Goal: Task Accomplishment & Management: Manage account settings

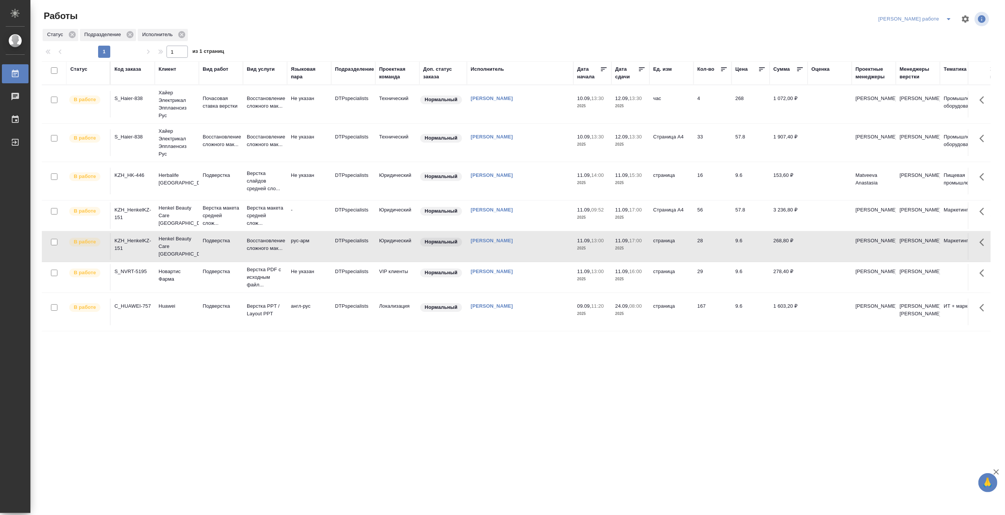
scroll to position [10, 0]
click at [948, 16] on icon "split button" at bounding box center [948, 18] width 9 height 9
click at [932, 46] on li "[PERSON_NAME]" at bounding box center [921, 46] width 69 height 12
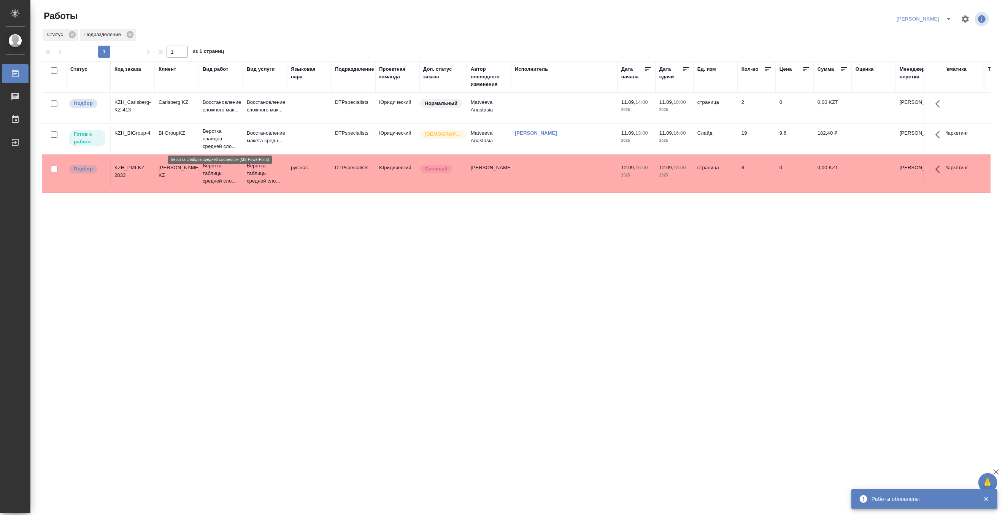
click at [213, 140] on p "Верстка слайдов средней сло..." at bounding box center [221, 138] width 36 height 23
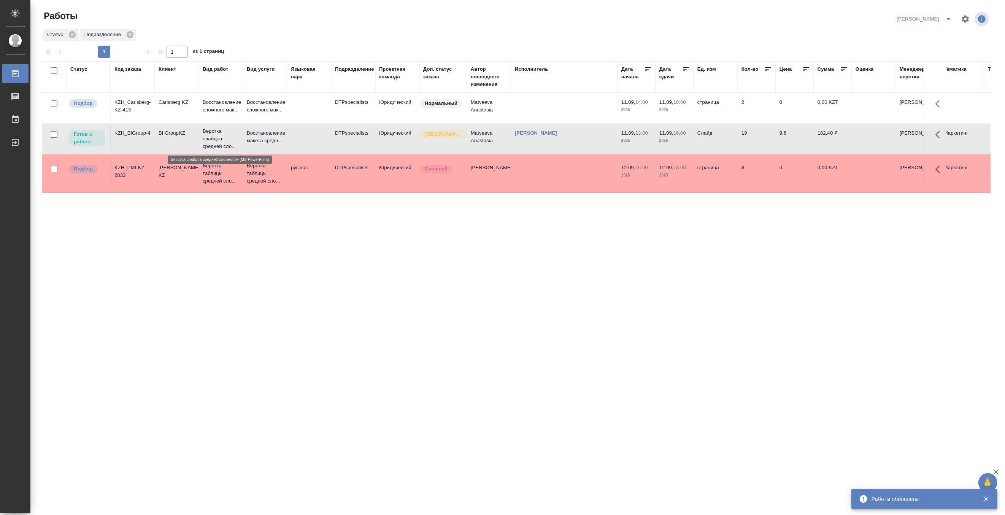
click at [213, 140] on p "Верстка слайдов средней сло..." at bounding box center [221, 138] width 36 height 23
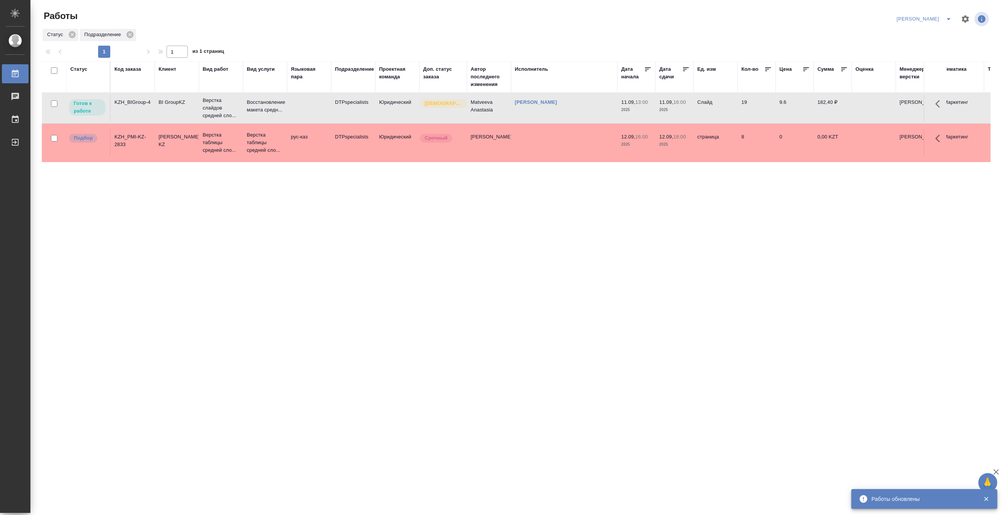
click at [948, 14] on button "split button" at bounding box center [948, 19] width 15 height 12
click at [929, 31] on li "[PERSON_NAME] работе" at bounding box center [919, 34] width 73 height 12
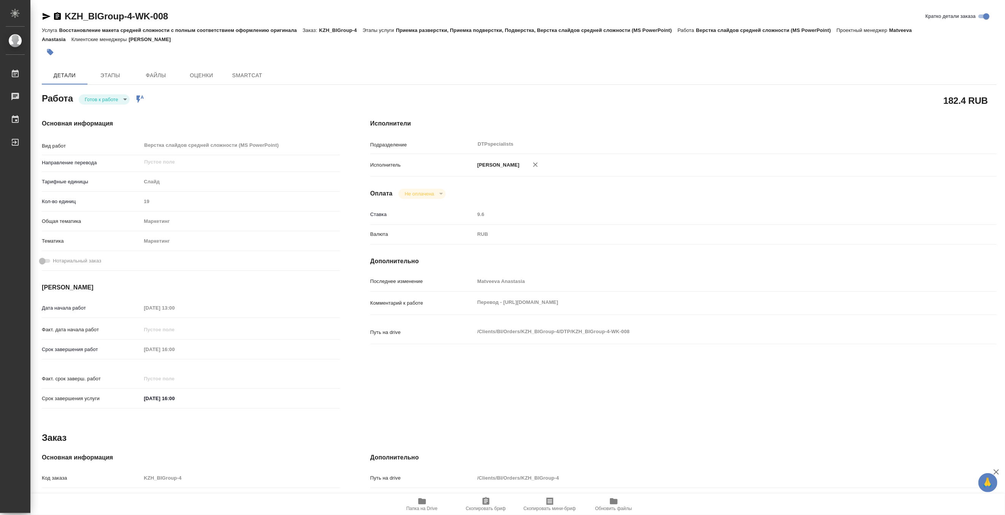
type textarea "x"
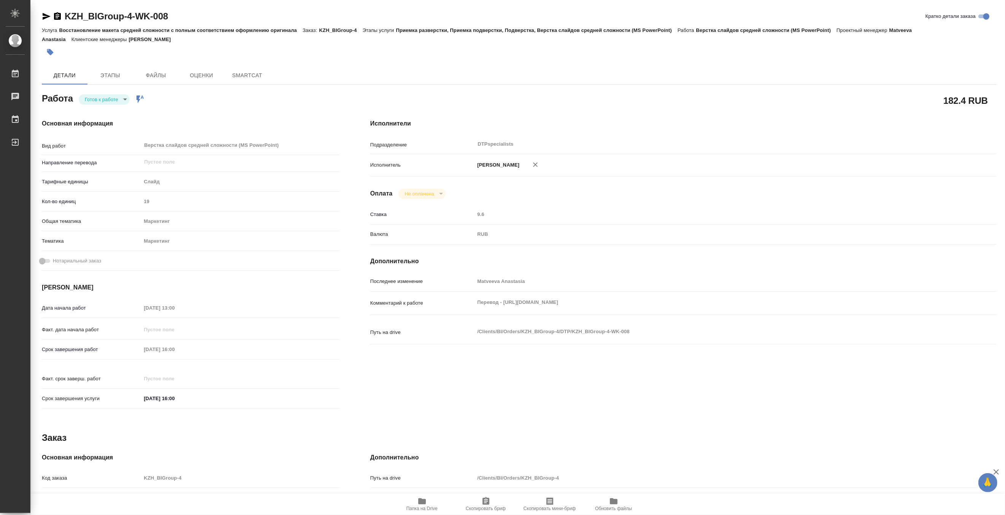
type textarea "x"
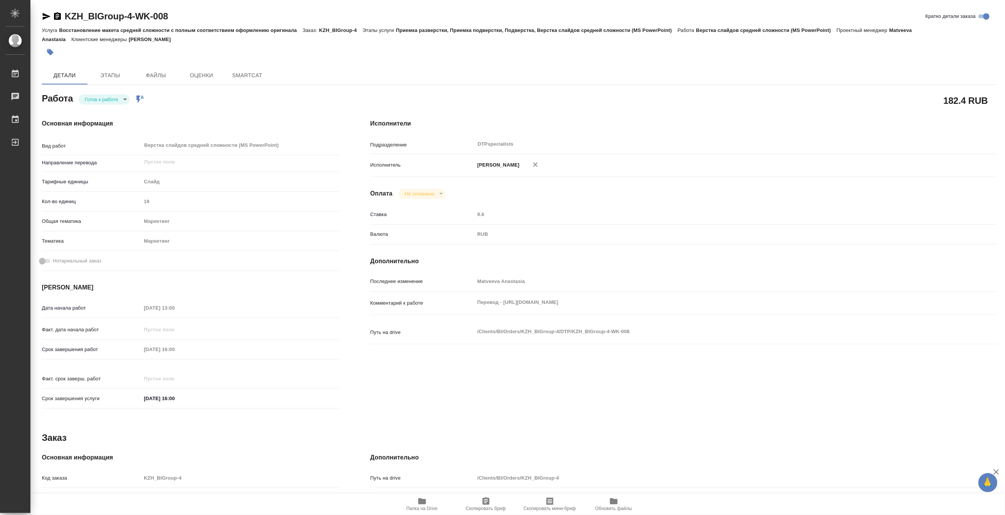
click at [93, 100] on body "🙏 .cls-1 fill:#fff; AWATERA Matveeva Maria Работы Чаты График Выйти KZH_BIGroup…" at bounding box center [502, 257] width 1005 height 515
type textarea "x"
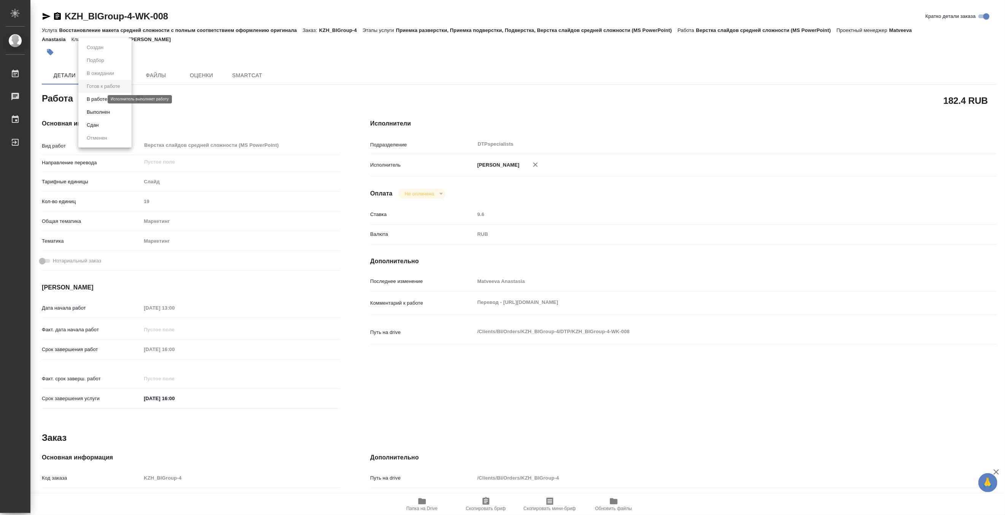
type textarea "x"
click at [89, 100] on button "В работе" at bounding box center [96, 99] width 25 height 8
type textarea "x"
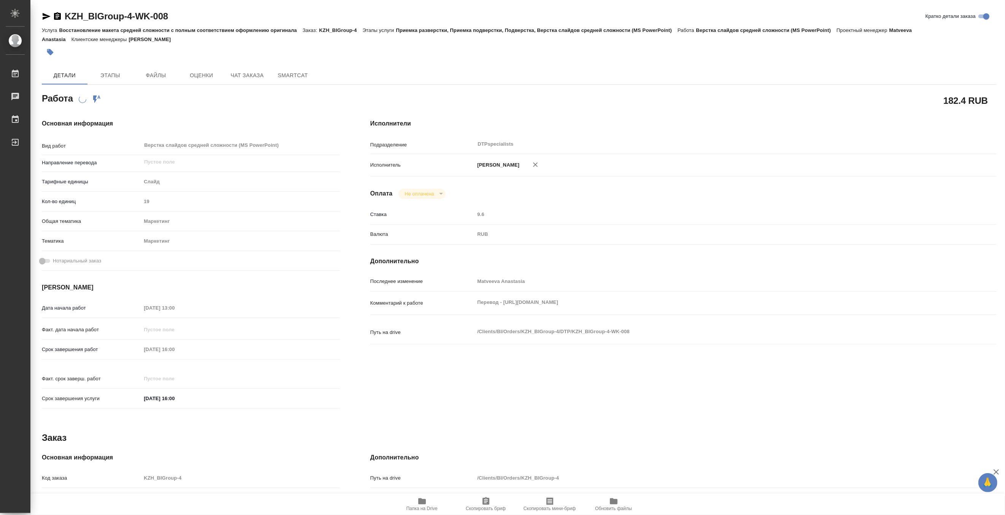
type textarea "x"
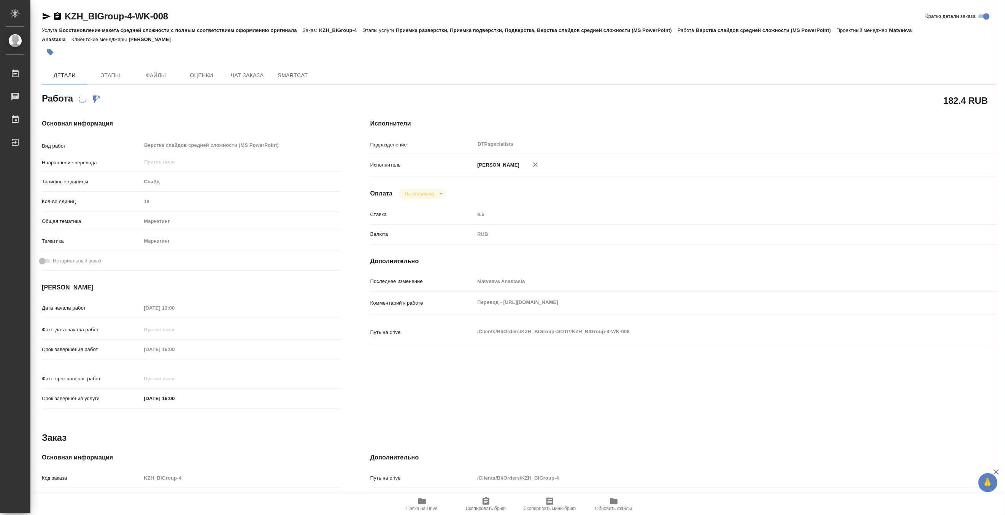
type textarea "x"
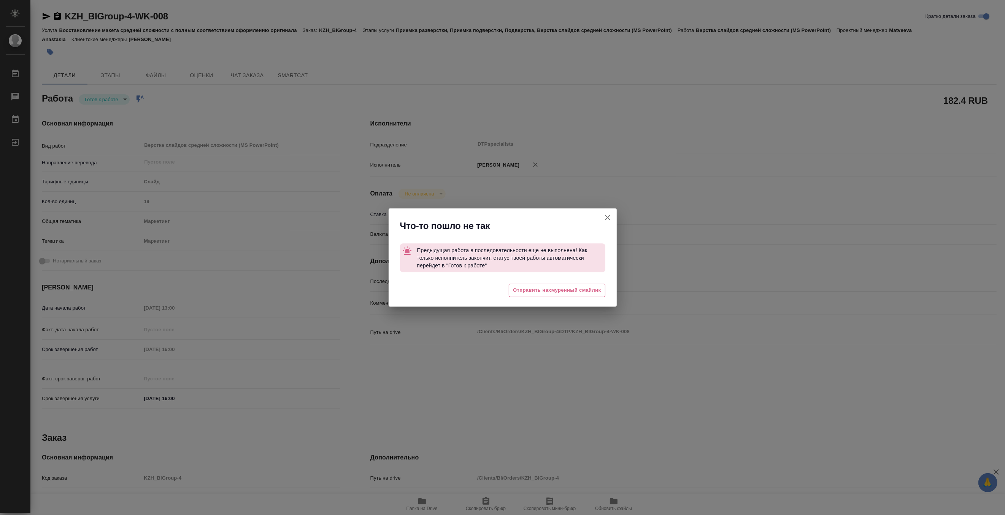
type textarea "x"
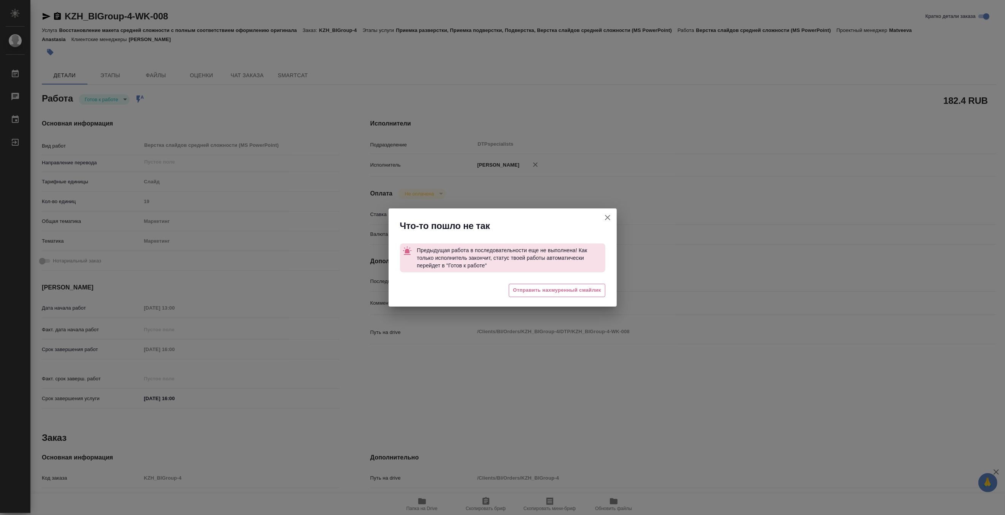
type textarea "x"
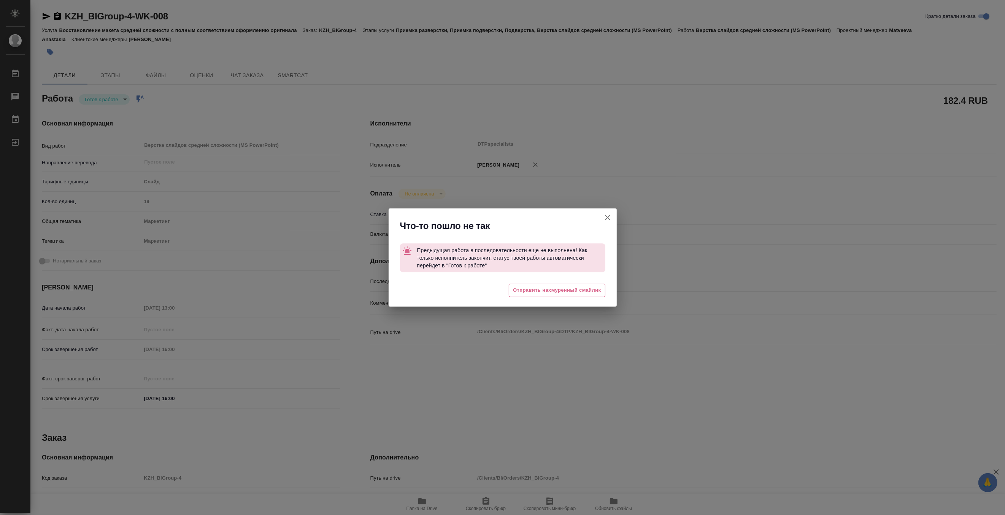
type textarea "x"
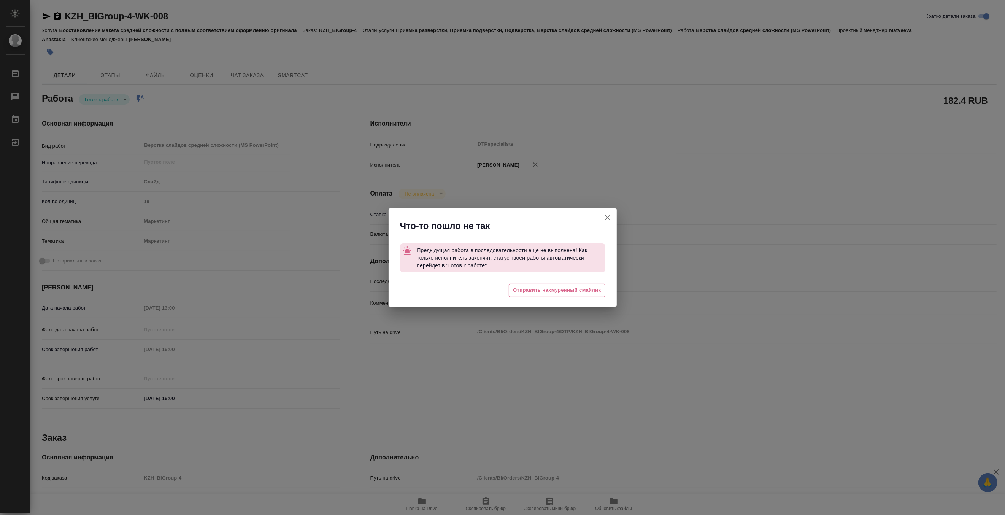
click at [607, 211] on button "Кратко детали заказа" at bounding box center [607, 217] width 18 height 18
type textarea "x"
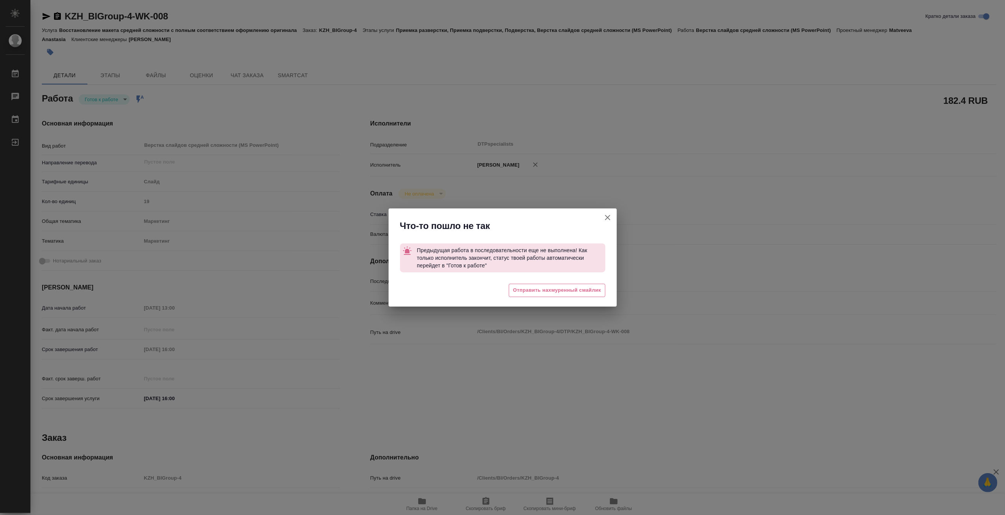
type textarea "x"
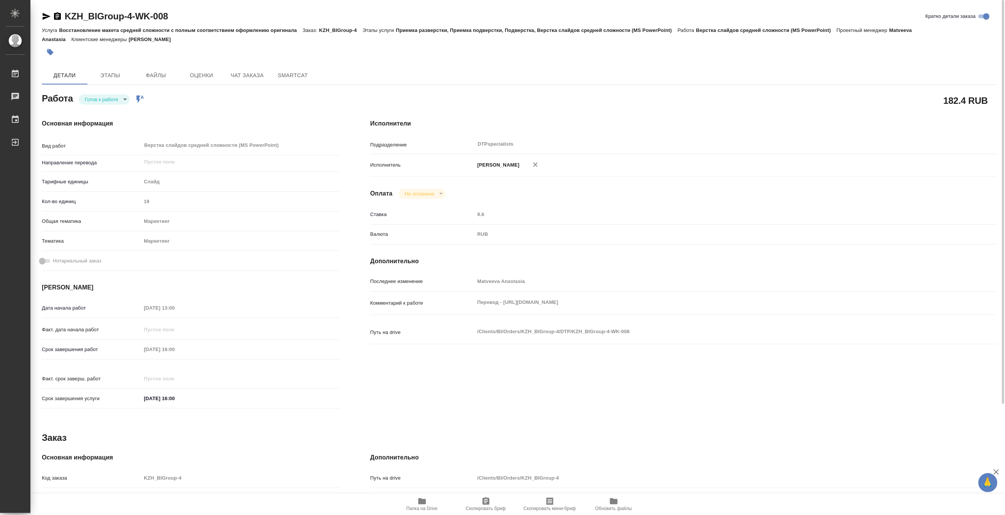
click at [42, 16] on icon "button" at bounding box center [46, 16] width 9 height 9
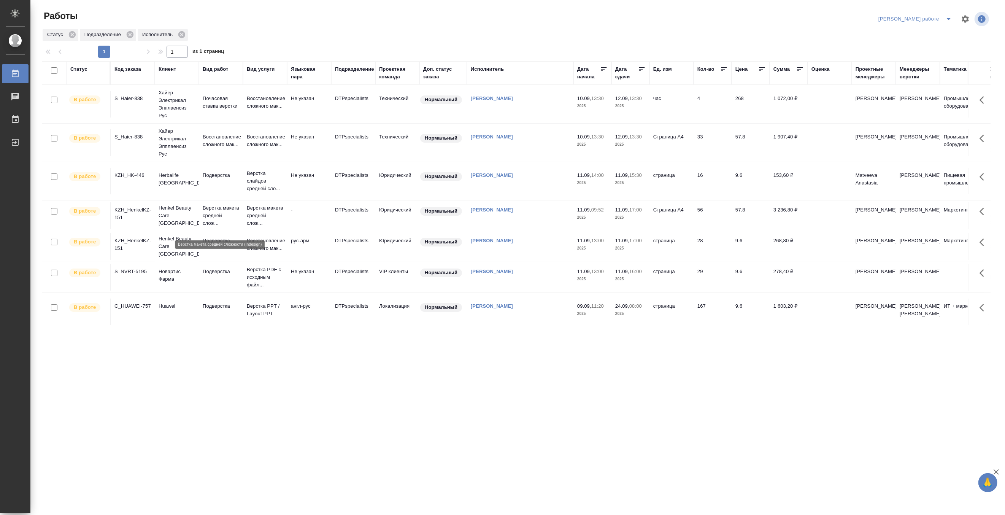
click at [213, 217] on p "Верстка макета средней слож..." at bounding box center [221, 215] width 36 height 23
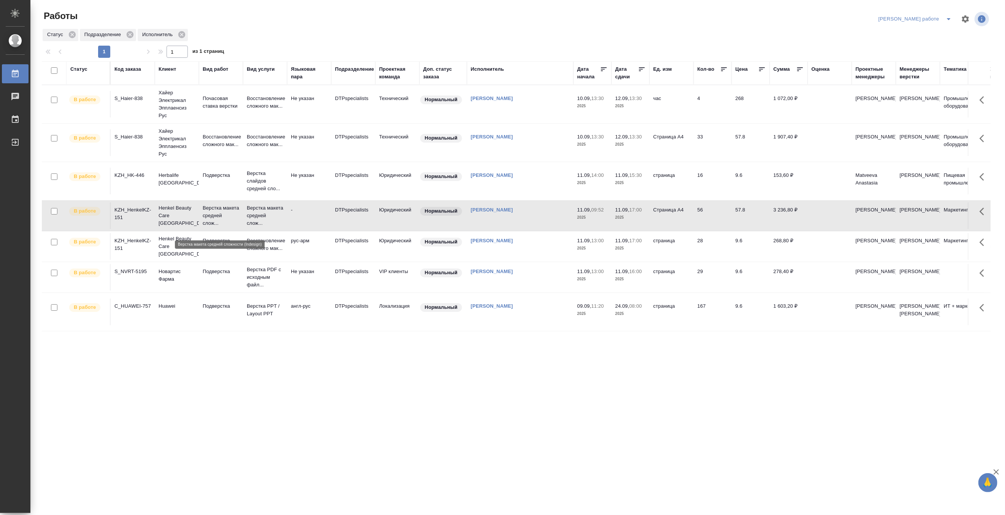
click at [213, 217] on p "Верстка макета средней слож..." at bounding box center [221, 215] width 36 height 23
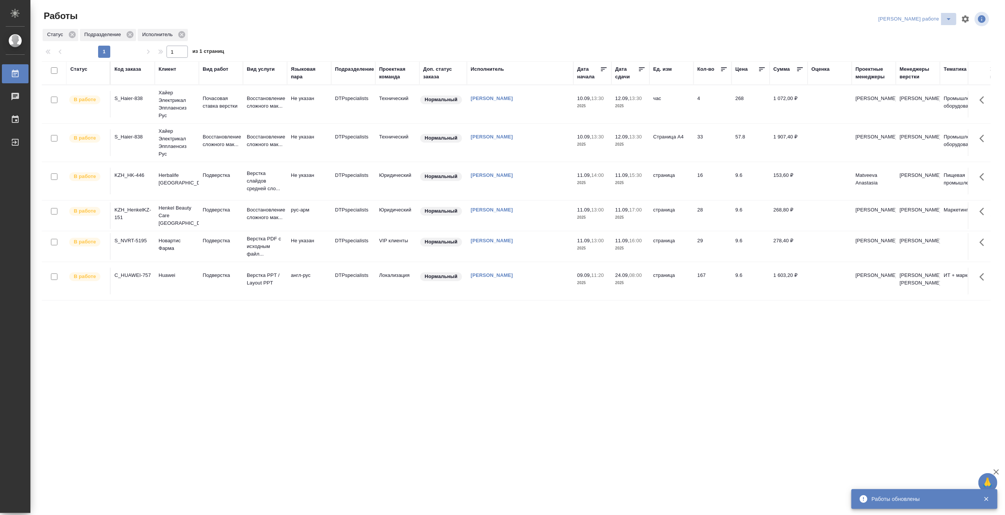
click at [946, 16] on icon "split button" at bounding box center [948, 18] width 9 height 9
click at [931, 44] on li "[PERSON_NAME]" at bounding box center [921, 46] width 69 height 12
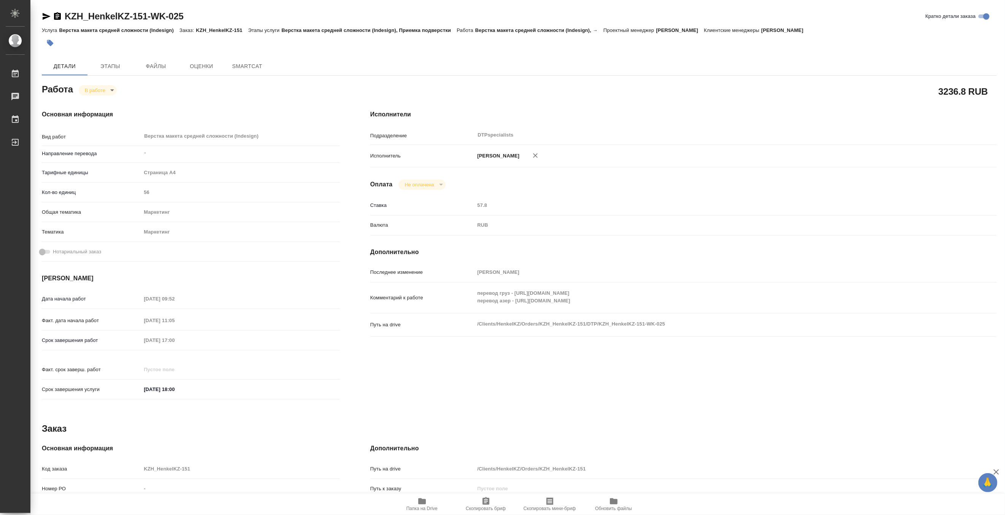
type textarea "x"
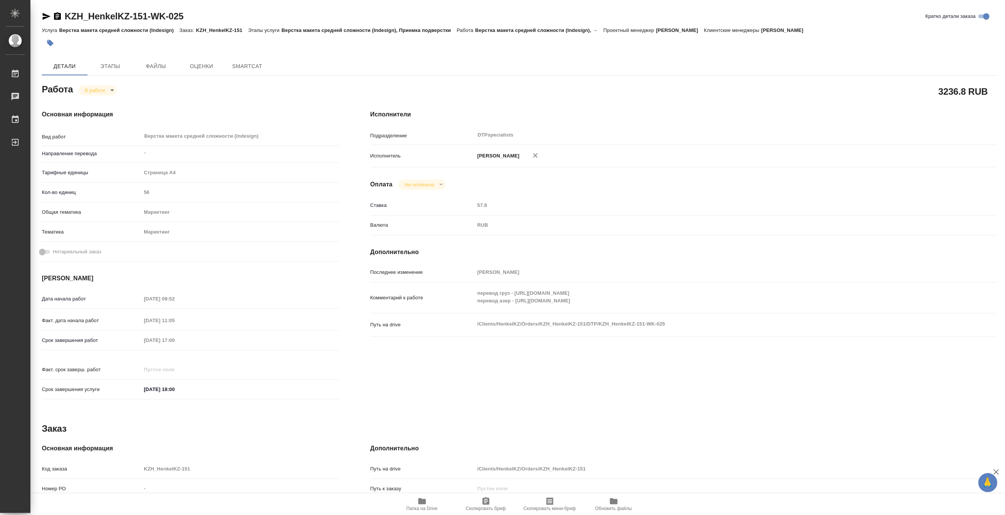
type textarea "x"
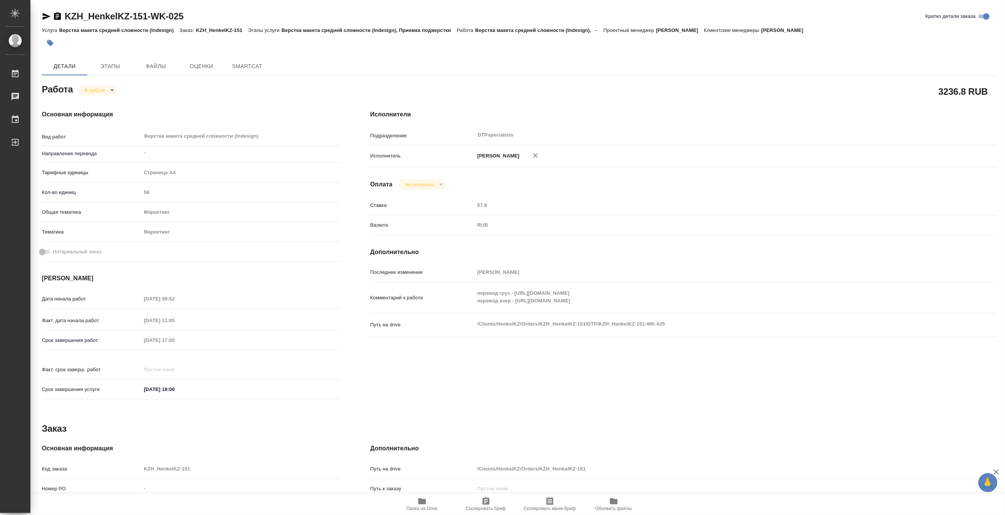
type textarea "x"
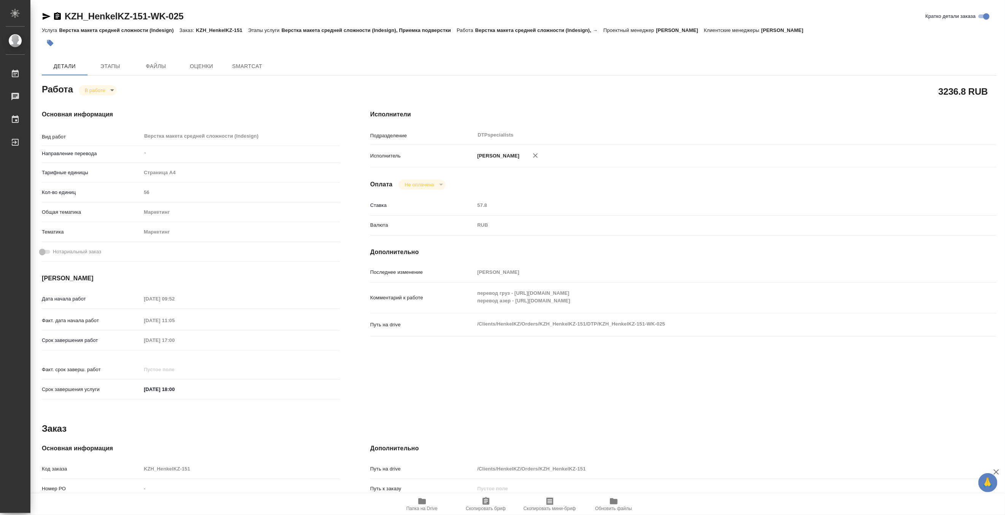
type textarea "x"
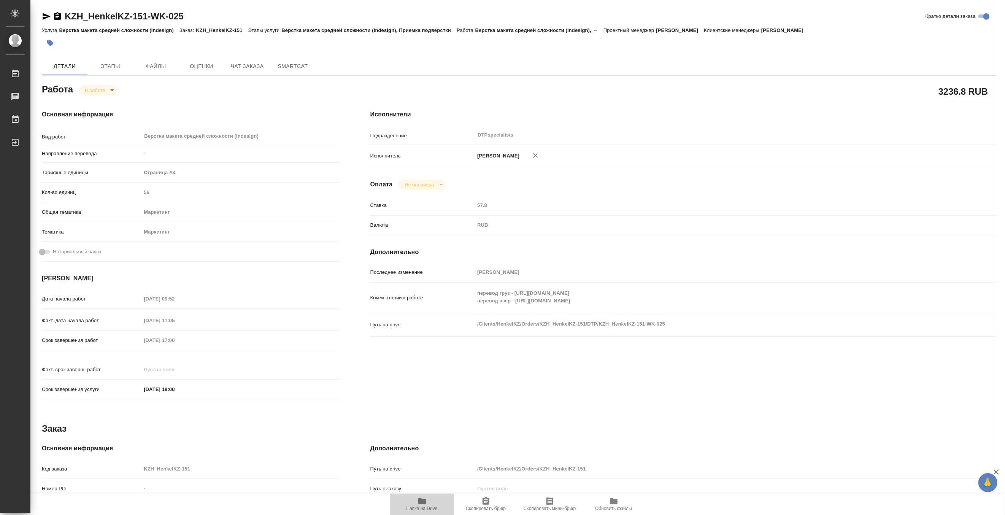
click at [423, 507] on span "Папка на Drive" at bounding box center [421, 508] width 31 height 5
type textarea "x"
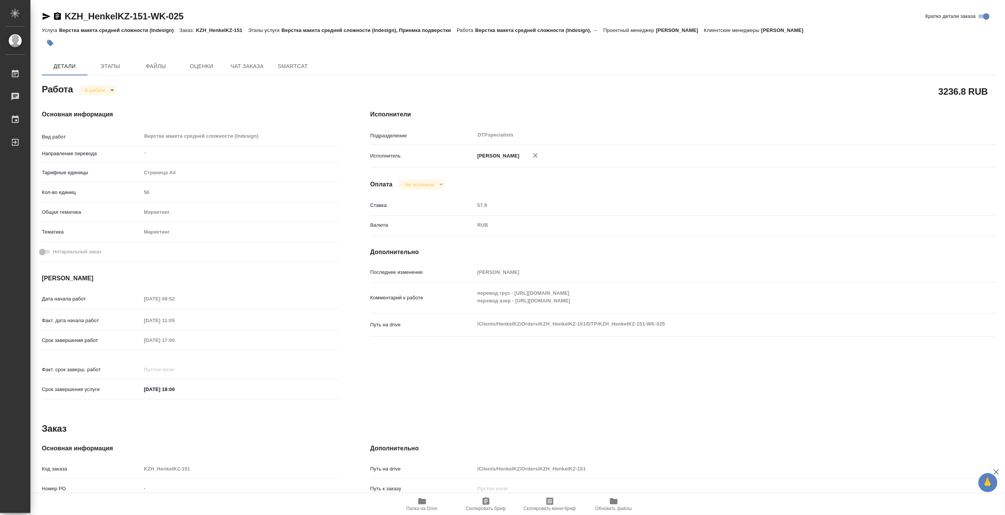
type textarea "x"
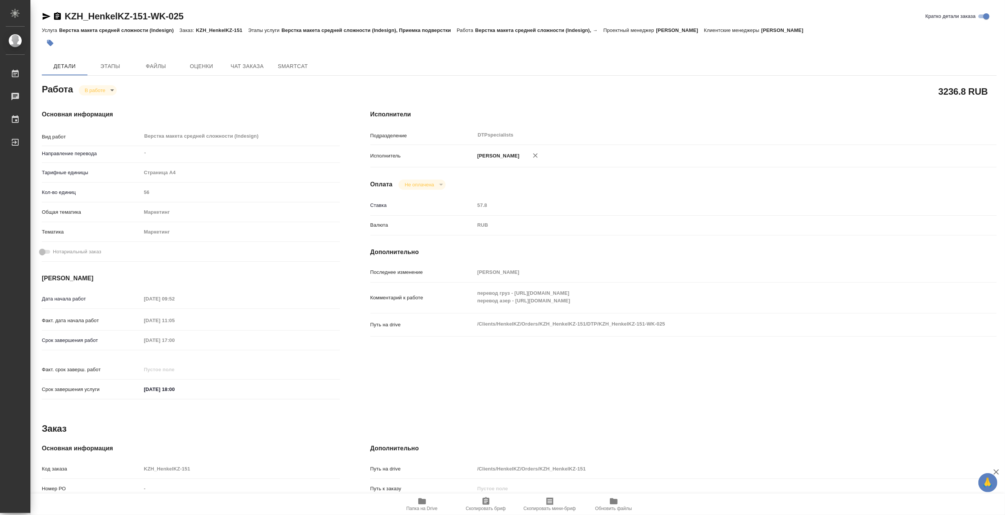
type textarea "x"
click at [87, 88] on body "🙏 .cls-1 fill:#fff; AWATERA Matveeva Maria Работы 0 Чаты График Выйти KZH_Henke…" at bounding box center [502, 257] width 1005 height 515
click at [84, 101] on button "Выполнен" at bounding box center [98, 103] width 28 height 8
type textarea "x"
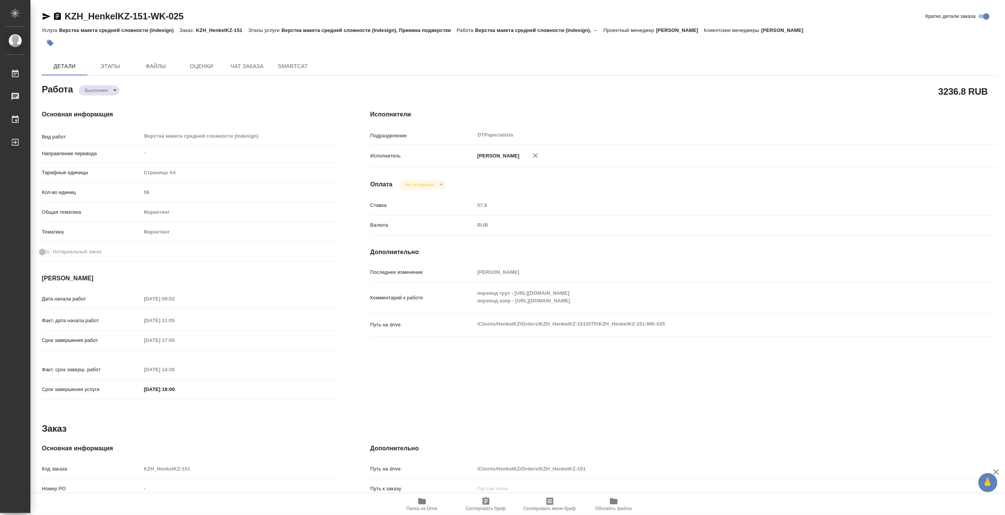
type textarea "x"
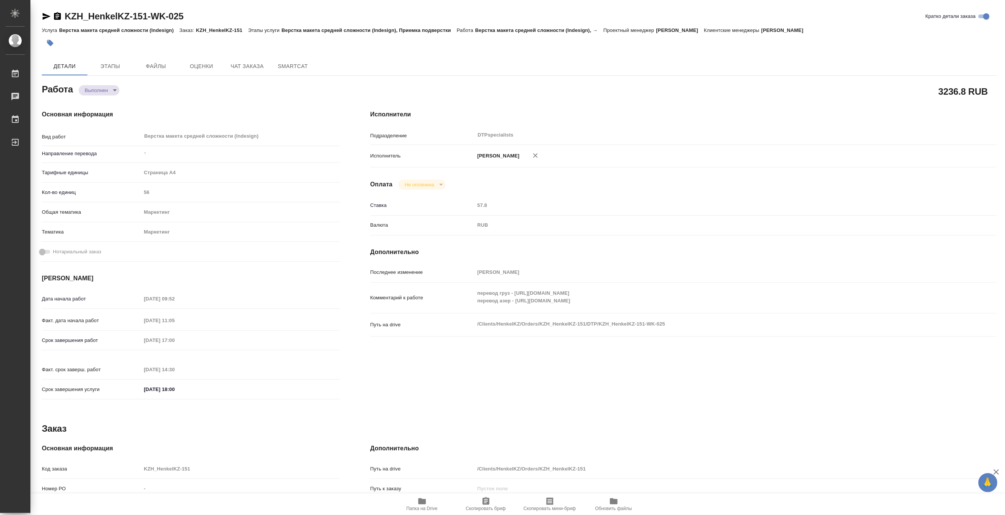
type textarea "x"
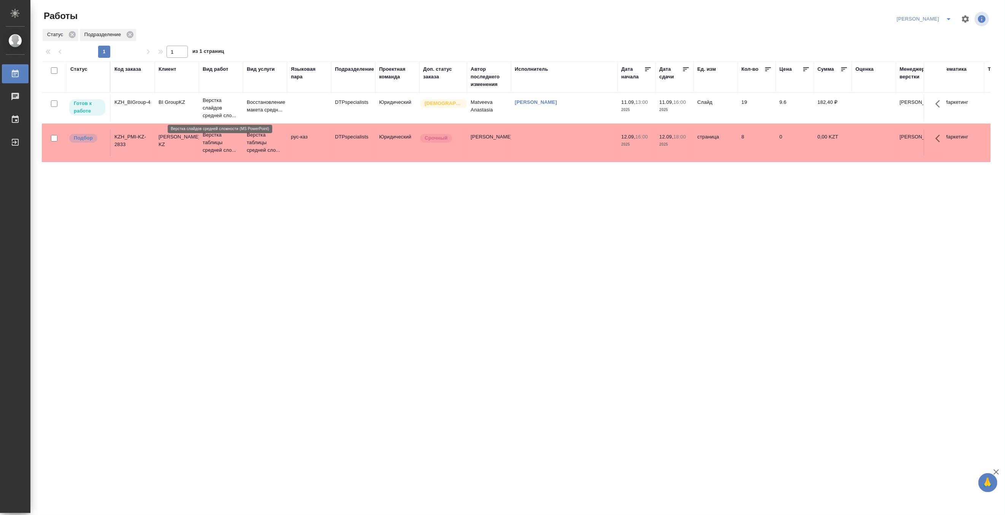
click at [212, 104] on p "Верстка слайдов средней сло..." at bounding box center [221, 108] width 36 height 23
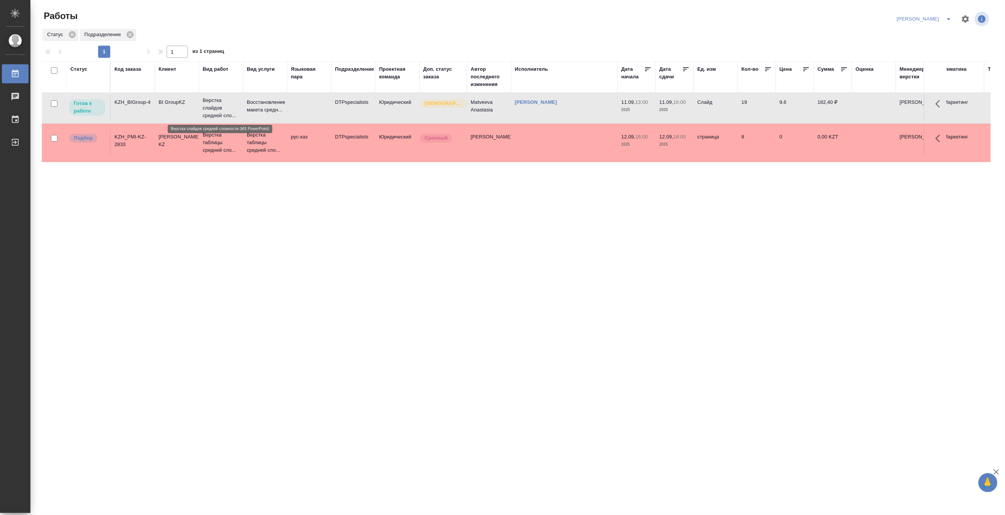
click at [212, 104] on p "Верстка слайдов средней сло..." at bounding box center [221, 108] width 36 height 23
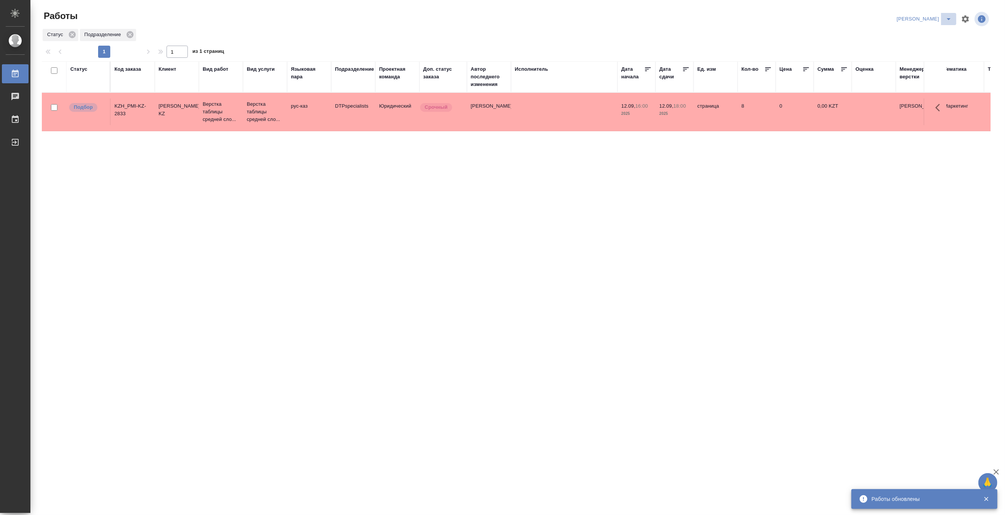
click at [945, 16] on icon "split button" at bounding box center [948, 18] width 9 height 9
click at [926, 32] on li "Матвеева_В работе" at bounding box center [919, 34] width 73 height 12
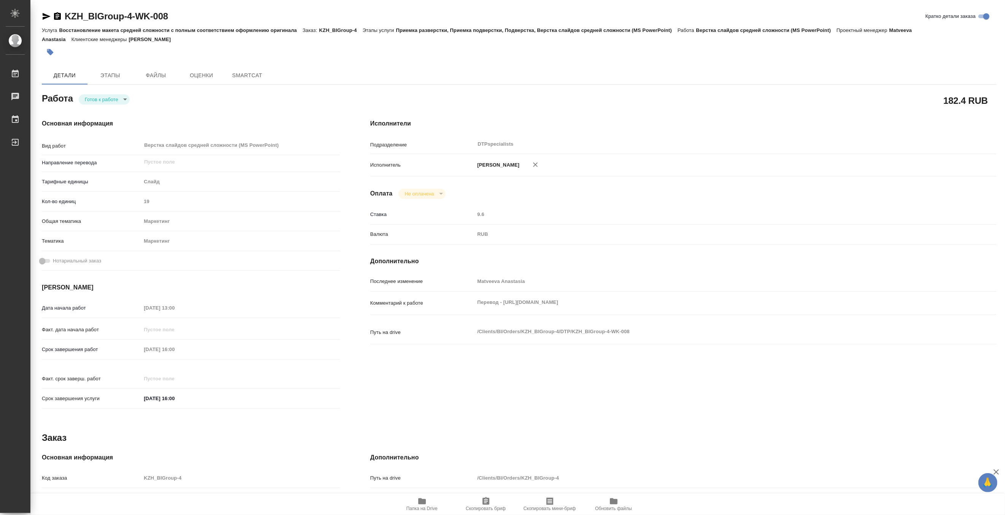
type textarea "x"
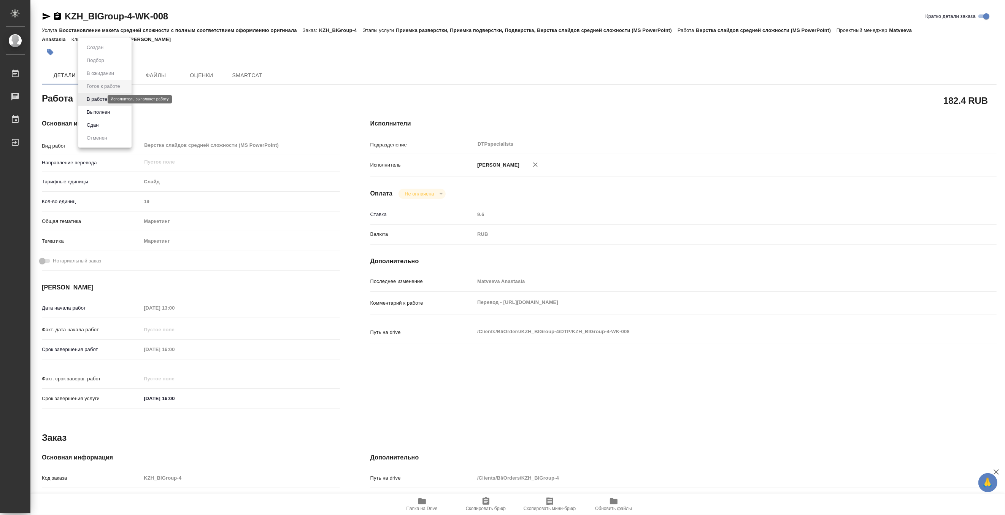
type textarea "x"
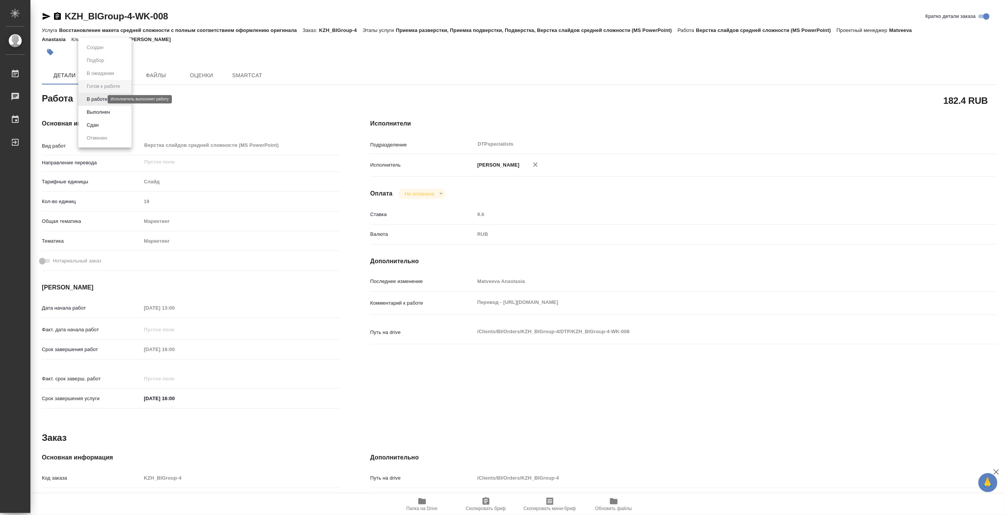
click at [90, 99] on body "🙏 .cls-1 fill:#fff; AWATERA Matveeva Maria Работы Чаты График Выйти KZH_BIGroup…" at bounding box center [502, 257] width 1005 height 515
type textarea "x"
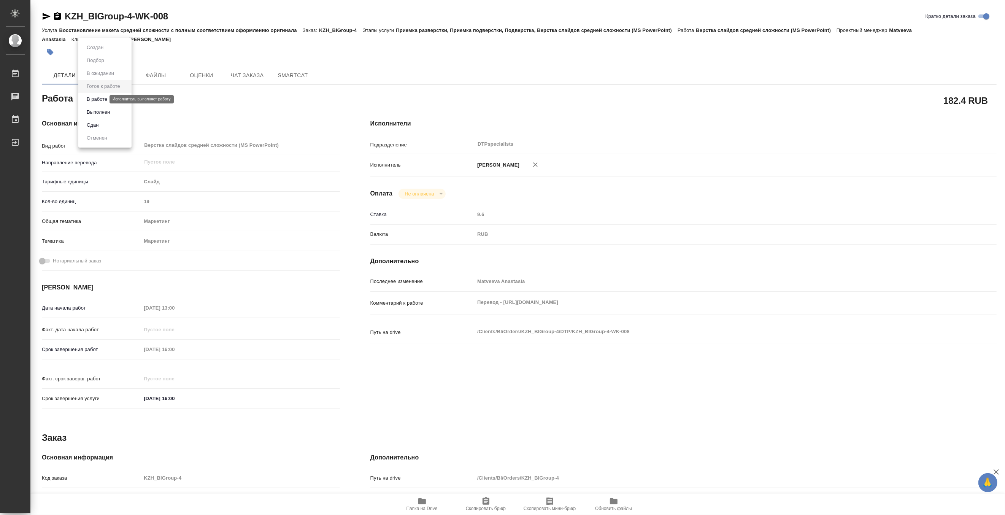
type textarea "x"
click at [86, 100] on button "В работе" at bounding box center [96, 99] width 25 height 8
type textarea "x"
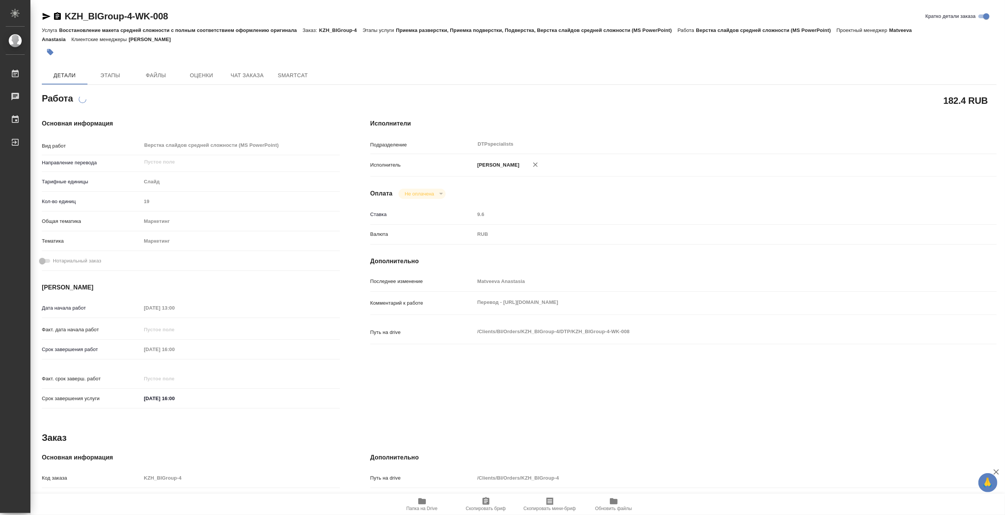
type textarea "x"
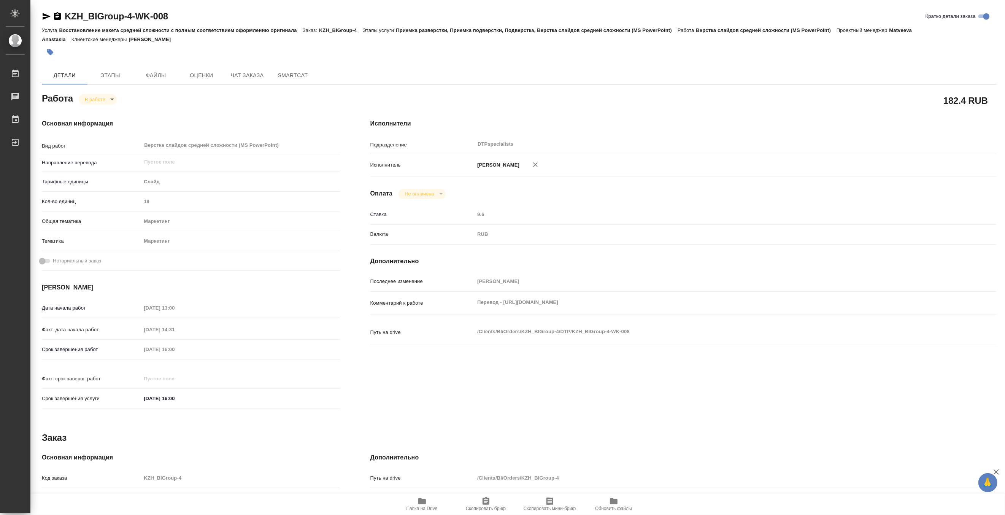
type textarea "x"
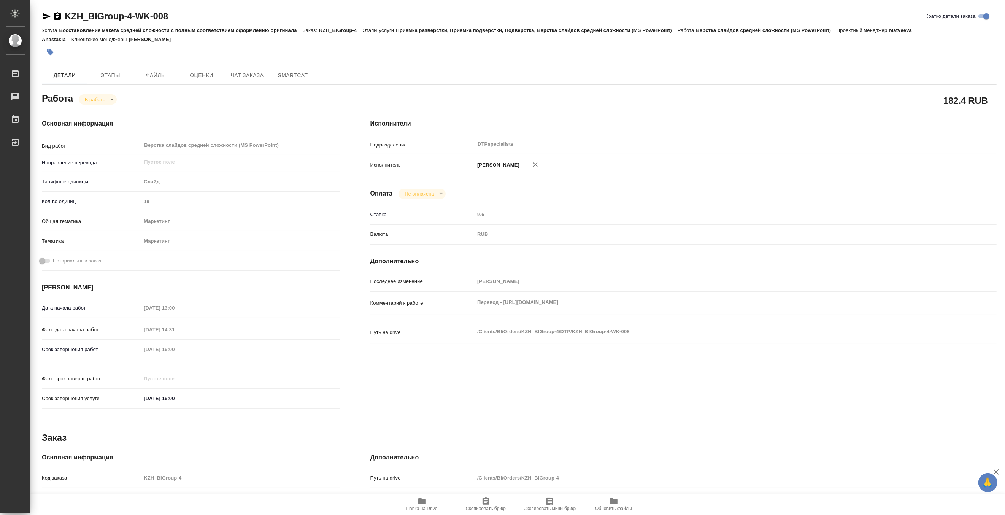
type textarea "x"
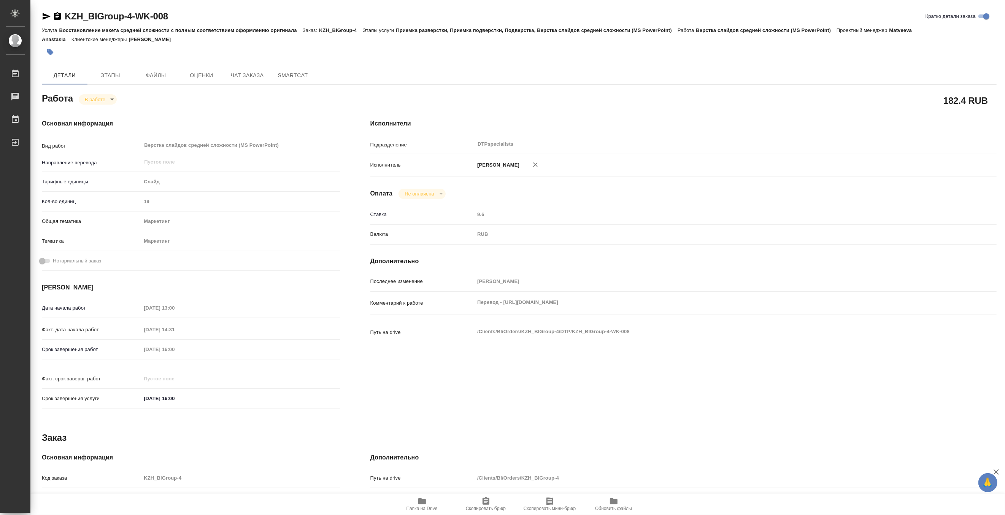
type textarea "x"
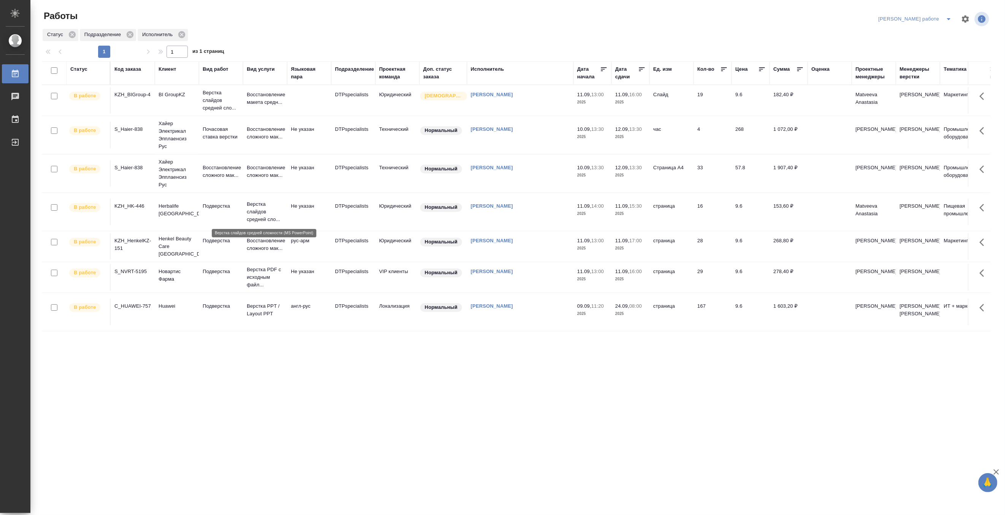
click at [257, 215] on p "Верстка слайдов средней сло..." at bounding box center [265, 211] width 36 height 23
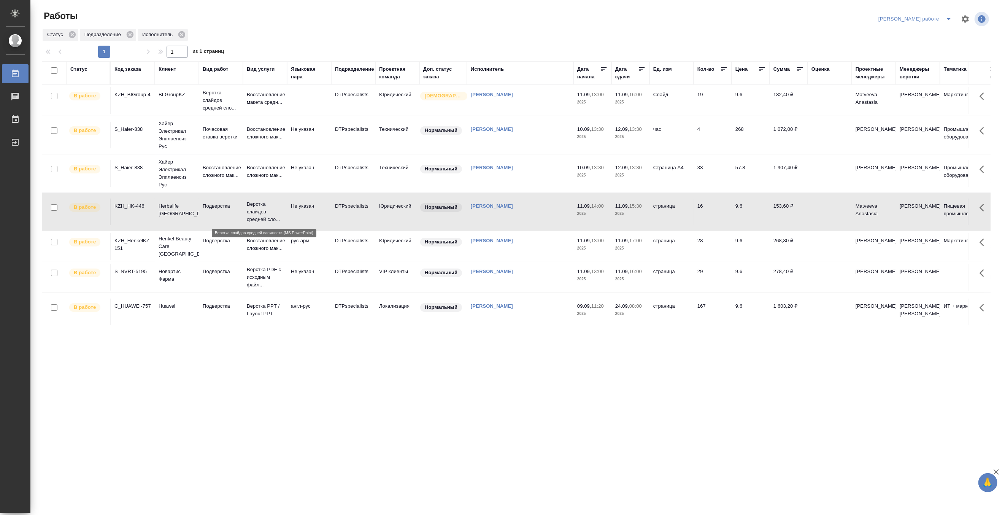
click at [257, 215] on p "Верстка слайдов средней сло..." at bounding box center [265, 211] width 36 height 23
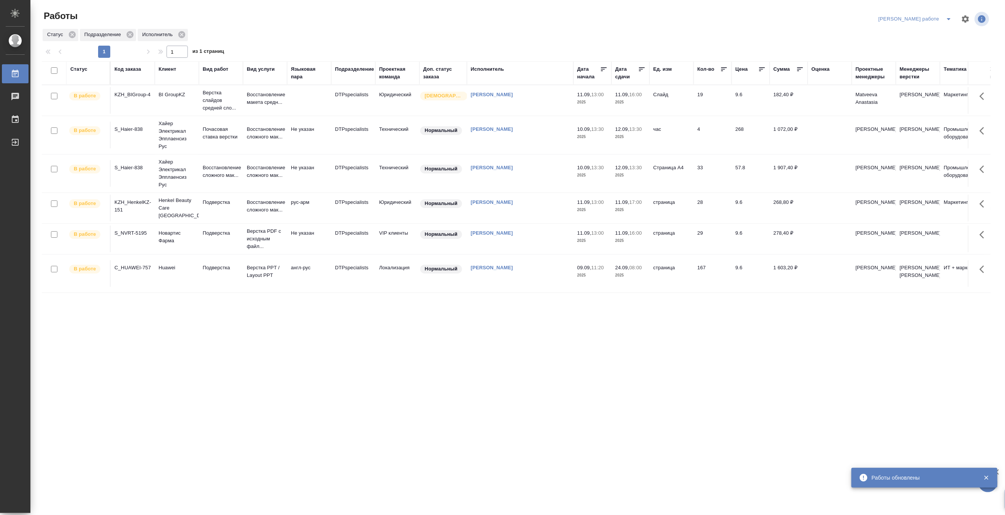
click at [949, 16] on icon "split button" at bounding box center [948, 18] width 9 height 9
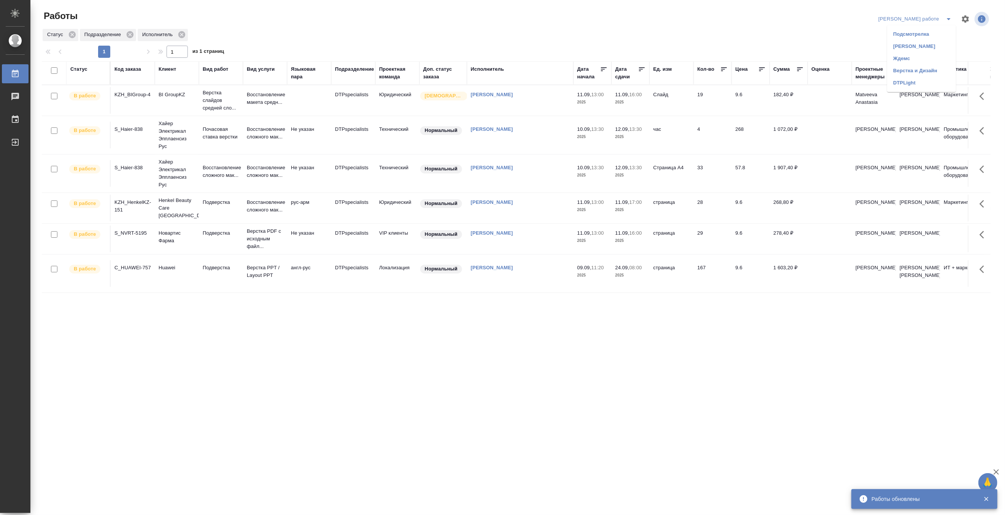
click at [931, 43] on li "[PERSON_NAME]" at bounding box center [921, 46] width 69 height 12
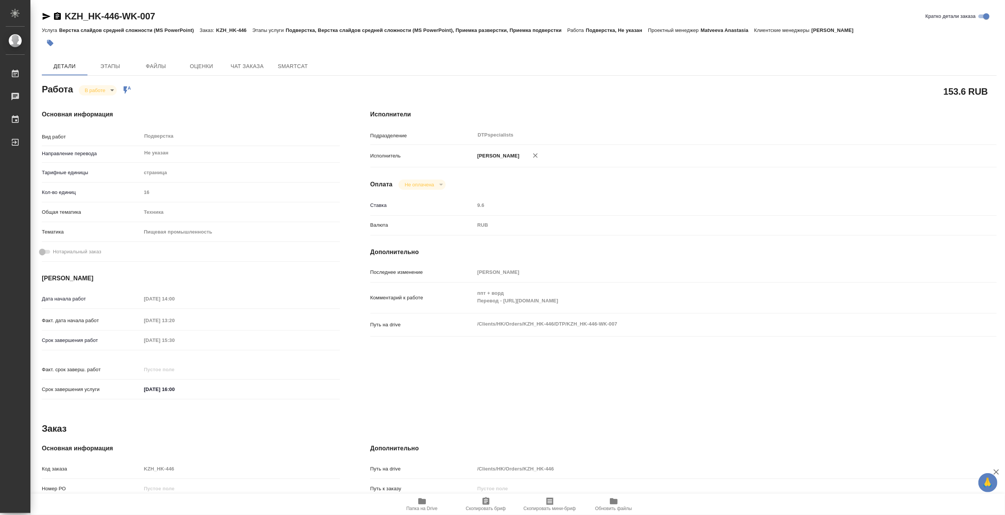
type textarea "x"
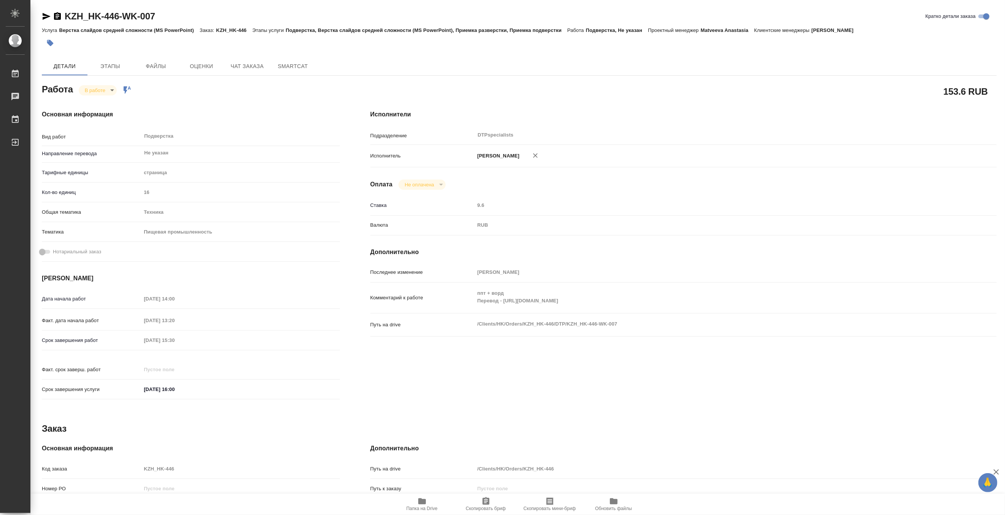
type textarea "x"
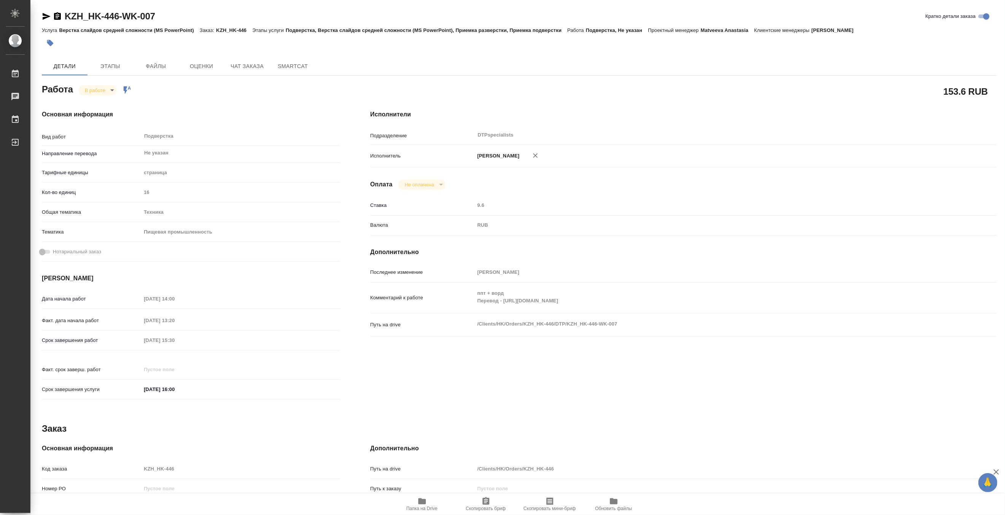
type textarea "x"
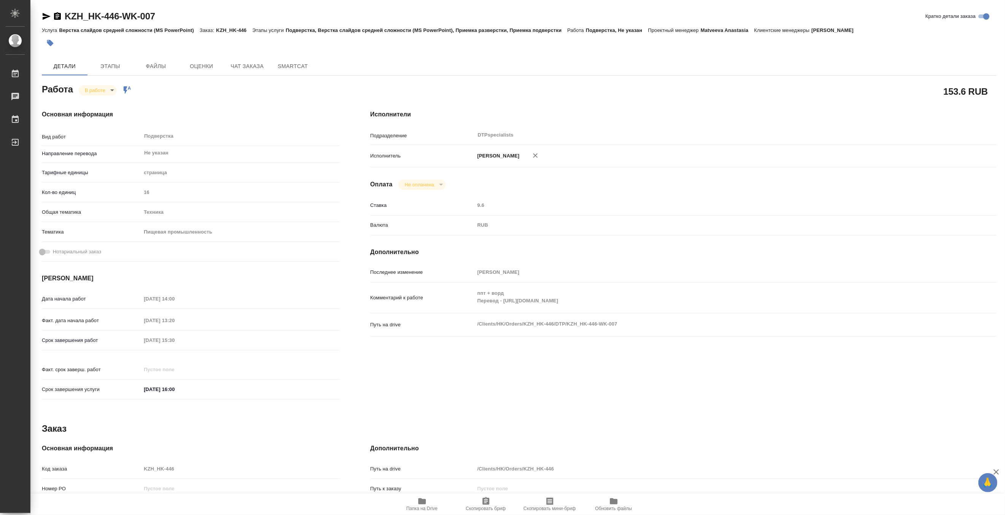
type textarea "x"
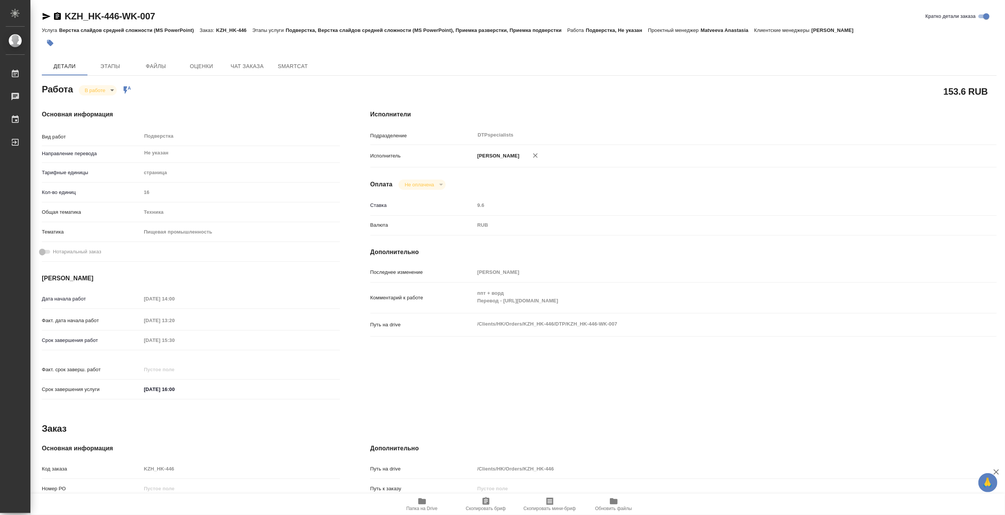
type textarea "x"
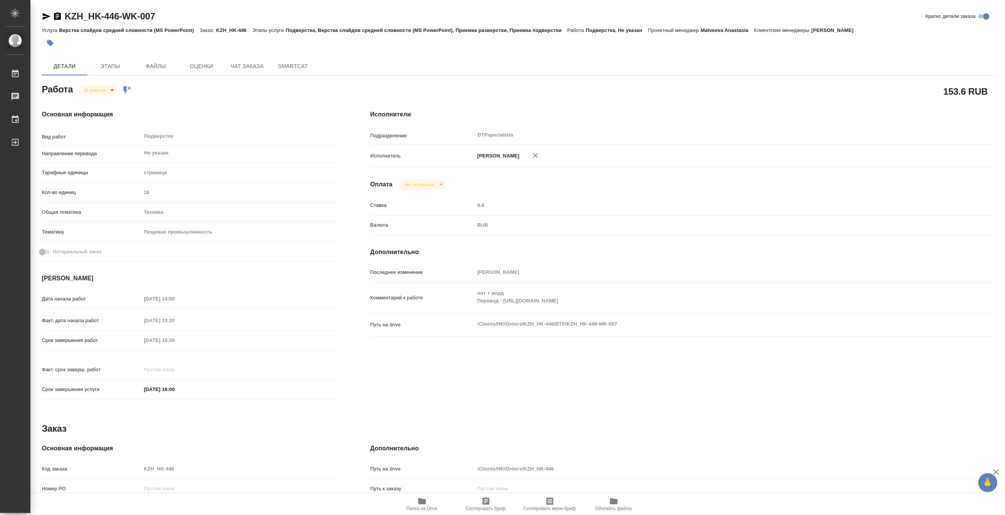
type textarea "x"
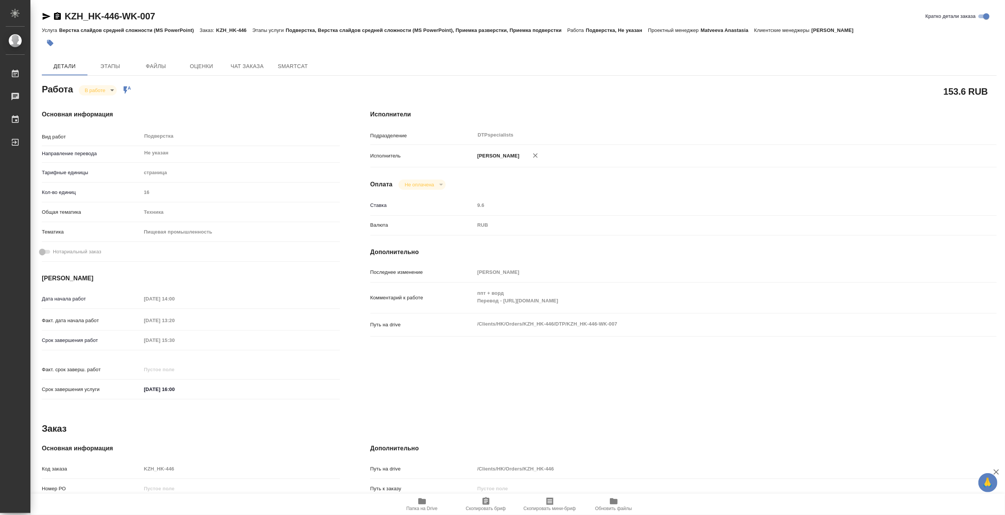
type textarea "x"
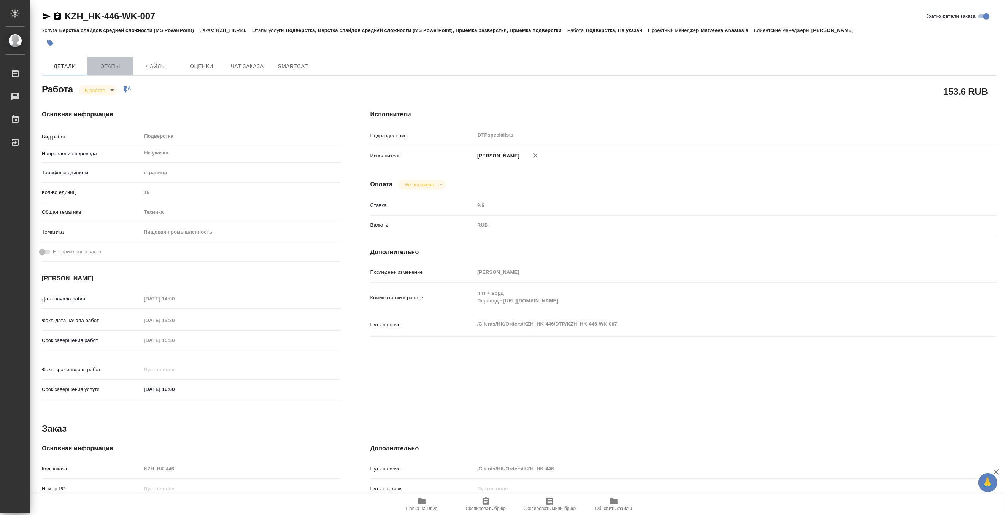
click at [109, 67] on span "Этапы" at bounding box center [110, 67] width 36 height 10
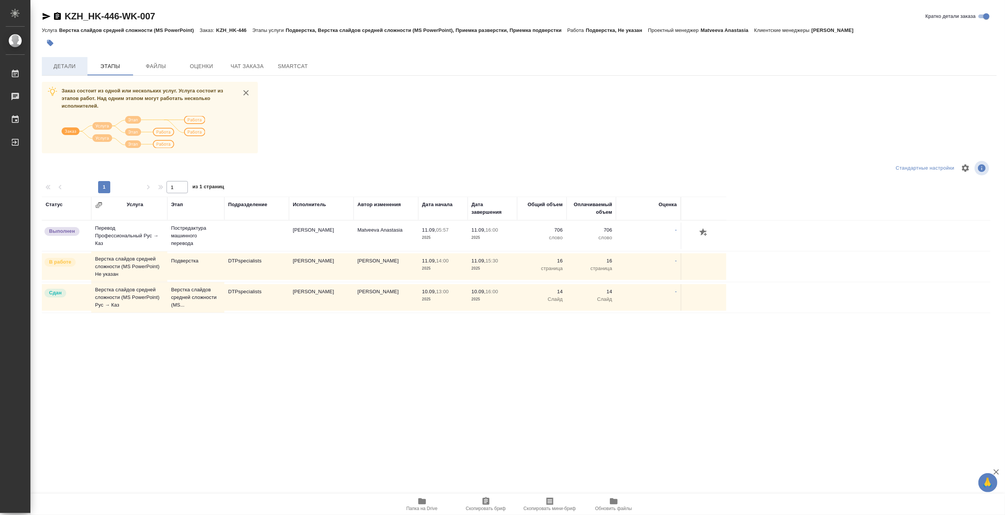
click at [70, 65] on span "Детали" at bounding box center [64, 67] width 36 height 10
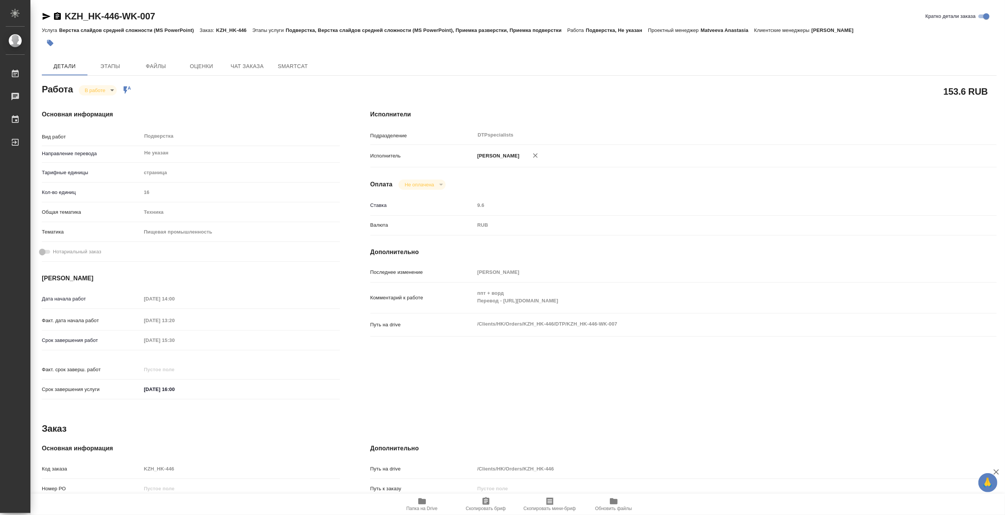
type textarea "x"
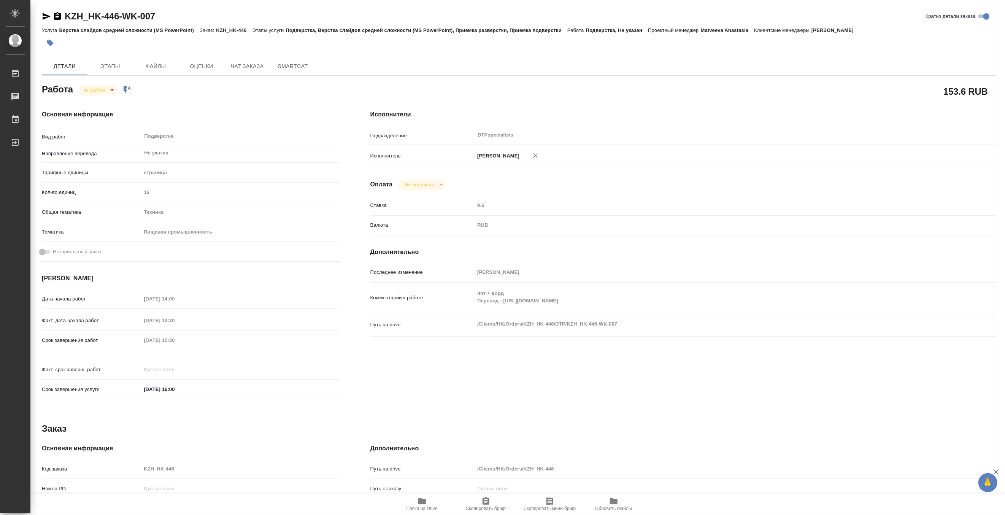
type textarea "x"
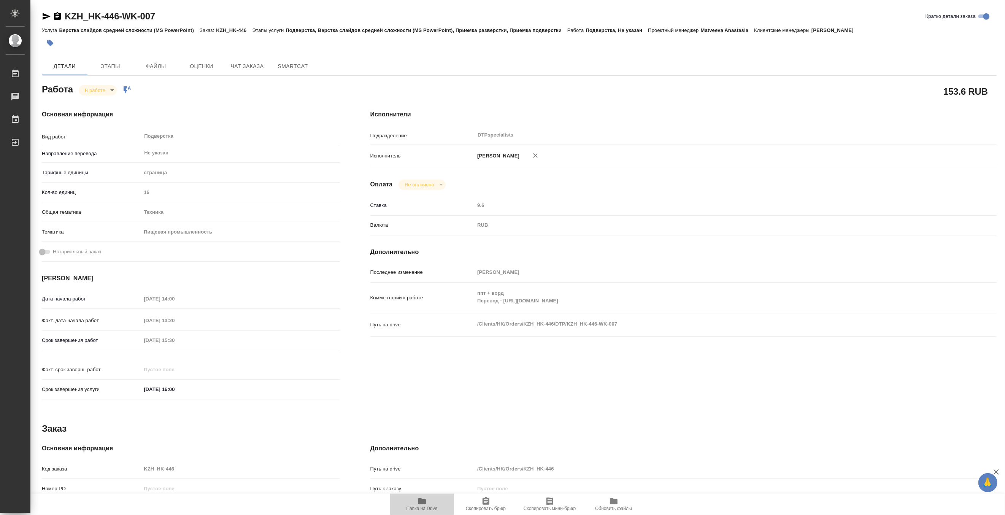
click at [426, 506] on span "Папка на Drive" at bounding box center [421, 508] width 31 height 5
click at [89, 90] on body "🙏 .cls-1 fill:#fff; AWATERA Matveeva Maria Работы 0 Чаты График Выйти KZH_HK-44…" at bounding box center [502, 257] width 1005 height 515
click at [87, 99] on button "Выполнен" at bounding box center [98, 103] width 28 height 8
type textarea "x"
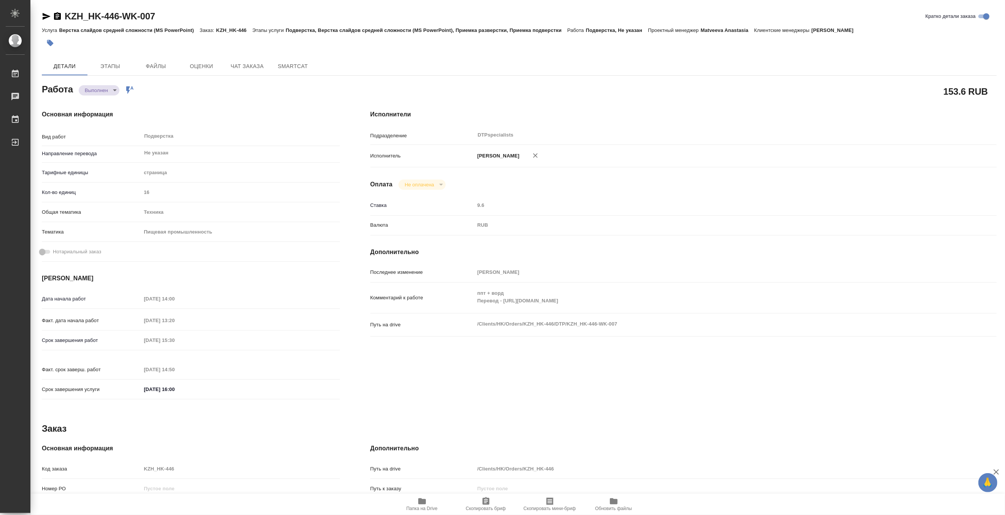
type textarea "x"
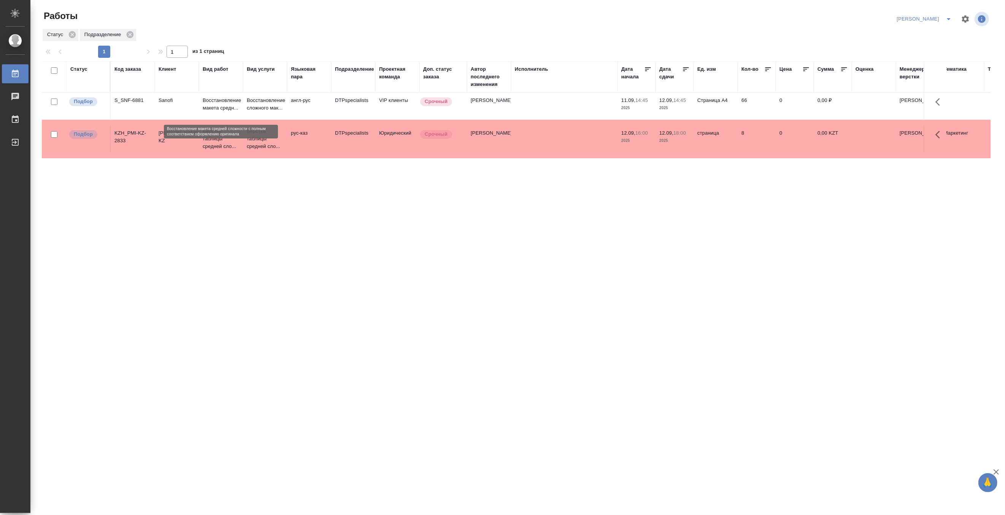
click at [203, 105] on p "Восстановление макета средн..." at bounding box center [221, 104] width 36 height 15
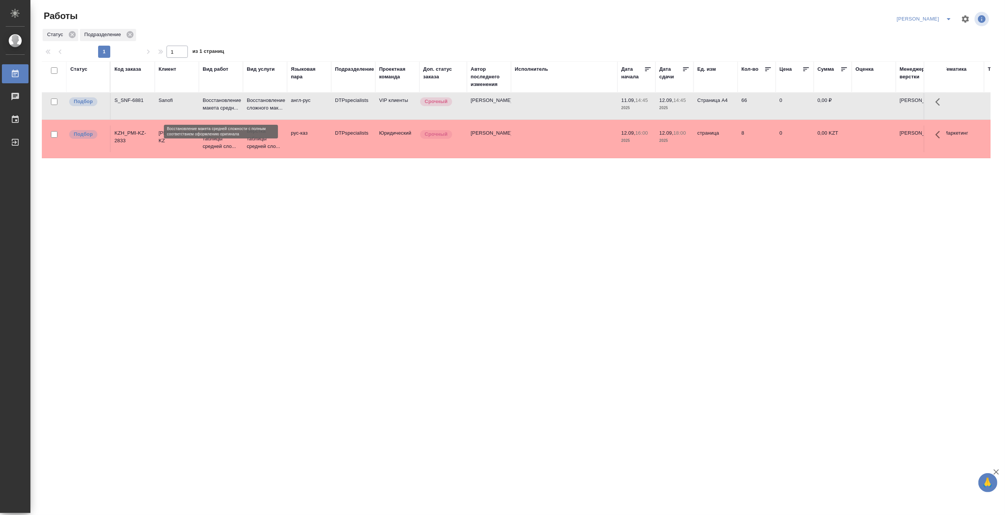
click at [203, 105] on p "Восстановление макета средн..." at bounding box center [221, 104] width 36 height 15
click at [945, 14] on button "split button" at bounding box center [948, 19] width 15 height 12
click at [934, 33] on li "Матвеева_В работе" at bounding box center [919, 34] width 73 height 12
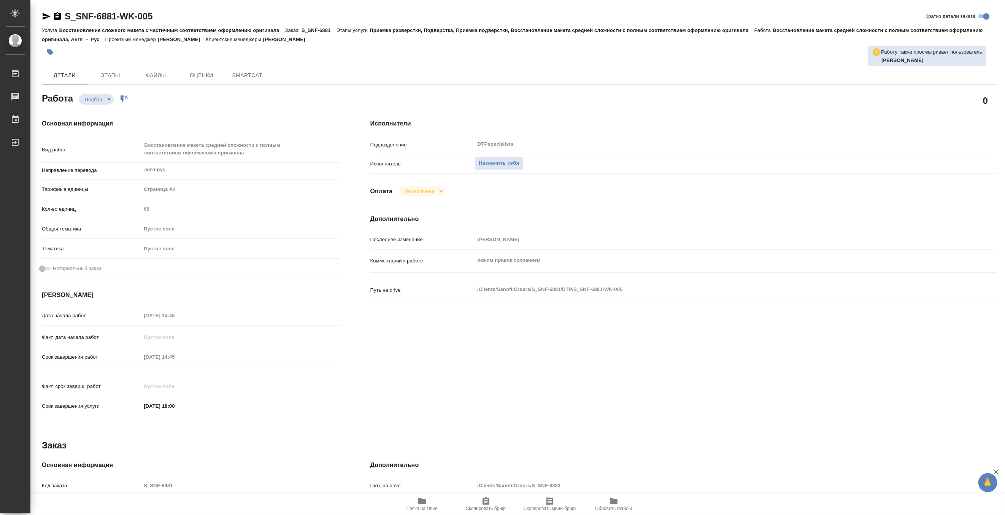
type textarea "x"
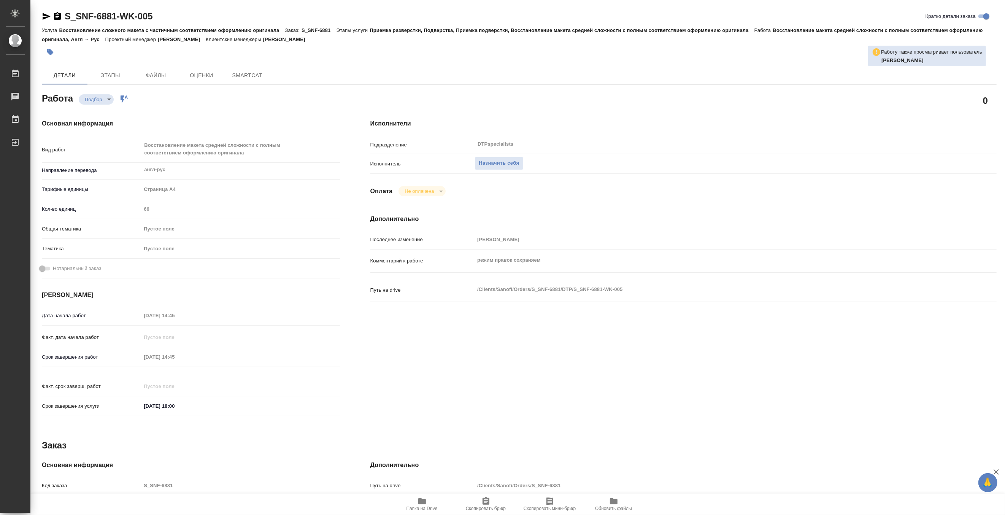
type textarea "x"
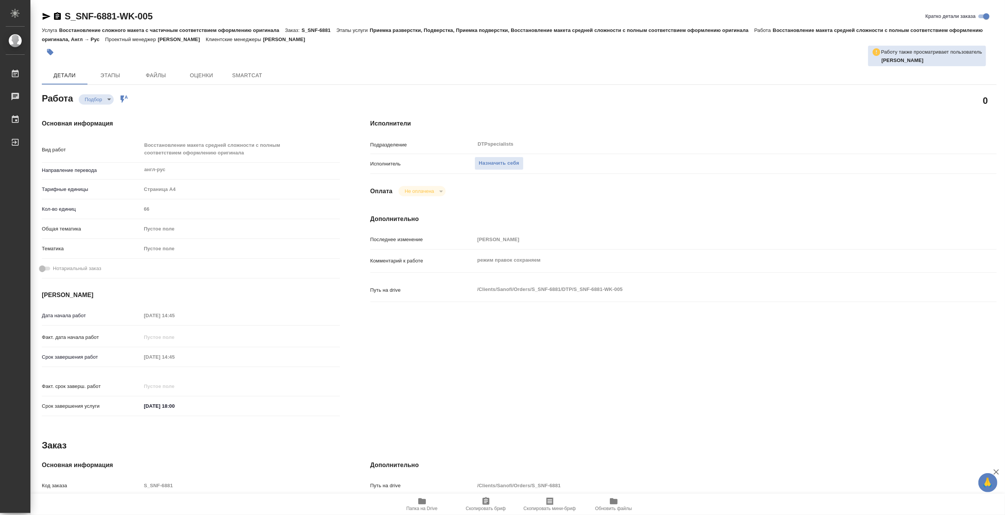
type textarea "x"
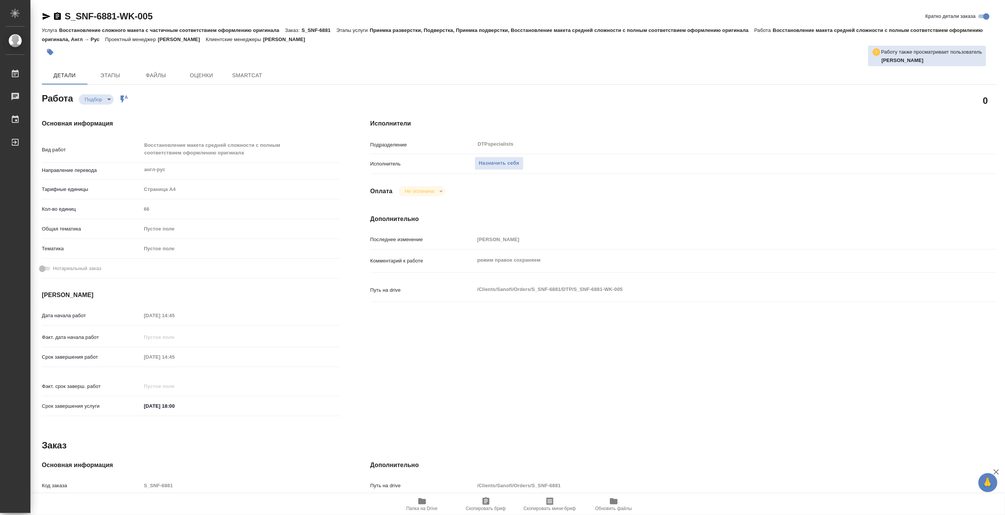
type textarea "x"
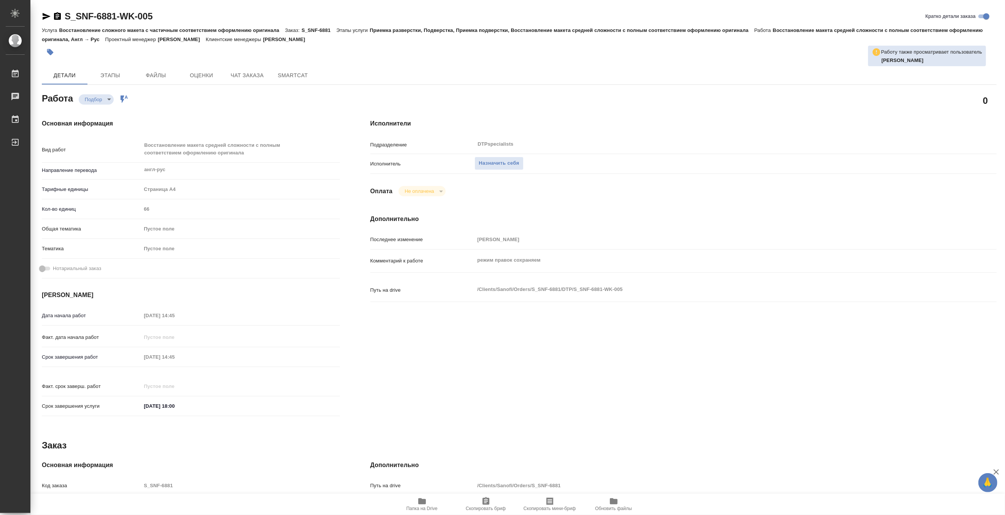
type textarea "x"
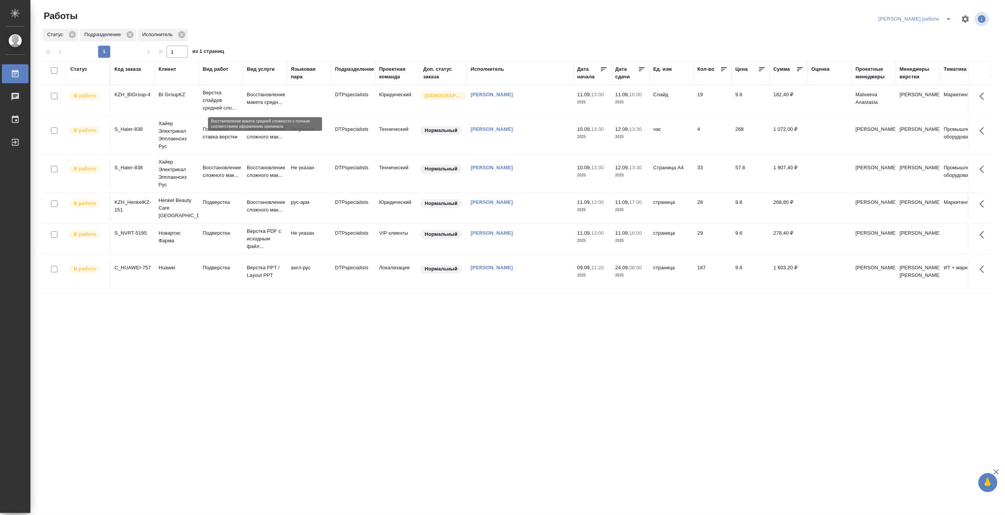
click at [249, 97] on p "Восстановление макета средн..." at bounding box center [265, 98] width 36 height 15
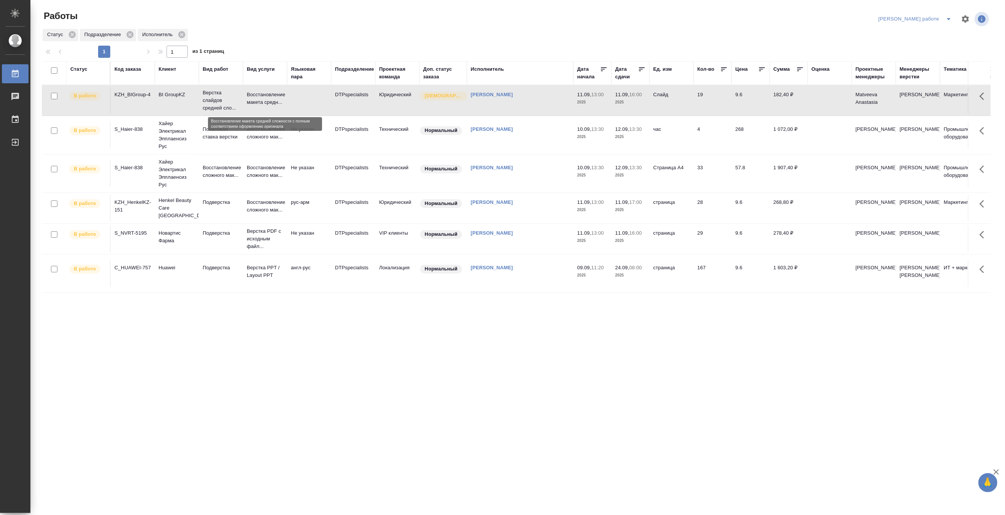
click at [249, 97] on p "Восстановление макета средн..." at bounding box center [265, 98] width 36 height 15
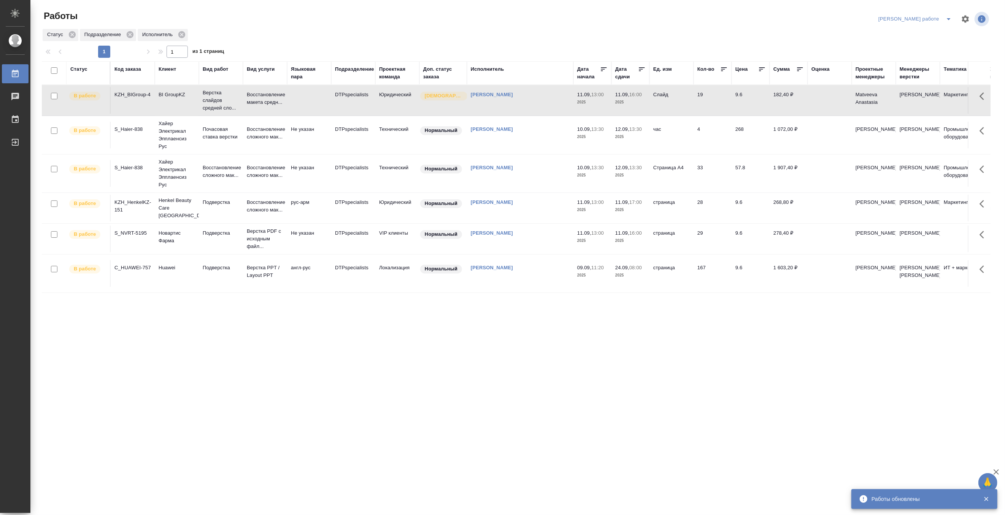
click at [944, 14] on icon "split button" at bounding box center [948, 18] width 9 height 9
click at [939, 42] on li "[PERSON_NAME]" at bounding box center [921, 46] width 69 height 12
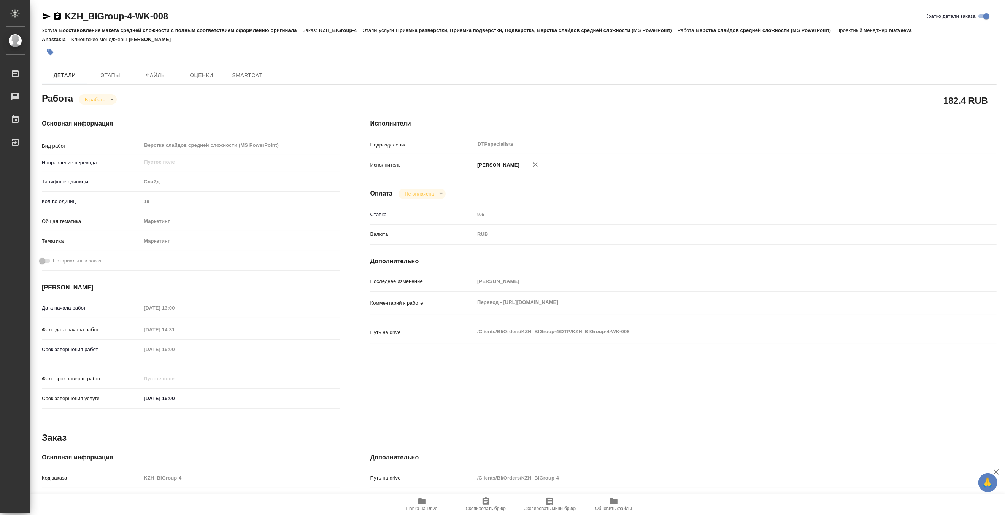
type textarea "x"
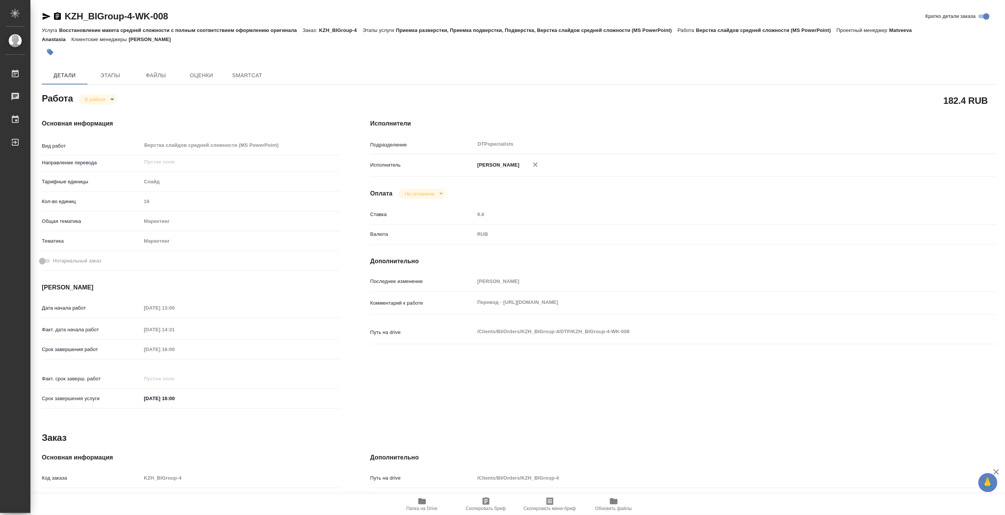
type textarea "x"
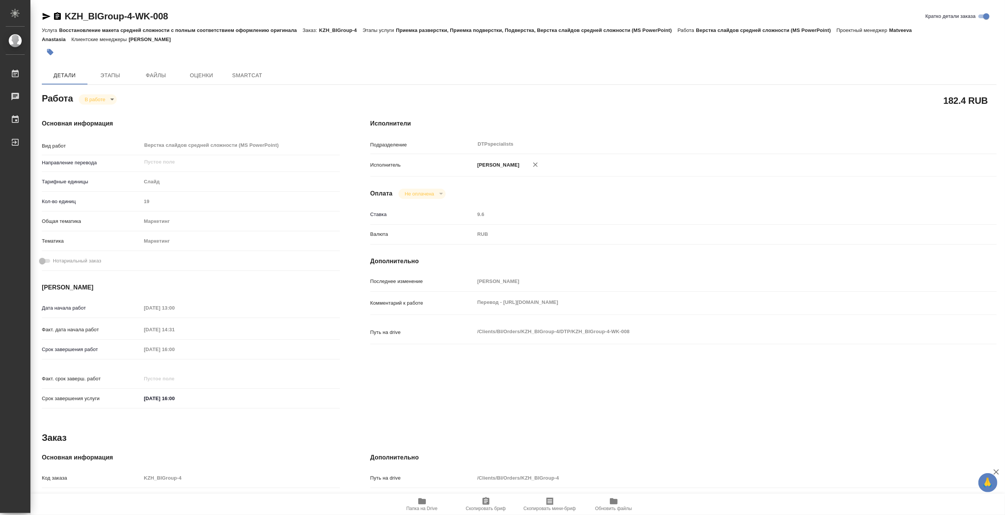
type textarea "x"
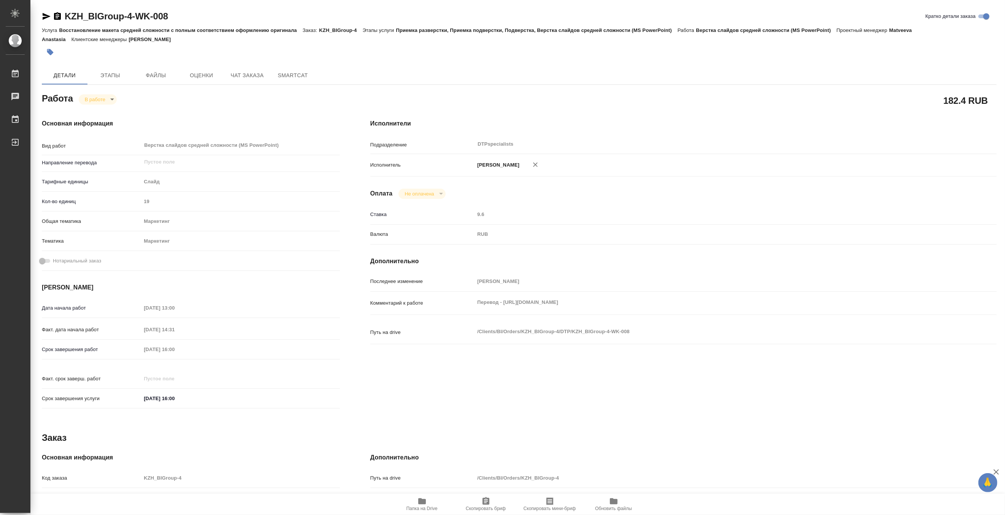
type textarea "x"
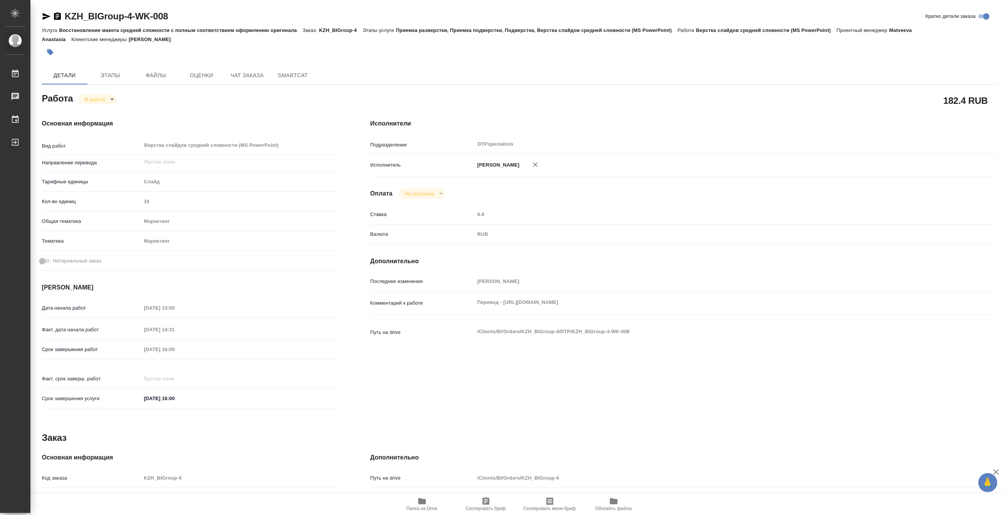
type textarea "x"
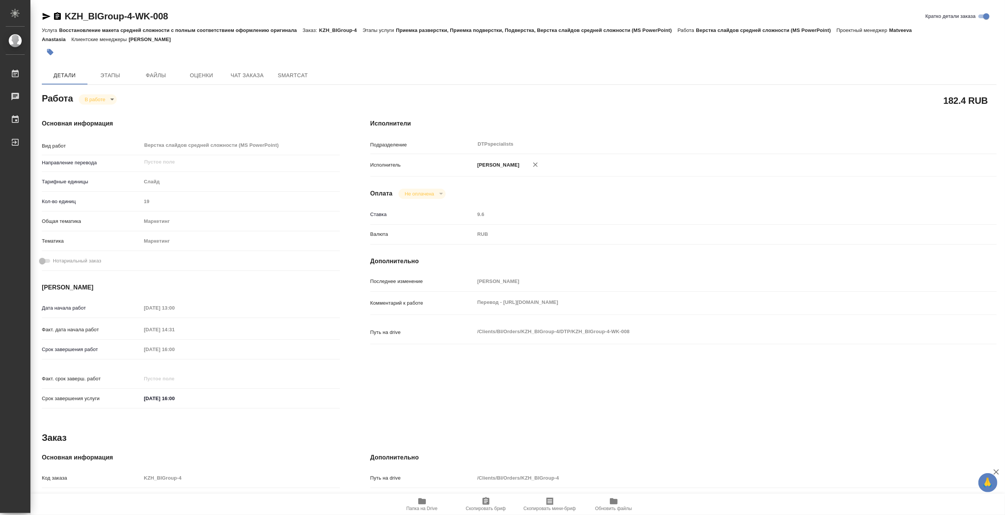
type textarea "x"
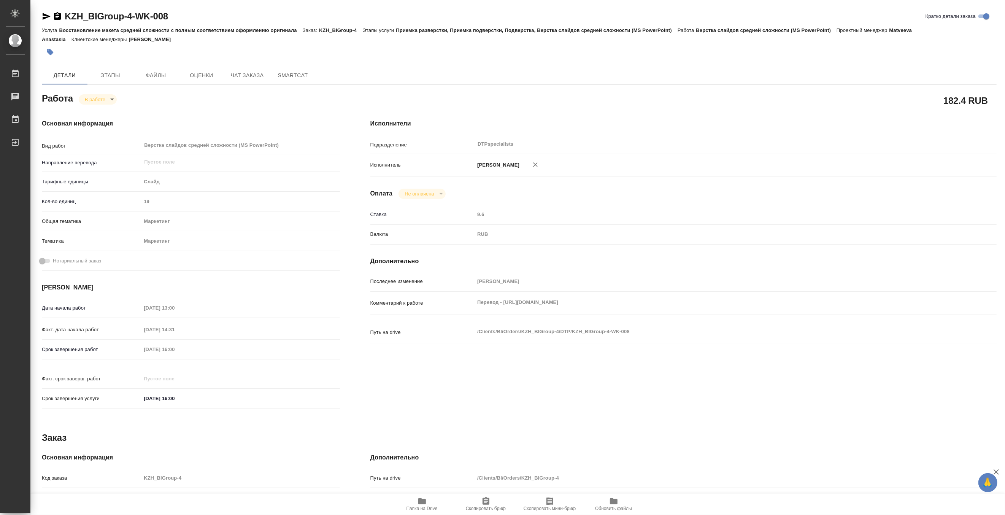
type textarea "x"
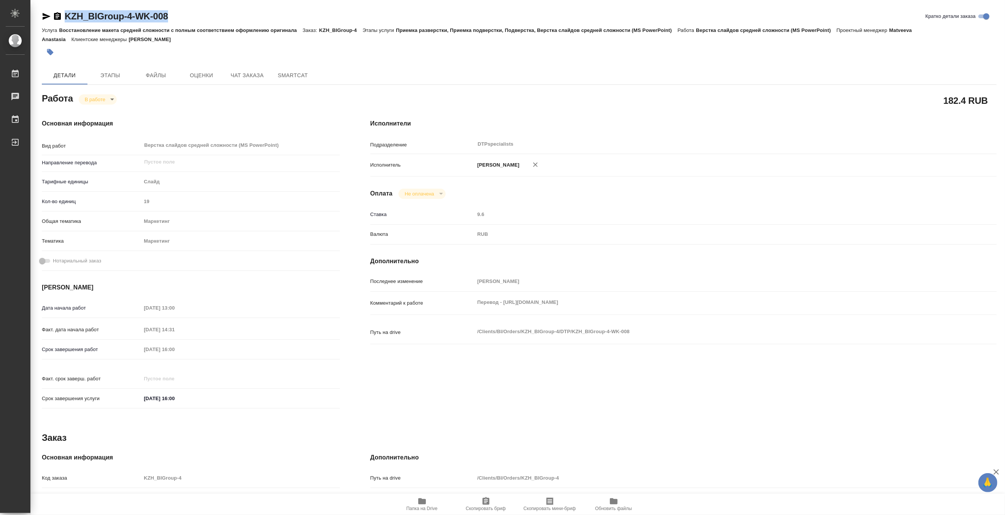
drag, startPoint x: 201, startPoint y: 13, endPoint x: 62, endPoint y: 10, distance: 138.4
click at [62, 10] on div "KZH_BIGroup-4-WK-008 Кратко детали заказа" at bounding box center [519, 16] width 954 height 12
copy link "KZH_BIGroup-4-WK-008"
click at [423, 499] on icon "button" at bounding box center [422, 501] width 8 height 6
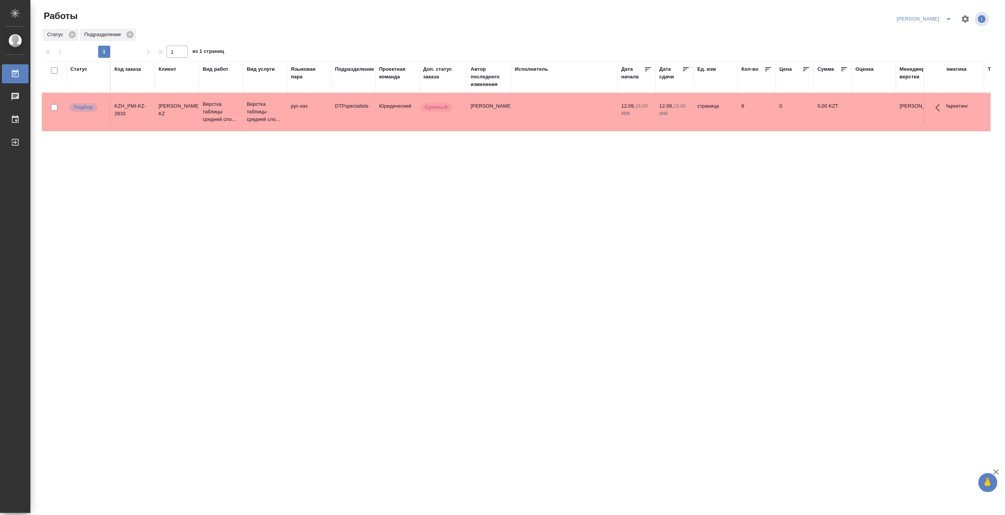
click at [946, 15] on icon "split button" at bounding box center [948, 18] width 9 height 9
click at [914, 33] on li "[PERSON_NAME] работе" at bounding box center [919, 34] width 73 height 12
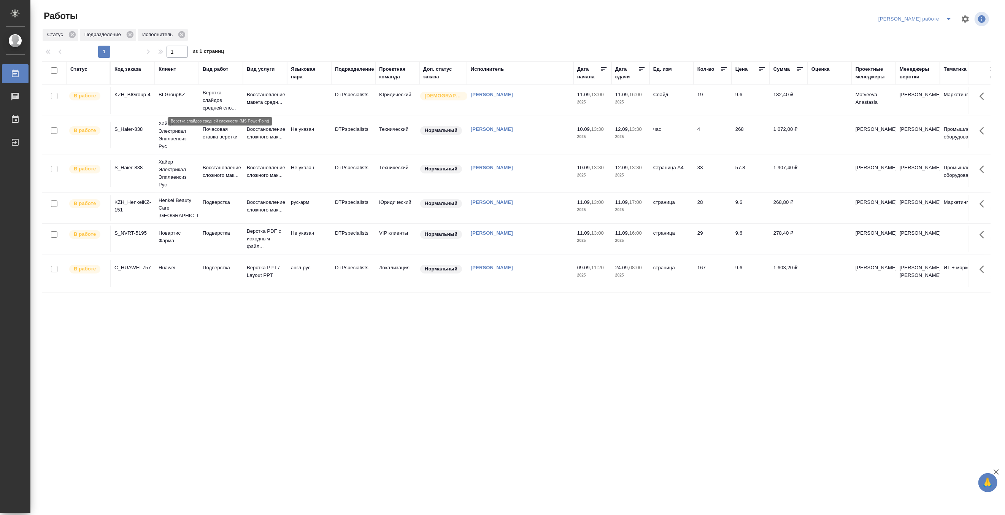
click at [219, 100] on p "Верстка слайдов средней сло..." at bounding box center [221, 100] width 36 height 23
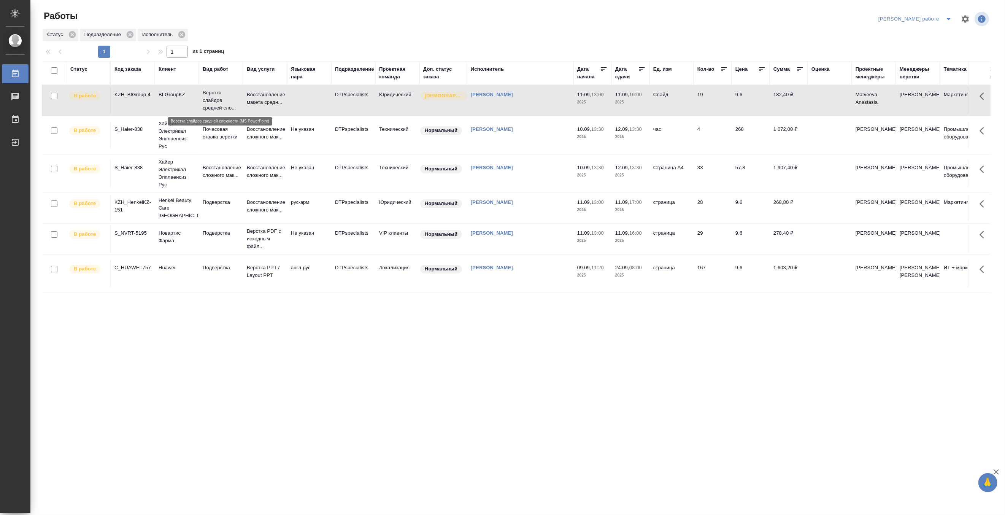
click at [219, 100] on p "Верстка слайдов средней сло..." at bounding box center [221, 100] width 36 height 23
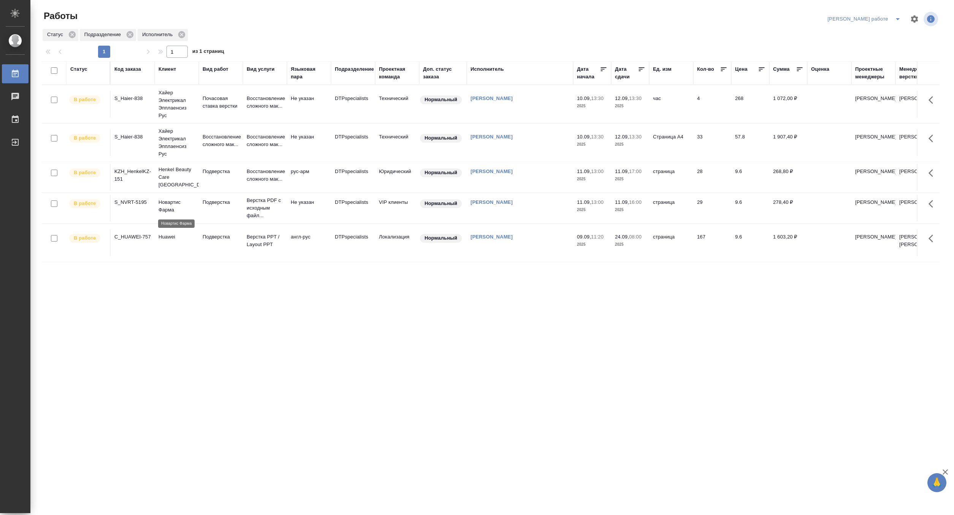
click at [170, 206] on p "Новартис Фарма" at bounding box center [177, 205] width 36 height 15
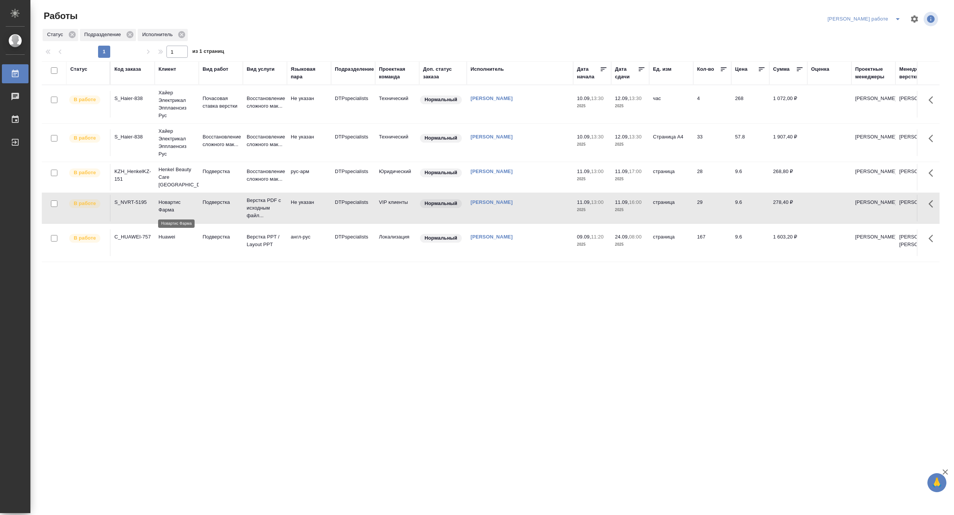
click at [170, 206] on p "Новартис Фарма" at bounding box center [177, 205] width 36 height 15
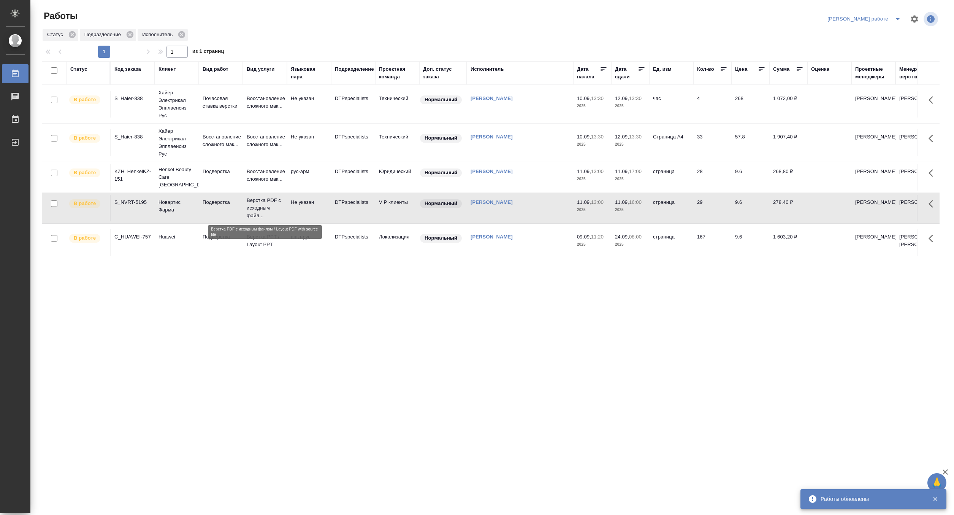
click at [255, 208] on p "Верстка PDF с исходным файл..." at bounding box center [265, 208] width 36 height 23
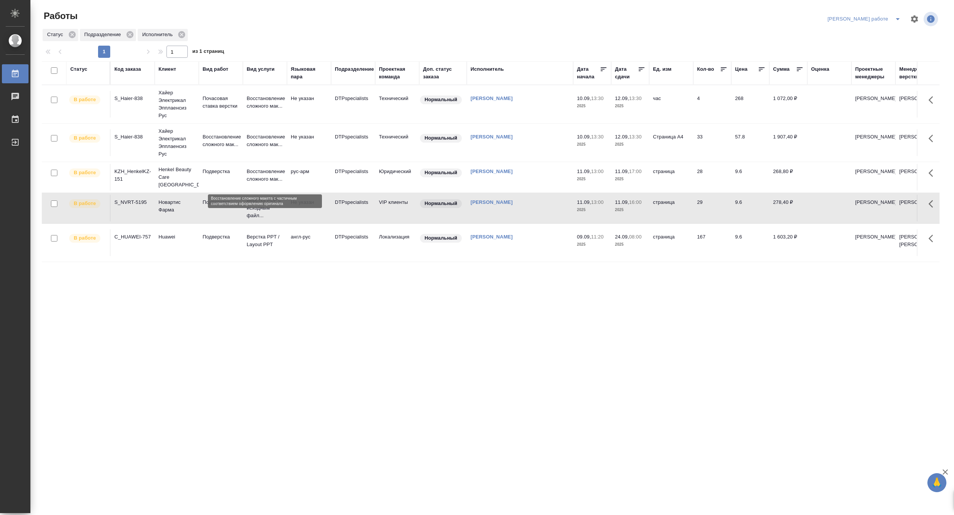
click at [263, 176] on p "Восстановление сложного мак..." at bounding box center [265, 175] width 36 height 15
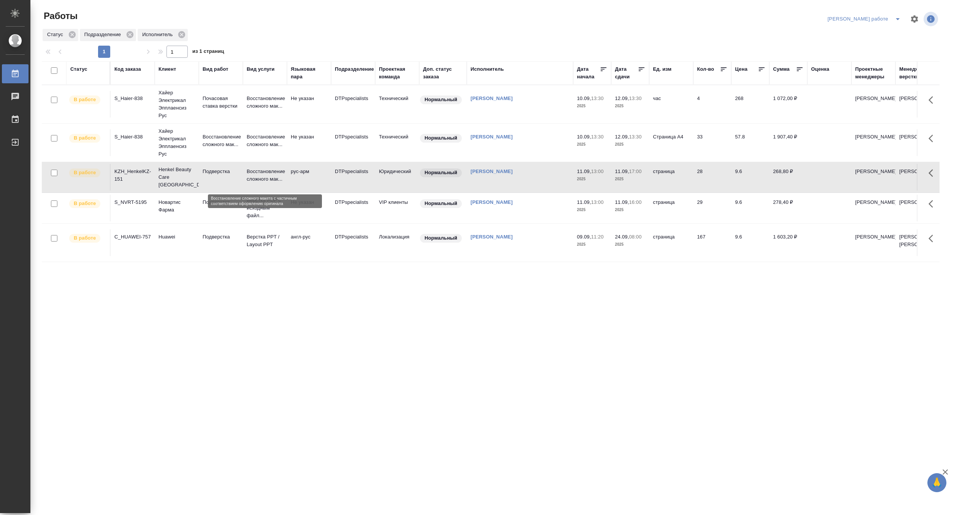
click at [263, 176] on p "Восстановление сложного мак..." at bounding box center [265, 175] width 36 height 15
click at [897, 17] on icon "split button" at bounding box center [897, 18] width 9 height 9
click at [877, 66] on li "Верстка и Дизайн" at bounding box center [870, 71] width 69 height 12
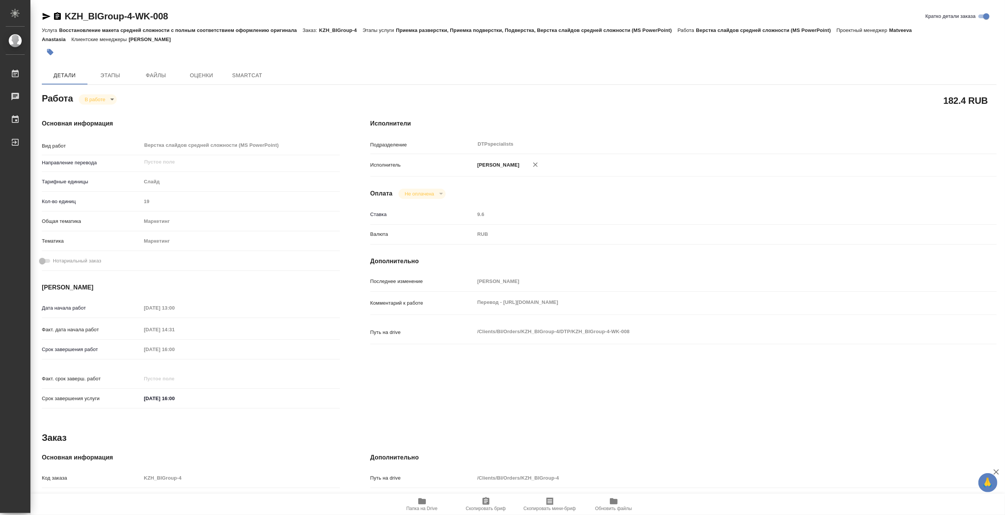
type textarea "x"
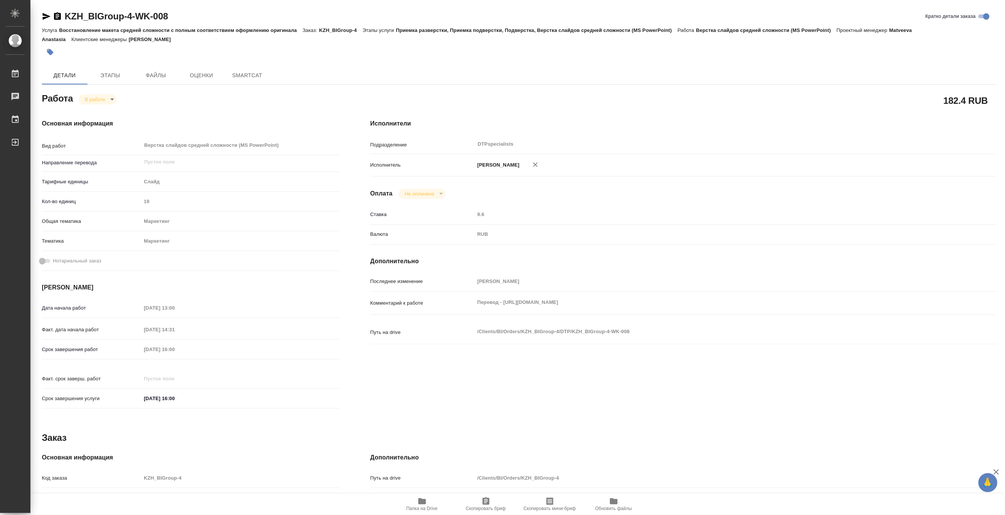
type textarea "x"
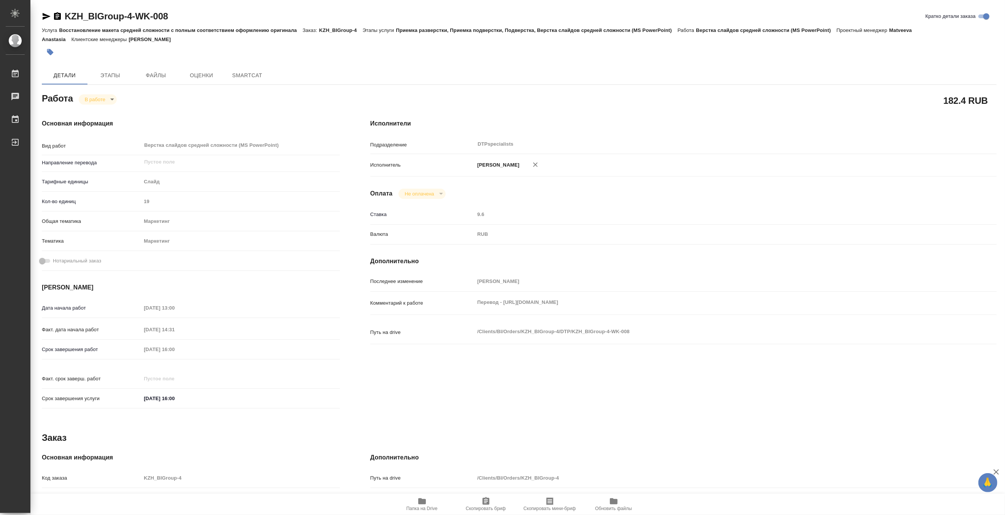
type textarea "x"
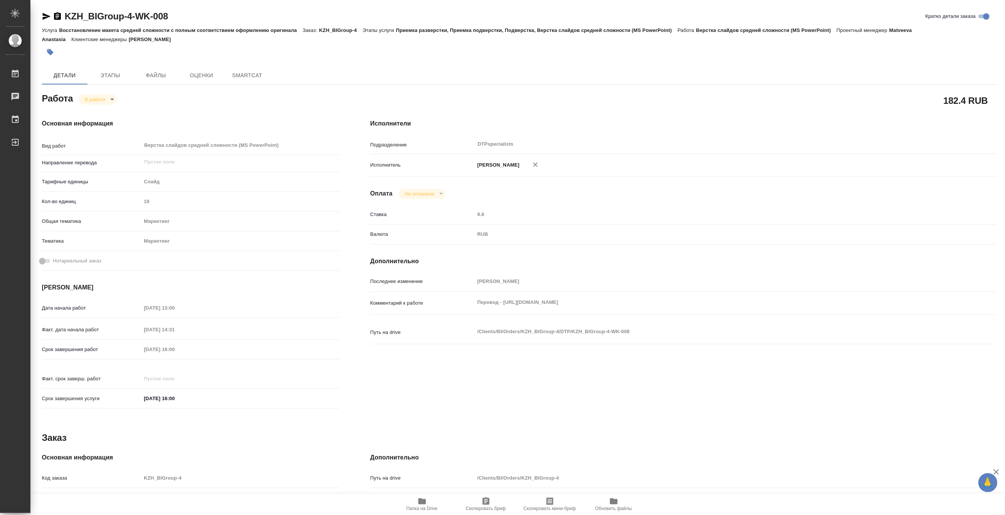
type textarea "x"
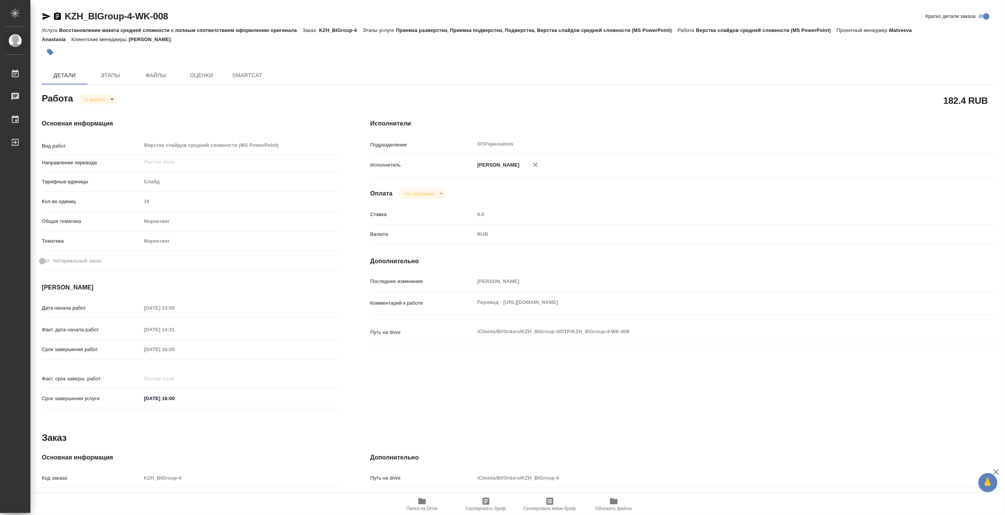
type textarea "x"
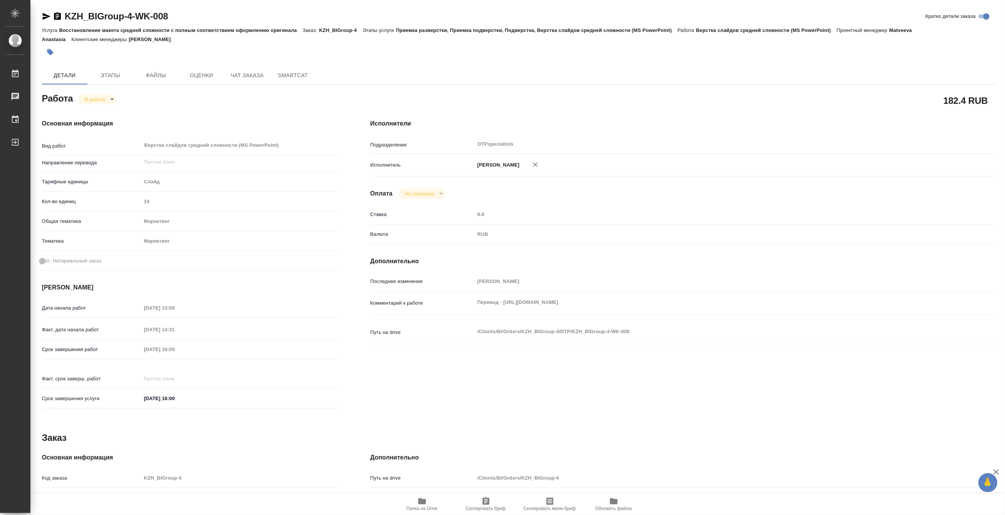
click at [420, 506] on span "Папка на Drive" at bounding box center [421, 508] width 31 height 5
type textarea "x"
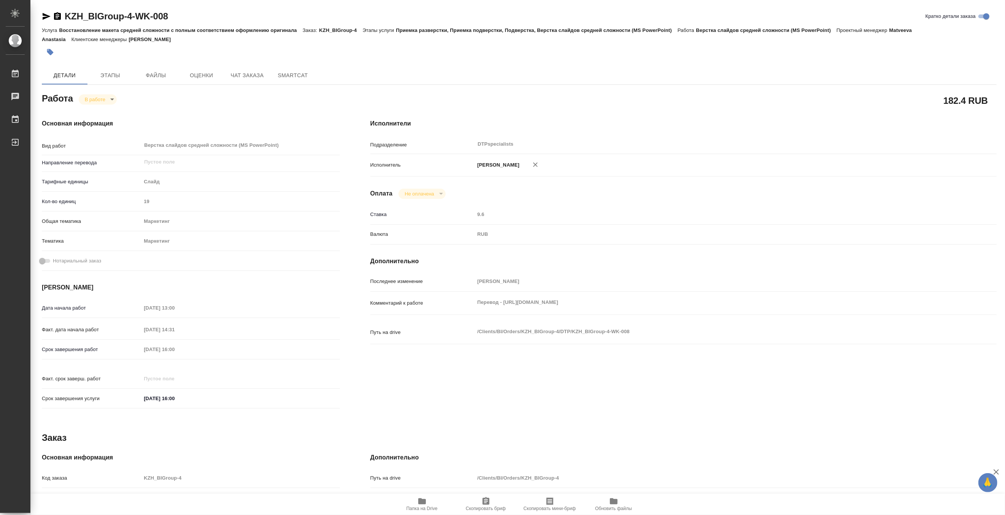
type textarea "x"
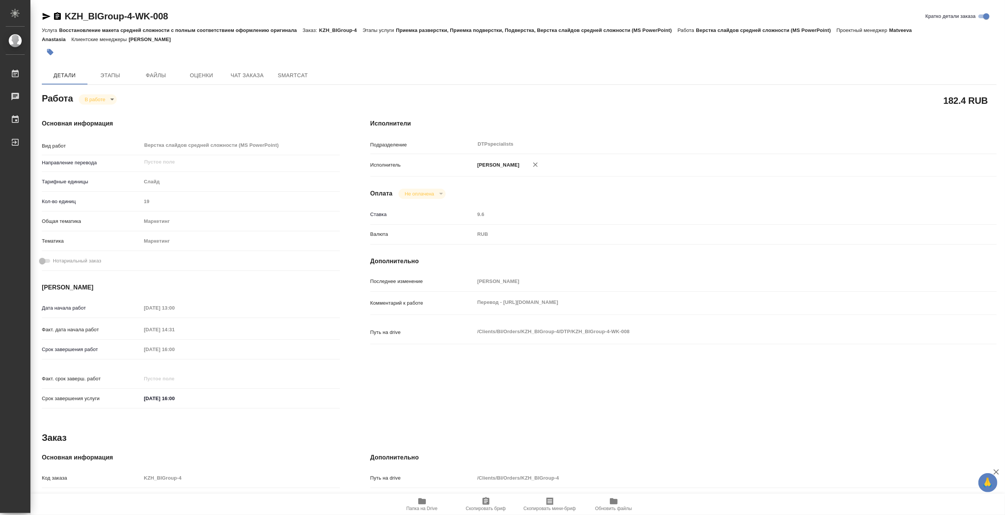
type textarea "x"
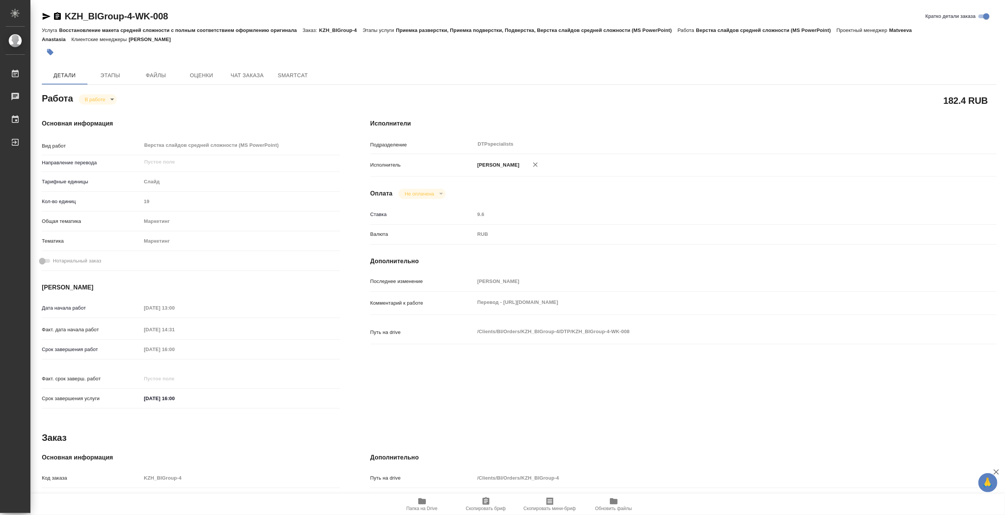
type textarea "x"
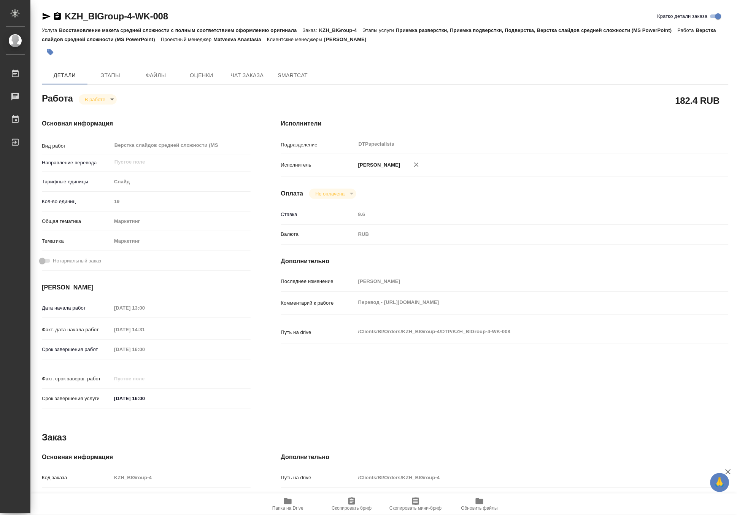
type textarea "x"
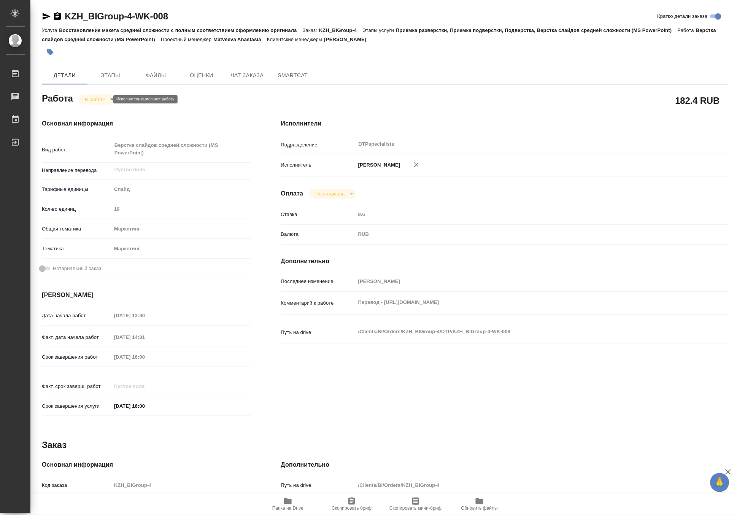
click at [86, 100] on body "🙏 .cls-1 fill:#fff; AWATERA Matveeva Maria Работы 0 Чаты График Выйти KZH_BIGro…" at bounding box center [368, 257] width 737 height 515
click at [88, 109] on button "Выполнен" at bounding box center [98, 112] width 28 height 8
type textarea "x"
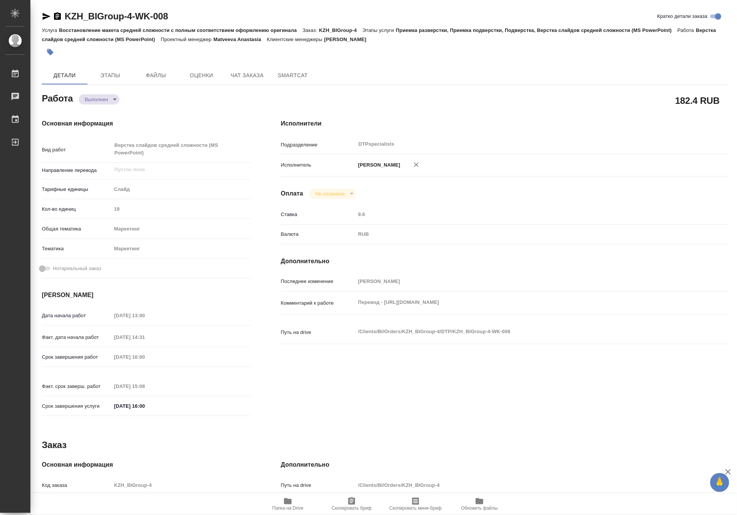
type textarea "x"
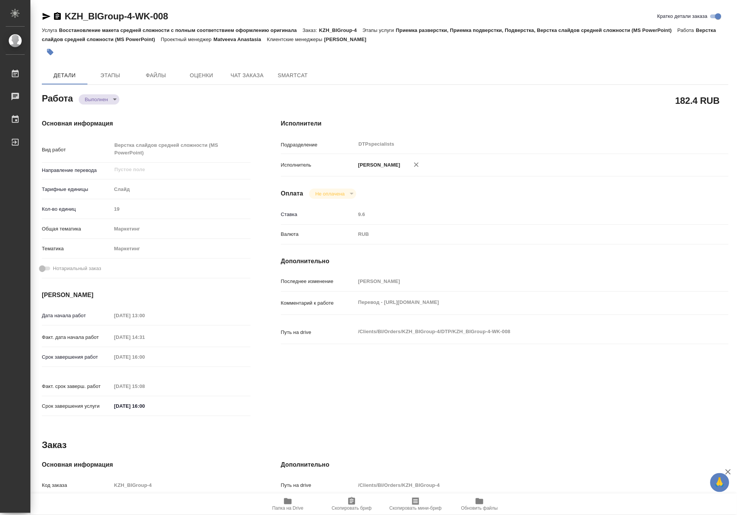
type textarea "x"
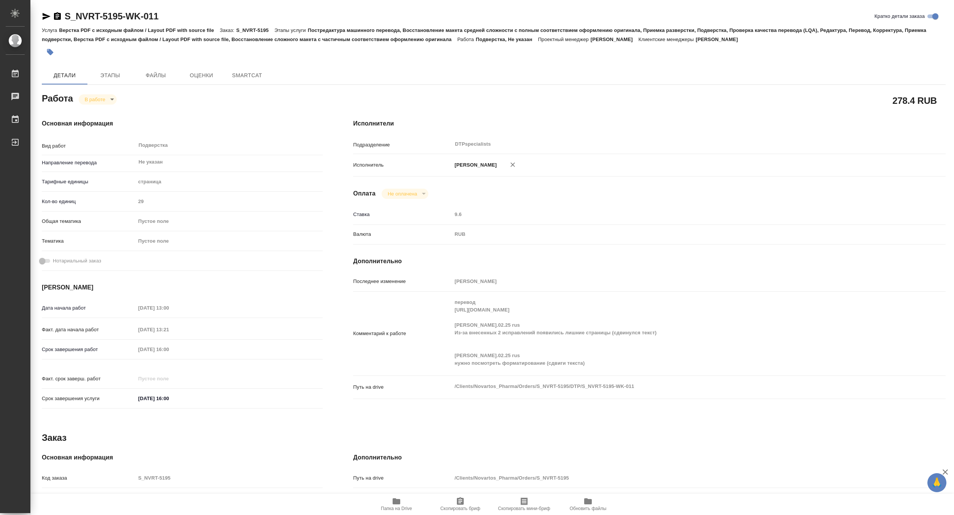
type textarea "x"
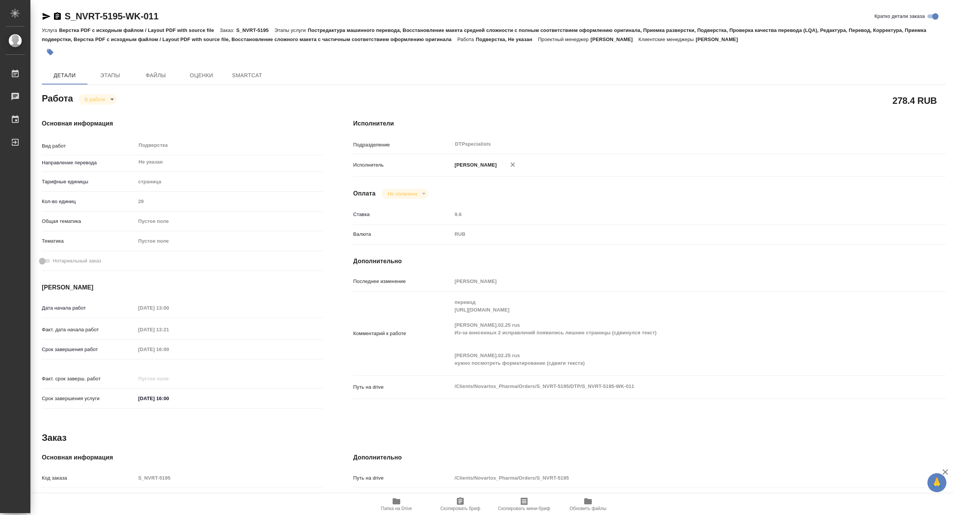
type textarea "x"
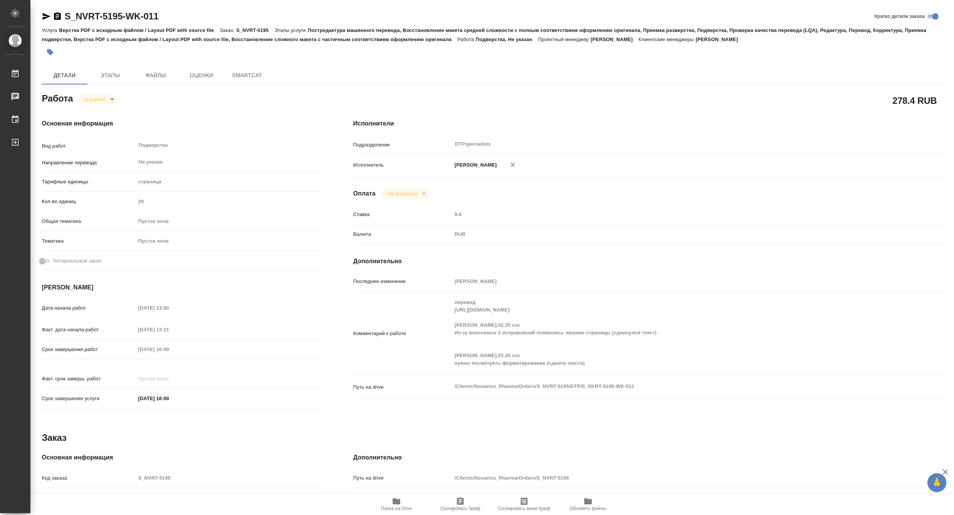
type textarea "x"
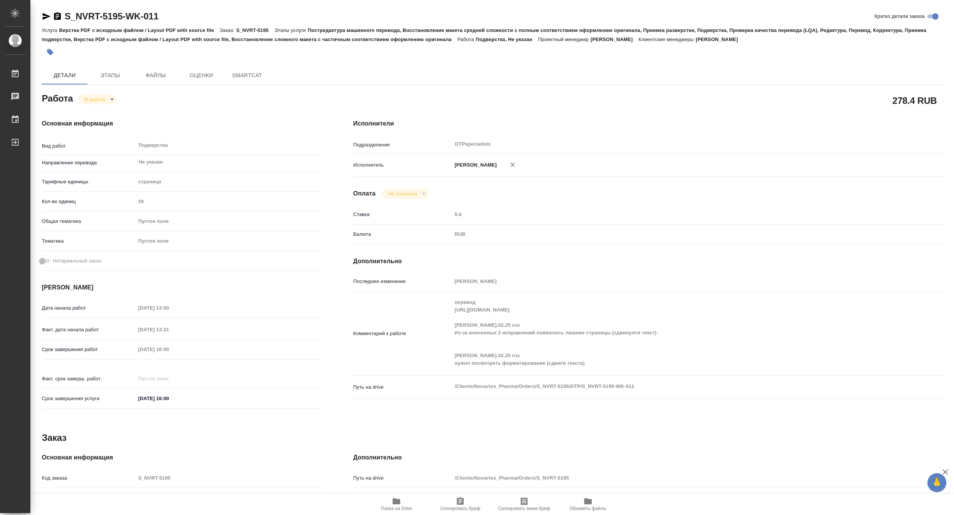
type textarea "x"
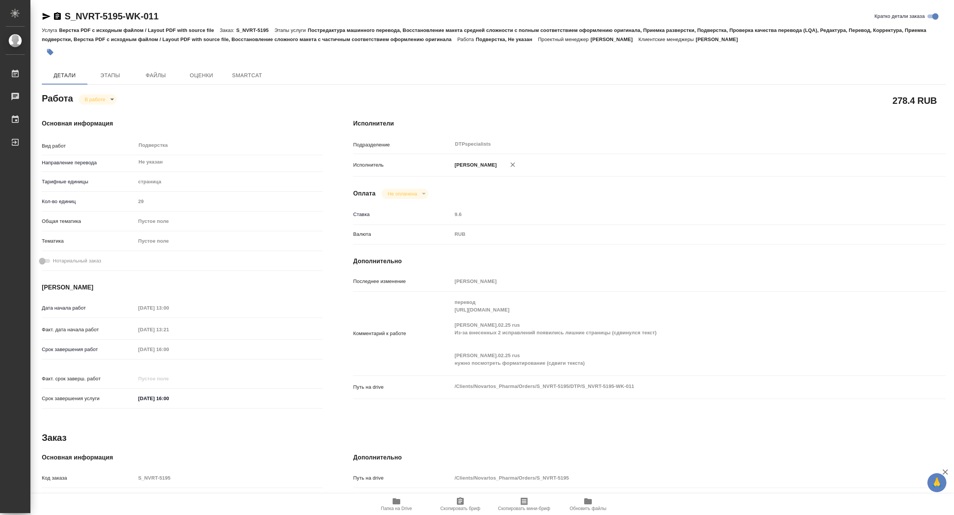
type textarea "x"
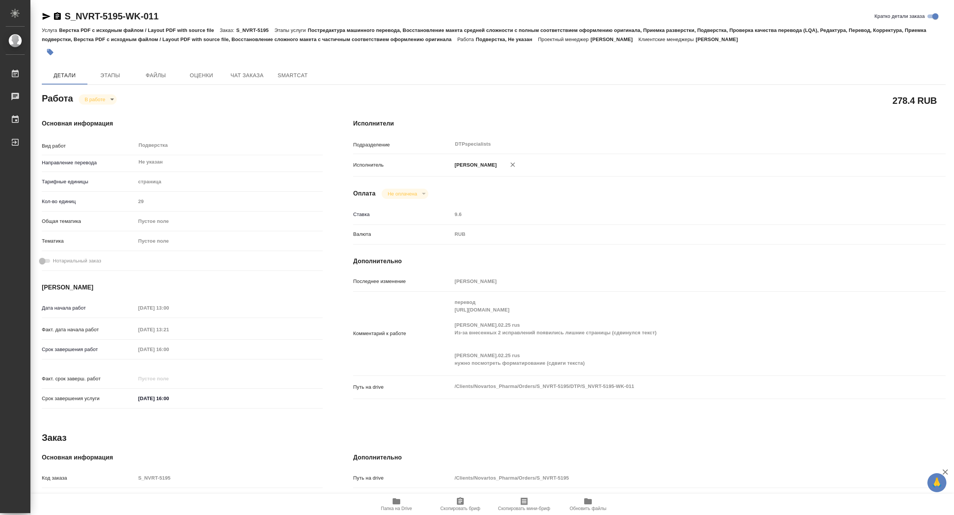
type textarea "x"
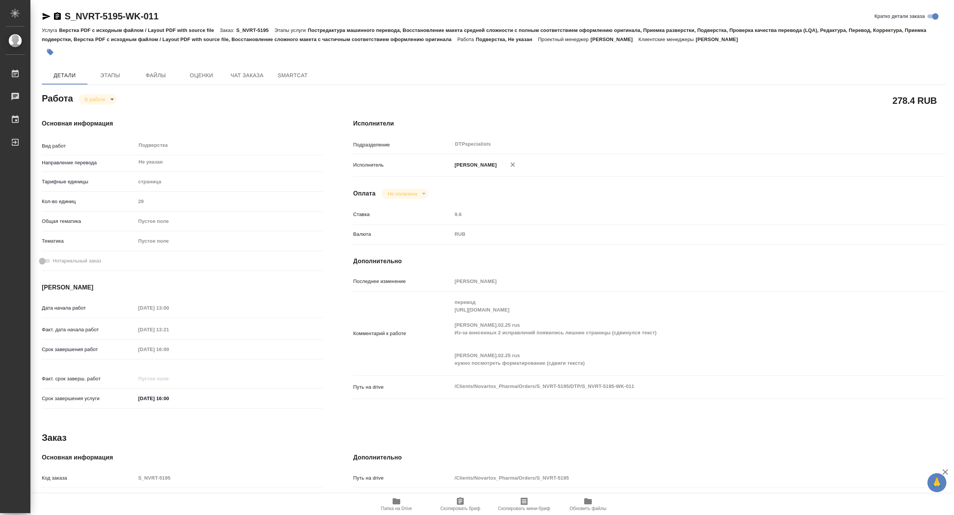
type textarea "x"
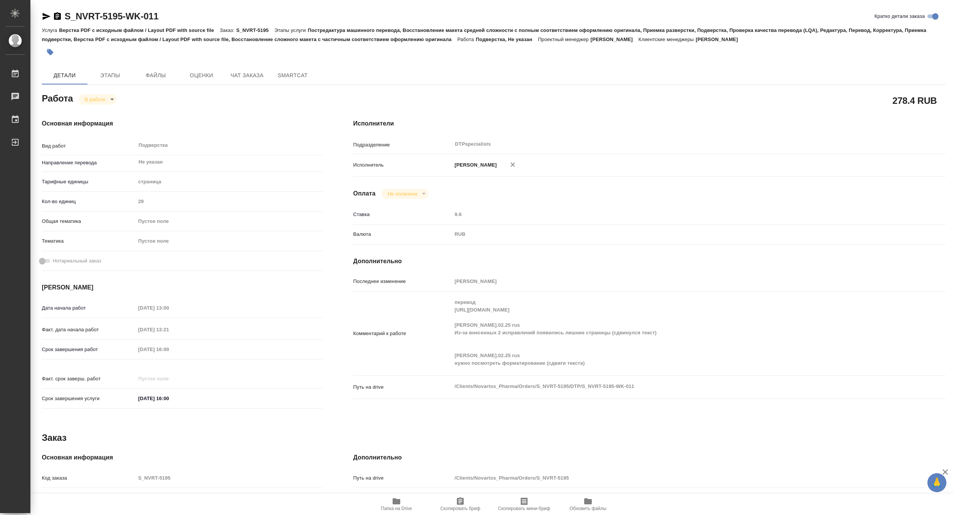
click at [446, 316] on div "Комментарий к работе перевод https://drive.awatera.com/apps/files/?dir=/Shares/…" at bounding box center [649, 334] width 593 height 78
click at [45, 17] on icon "button" at bounding box center [47, 16] width 8 height 7
type textarea "x"
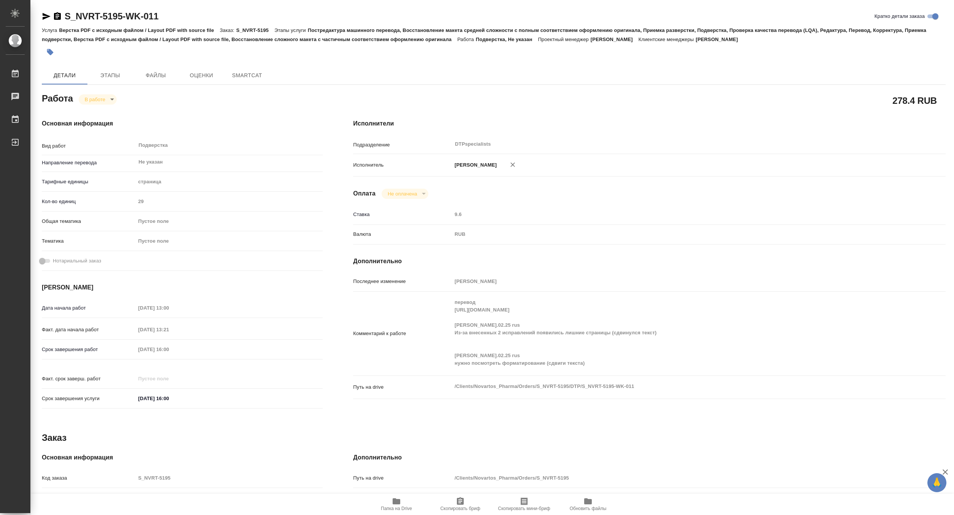
type textarea "x"
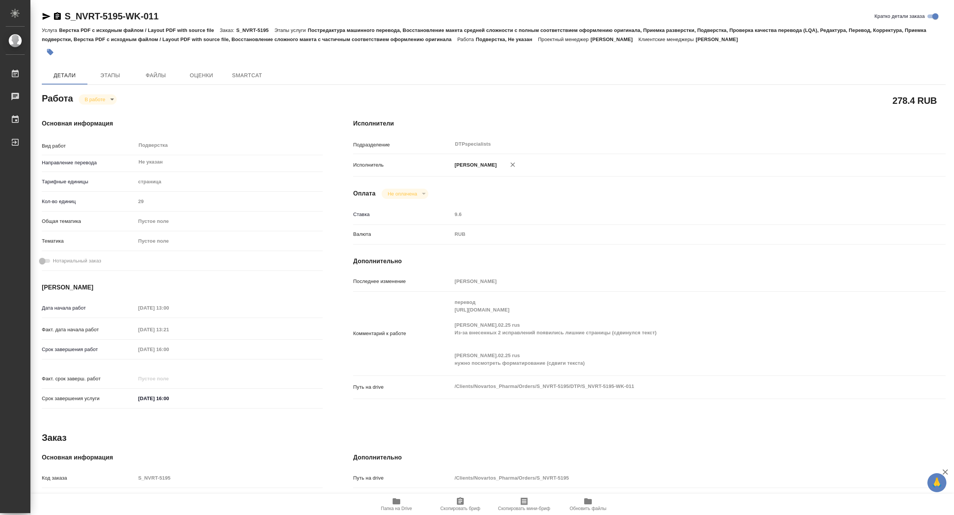
type textarea "x"
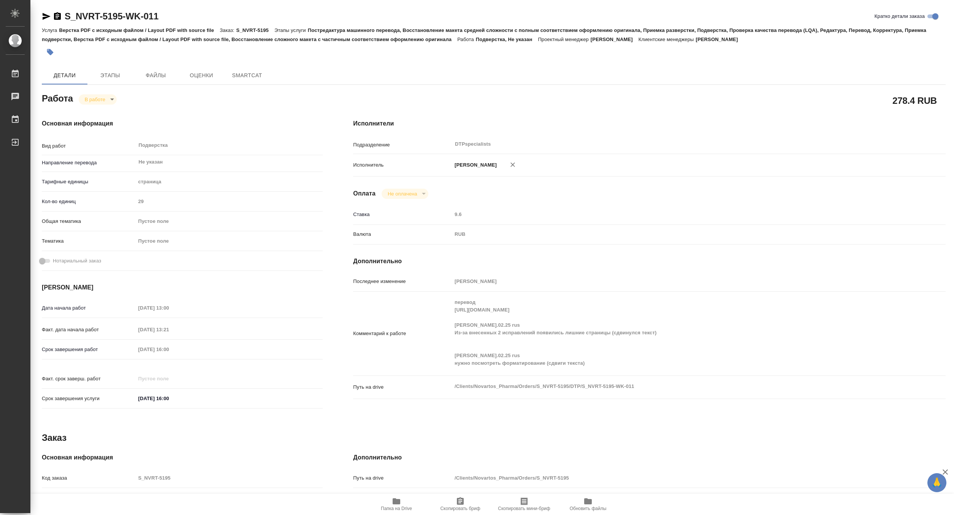
type textarea "x"
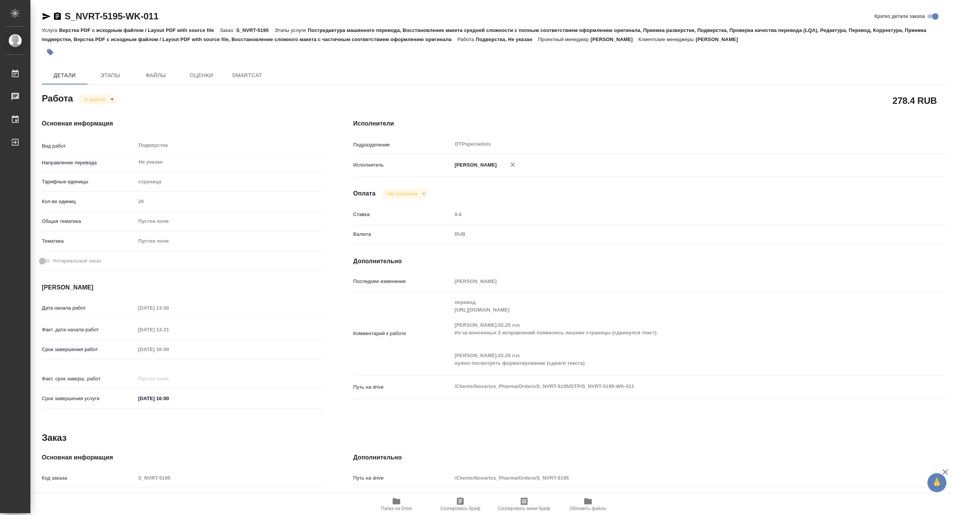
type textarea "x"
click at [244, 76] on span "Чат заказа" at bounding box center [247, 76] width 36 height 10
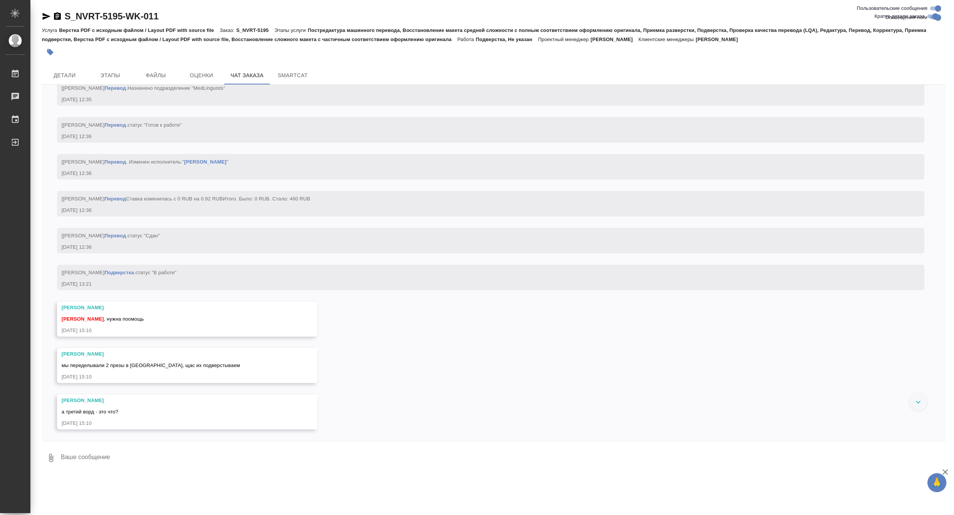
scroll to position [5111, 0]
click at [111, 456] on textarea at bounding box center [503, 458] width 886 height 26
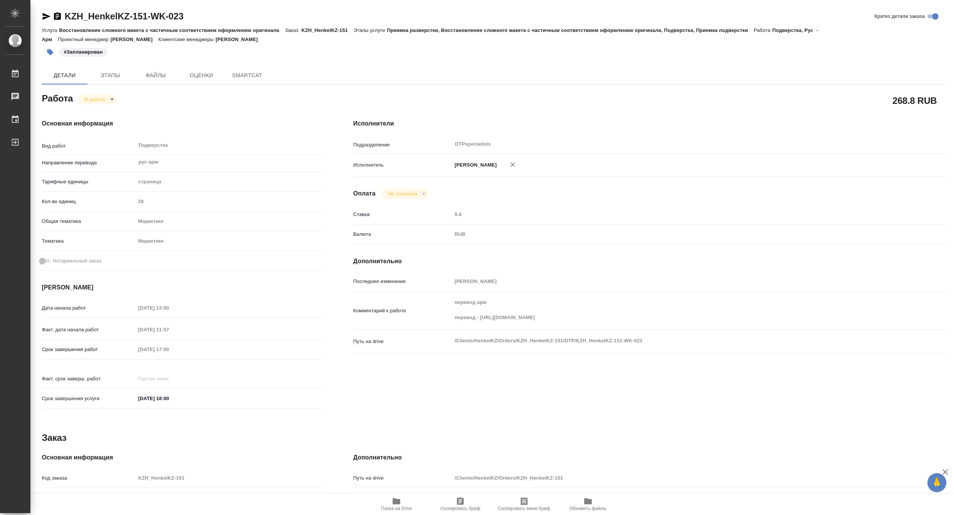
type textarea "x"
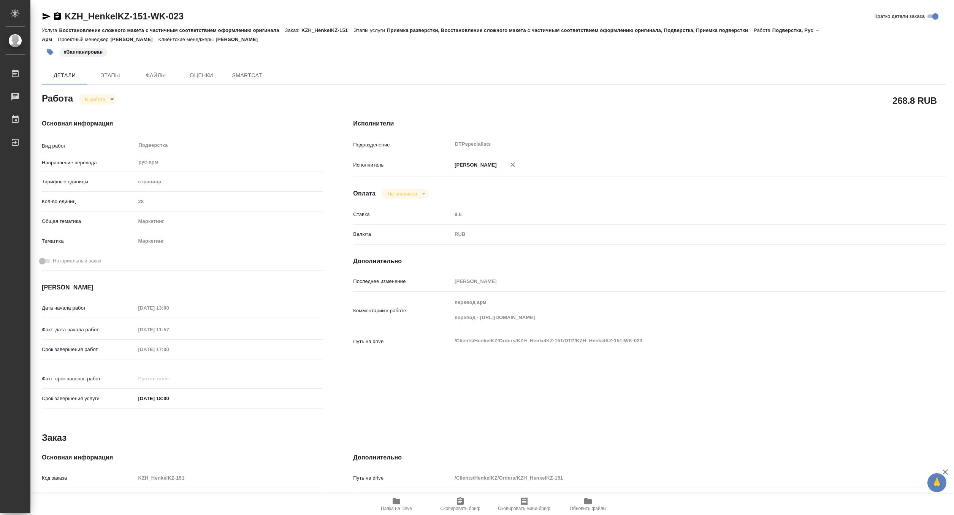
type textarea "x"
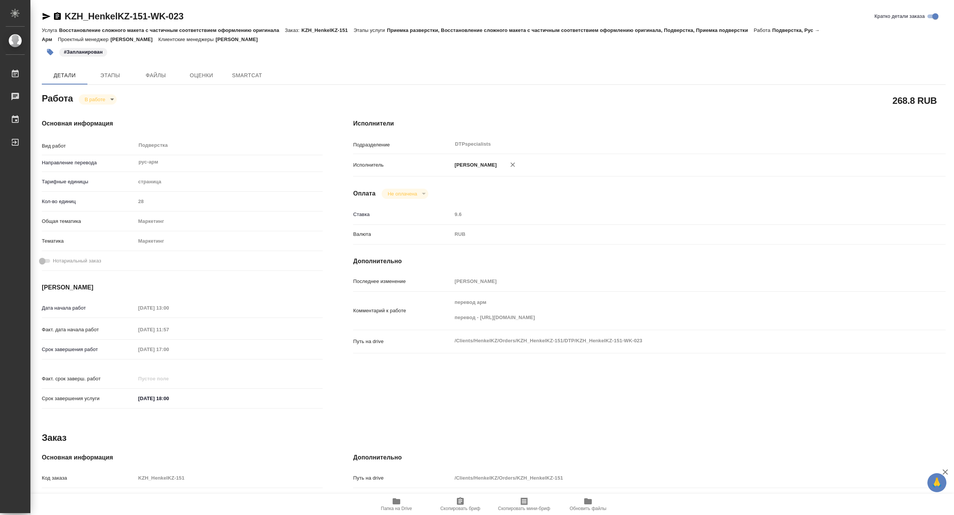
type textarea "x"
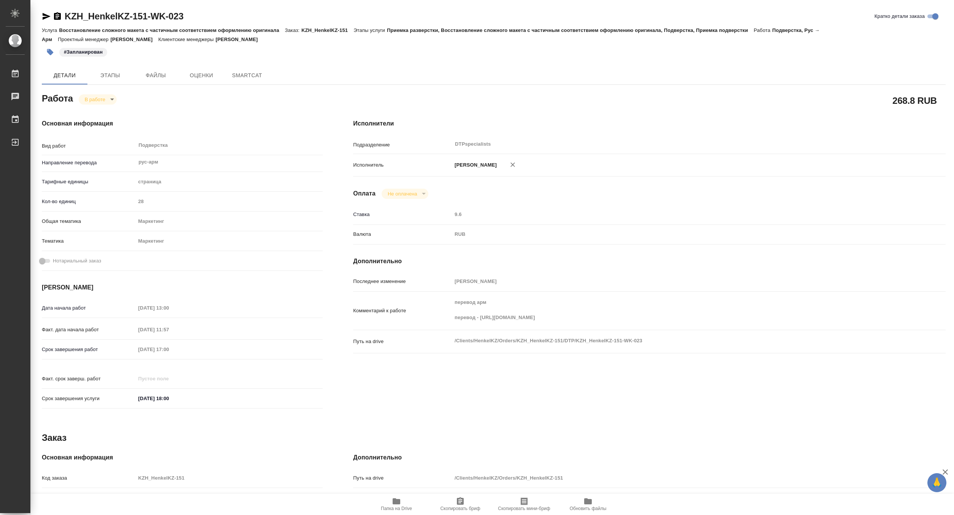
type textarea "x"
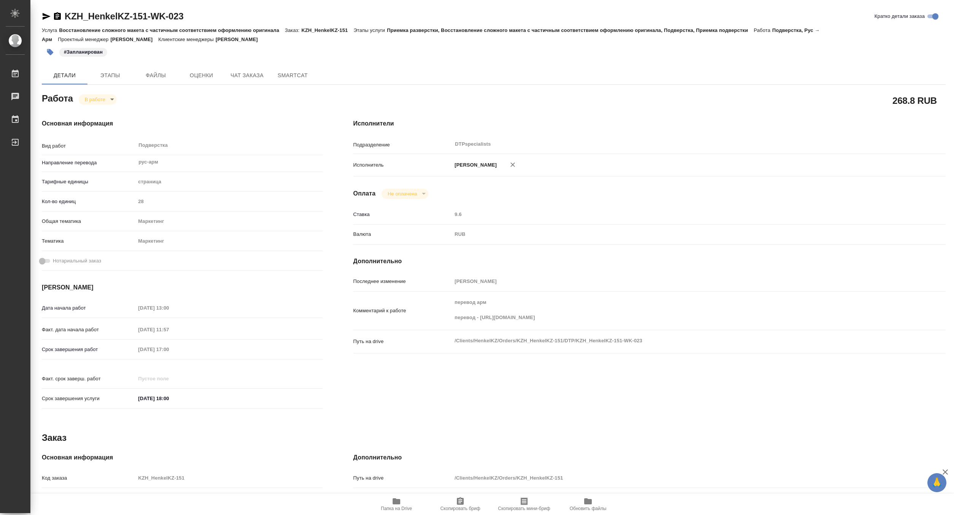
type textarea "x"
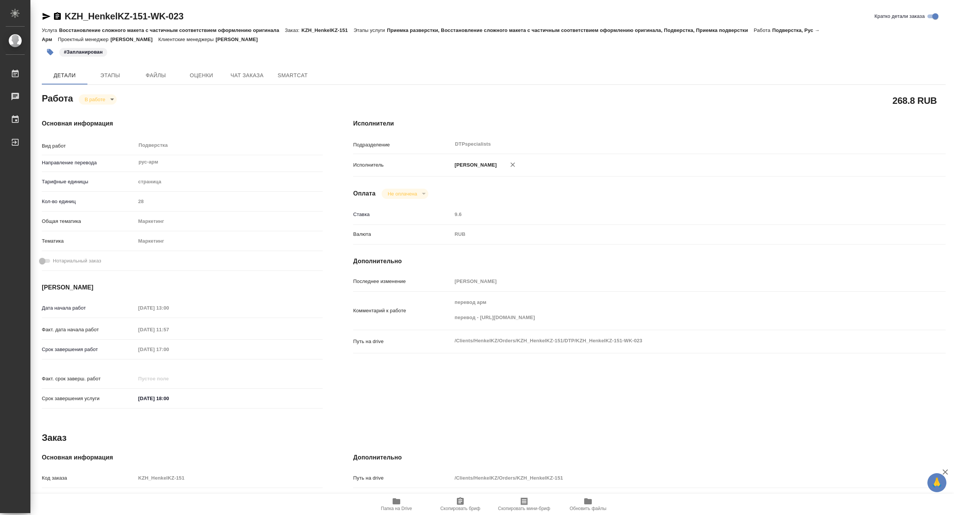
type textarea "x"
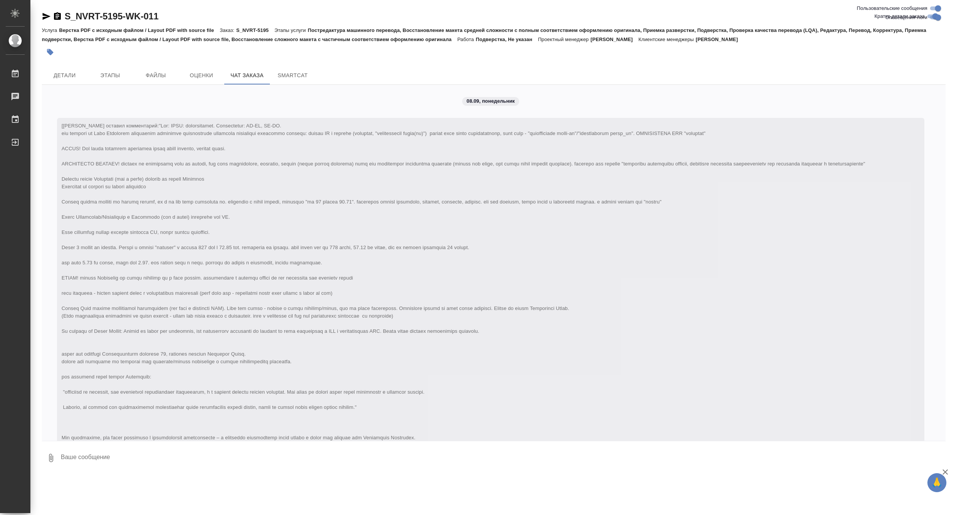
scroll to position [5111, 0]
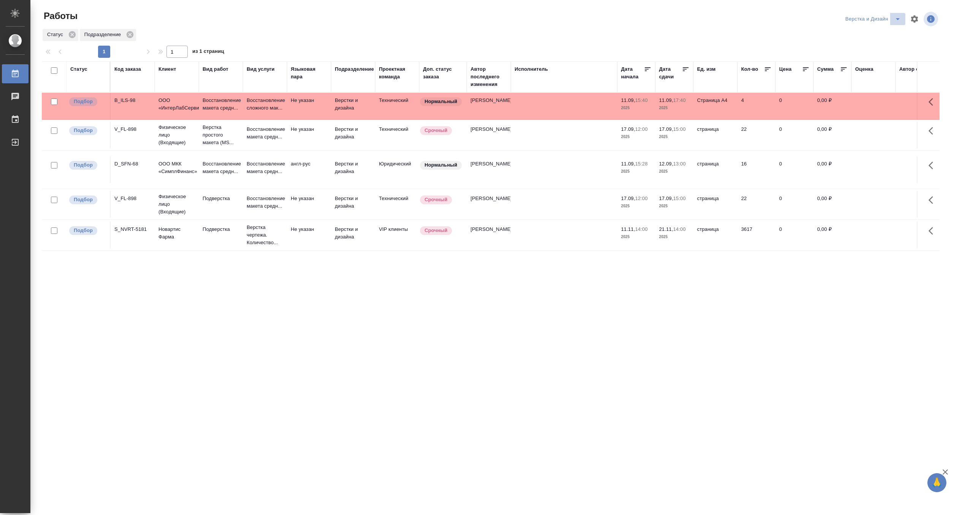
click at [896, 15] on icon "split button" at bounding box center [897, 18] width 9 height 9
click at [877, 58] on li "[PERSON_NAME]" at bounding box center [877, 58] width 73 height 12
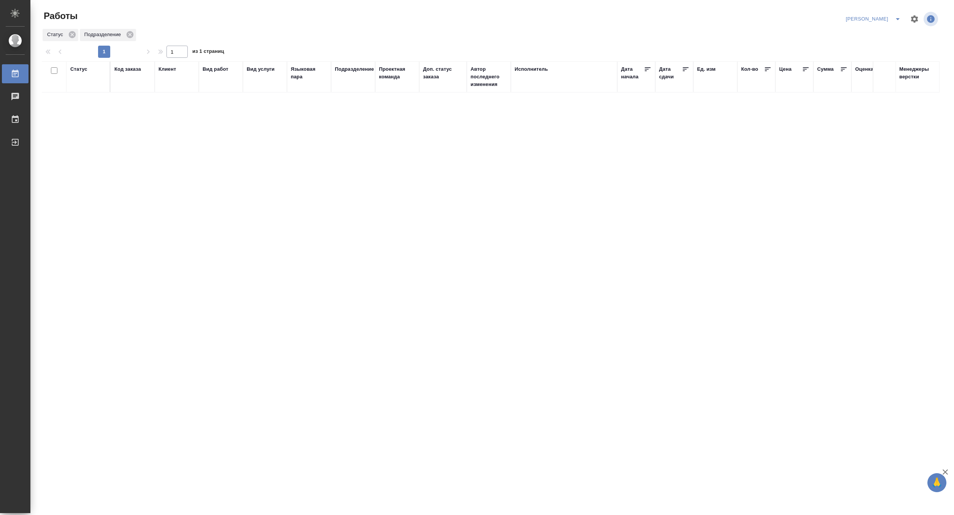
click at [126, 70] on div "Код заказа" at bounding box center [127, 69] width 27 height 8
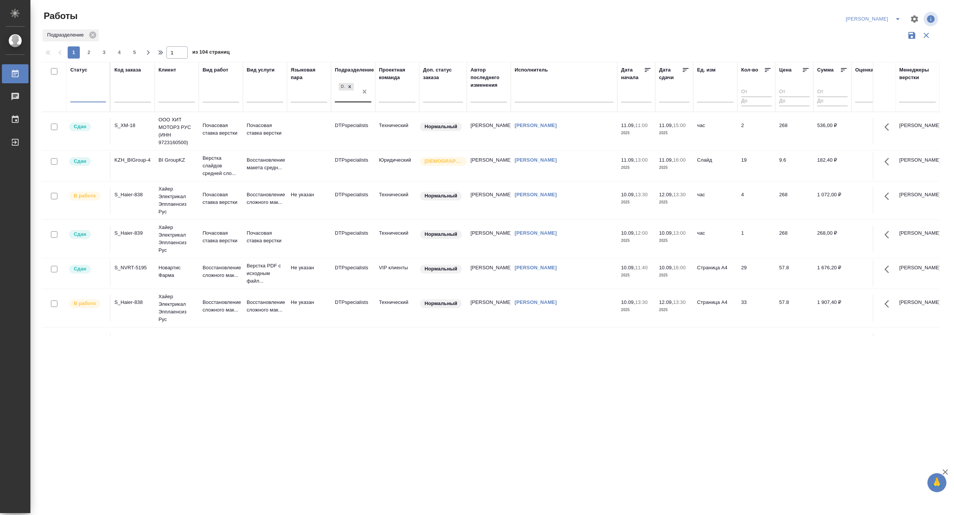
drag, startPoint x: 366, startPoint y: 94, endPoint x: 127, endPoint y: 97, distance: 239.1
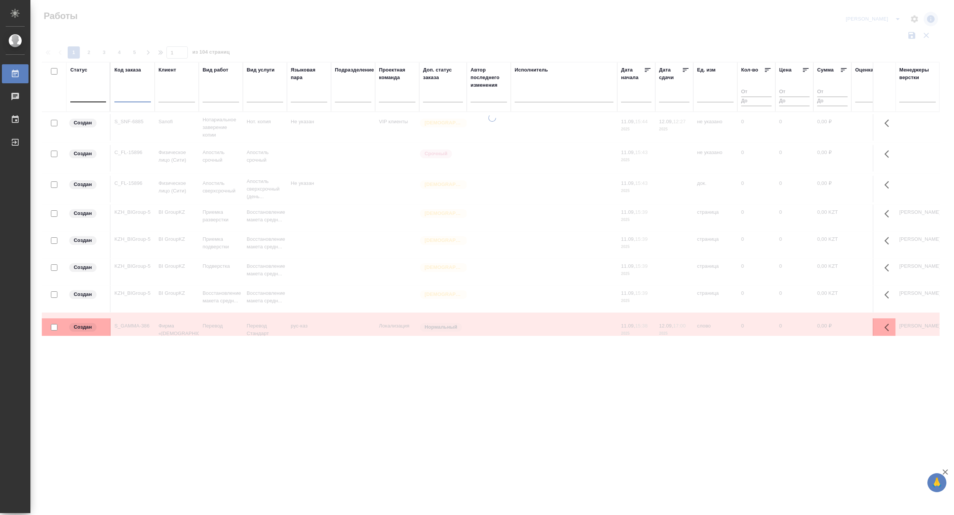
click at [135, 93] on input "text" at bounding box center [132, 98] width 36 height 10
paste input "S_SNF-6881"
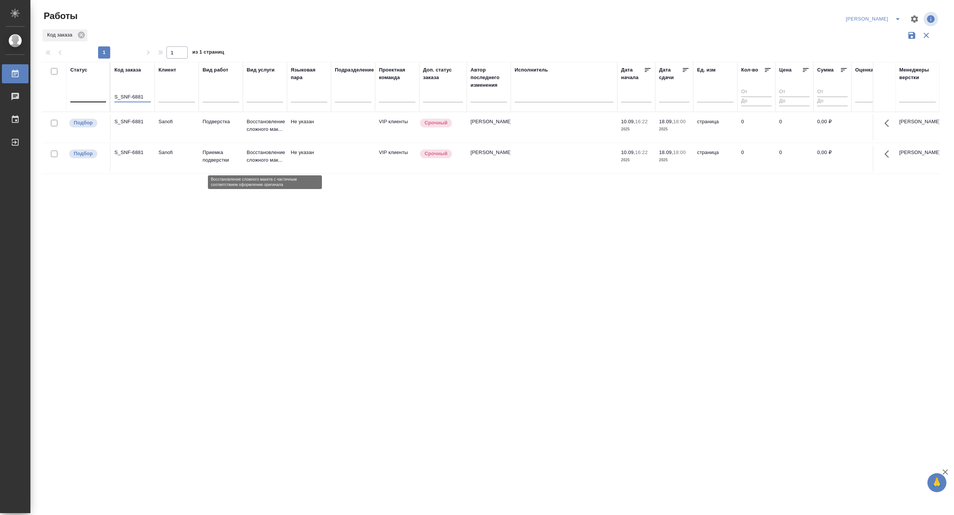
type input "S_SNF-6881"
click at [247, 162] on p "Восстановление сложного мак..." at bounding box center [265, 156] width 36 height 15
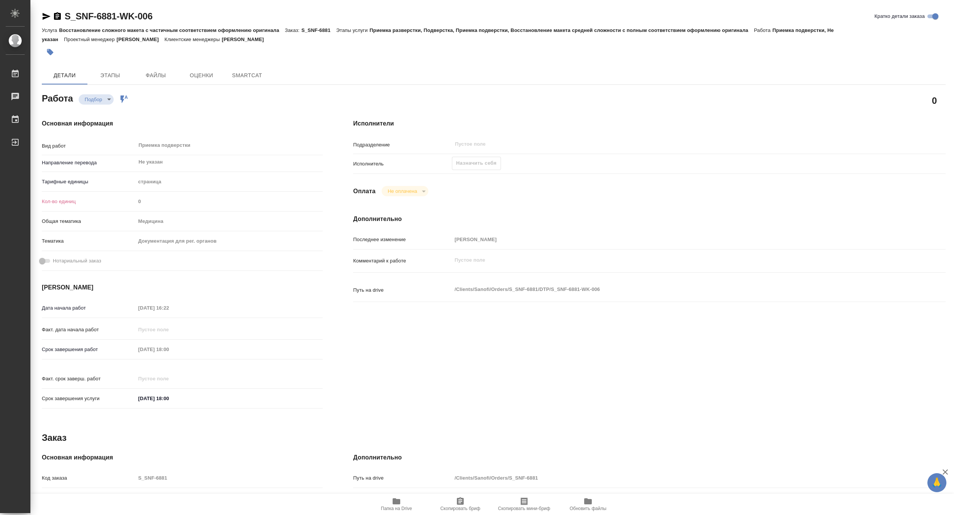
type textarea "x"
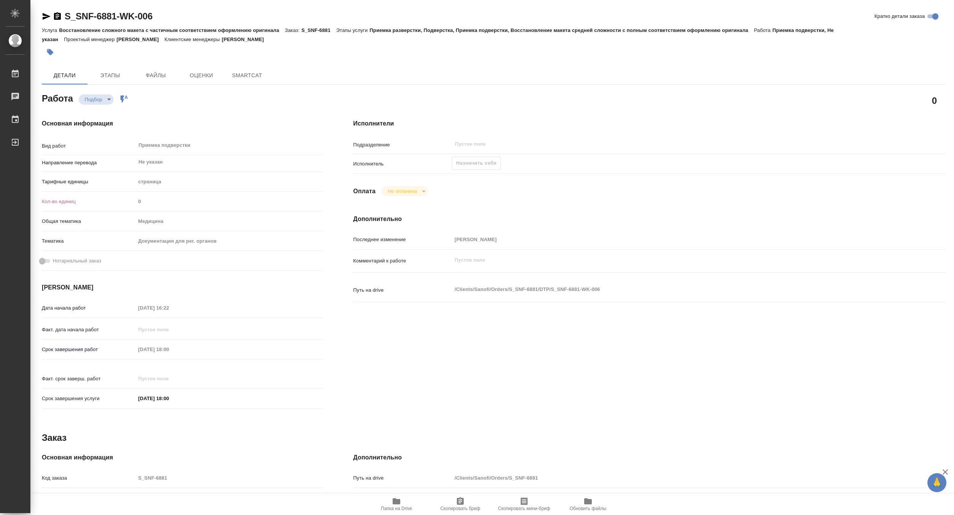
type textarea "x"
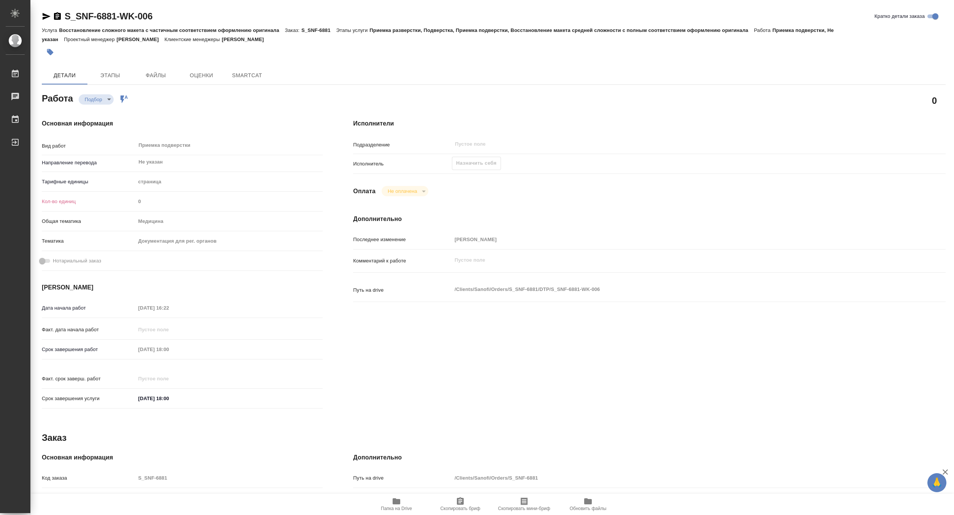
type textarea "x"
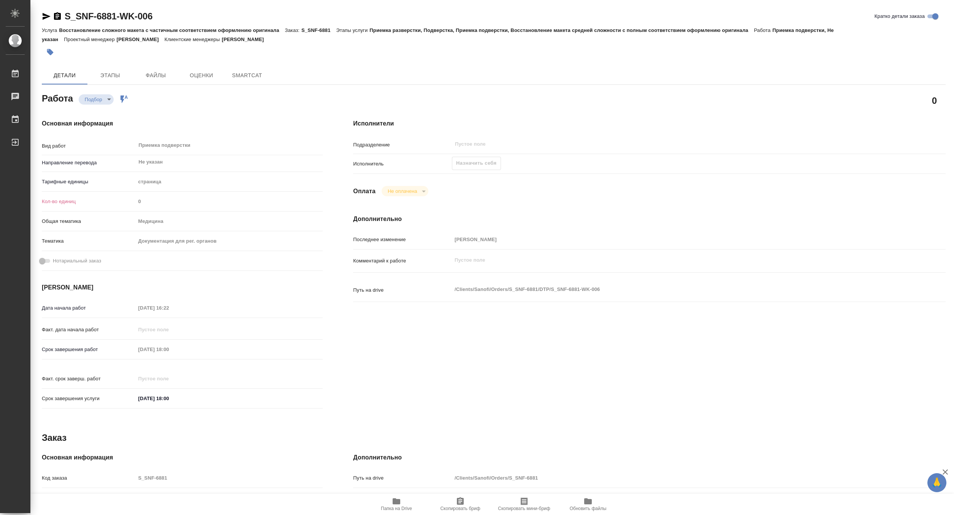
type textarea "x"
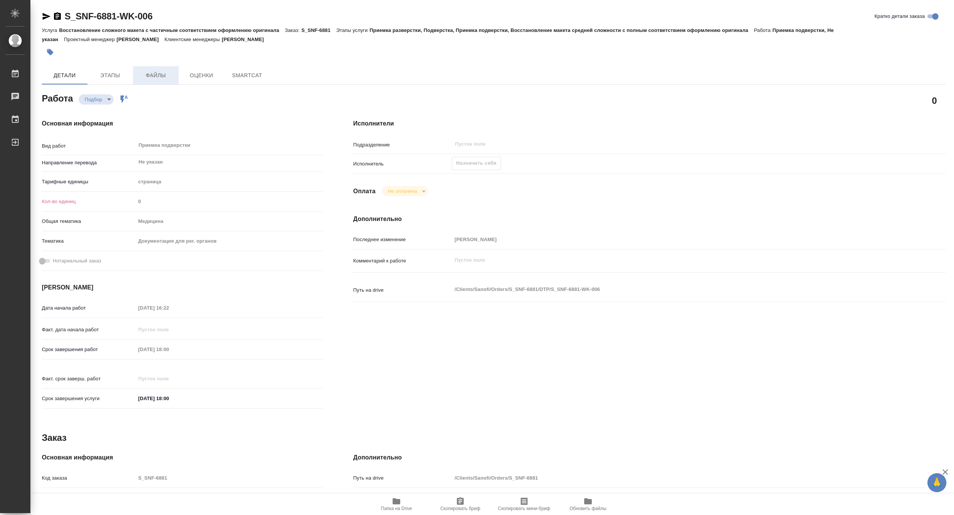
type textarea "x"
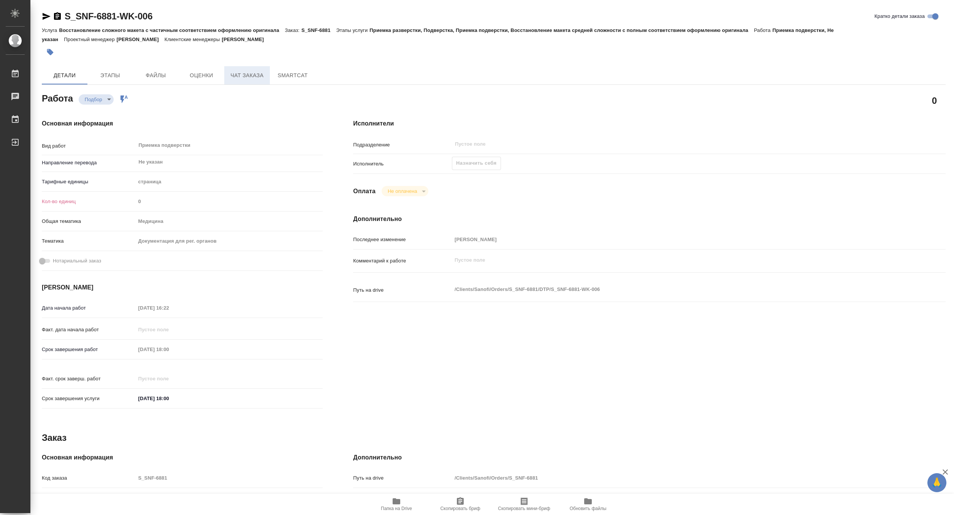
type textarea "x"
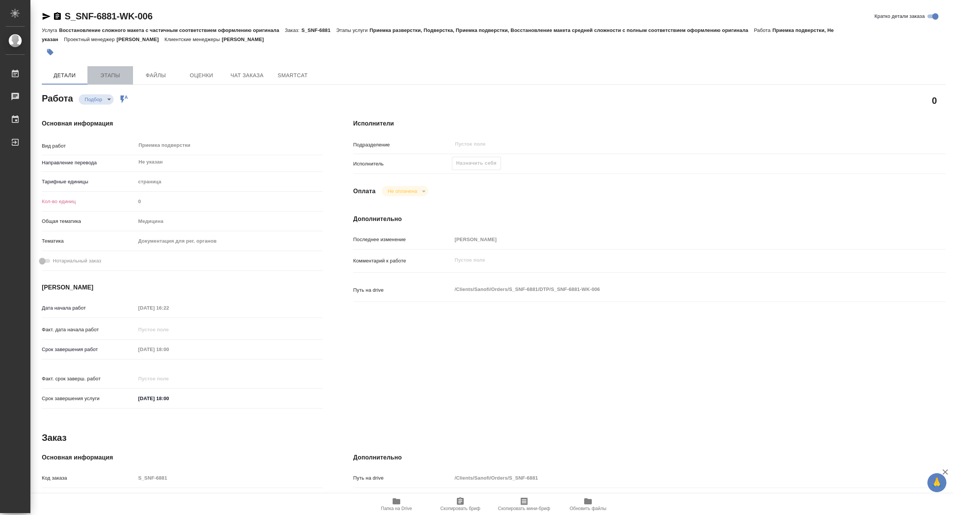
click at [105, 73] on span "Этапы" at bounding box center [110, 76] width 36 height 10
type textarea "x"
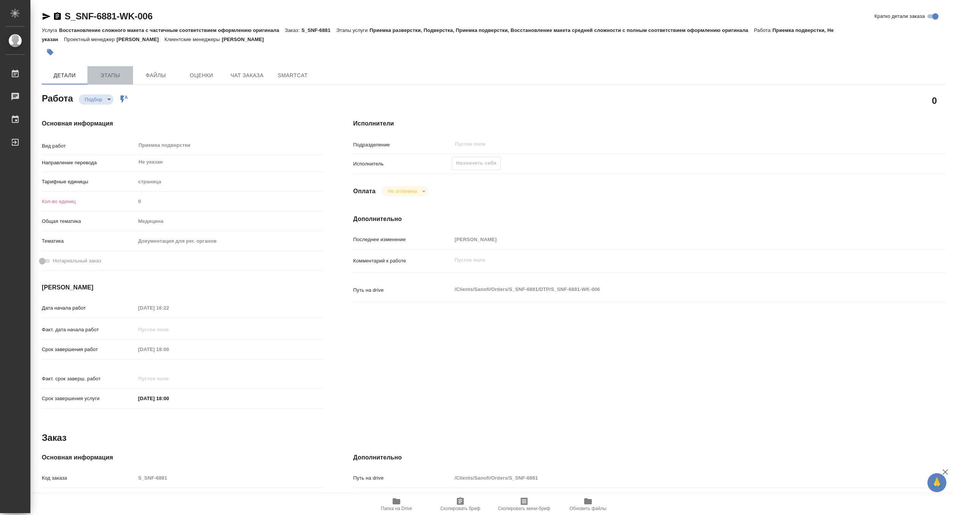
type textarea "x"
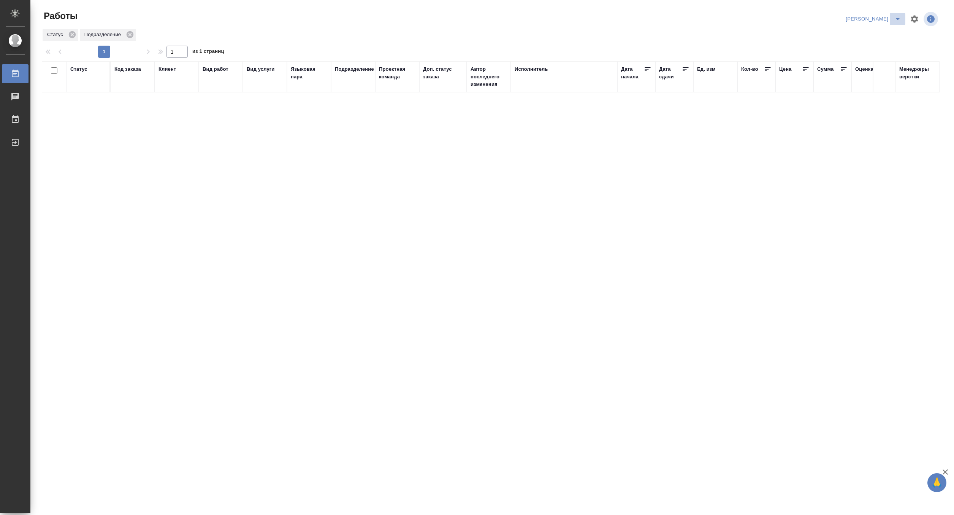
click at [899, 17] on icon "split button" at bounding box center [897, 18] width 9 height 9
click at [875, 32] on li "[PERSON_NAME] работе" at bounding box center [868, 34] width 73 height 12
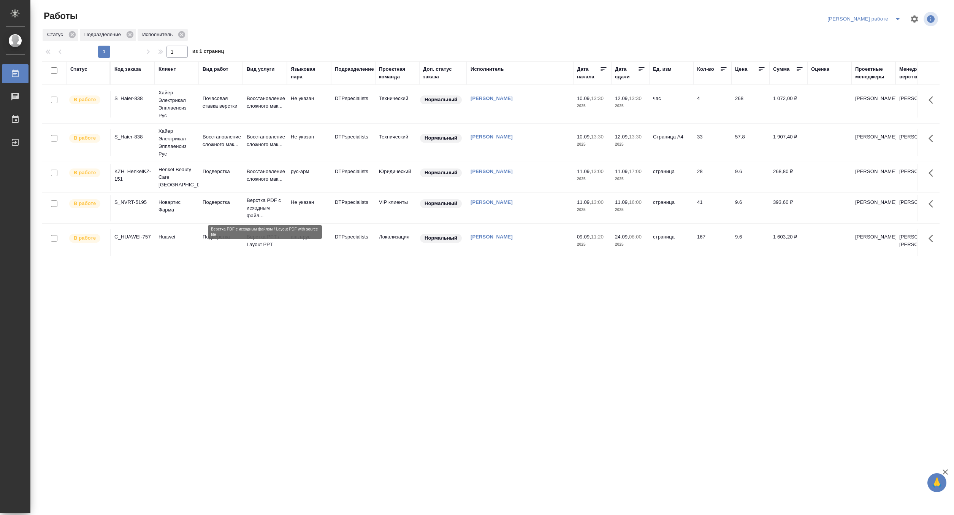
click at [257, 208] on p "Верстка PDF с исходным файл..." at bounding box center [265, 208] width 36 height 23
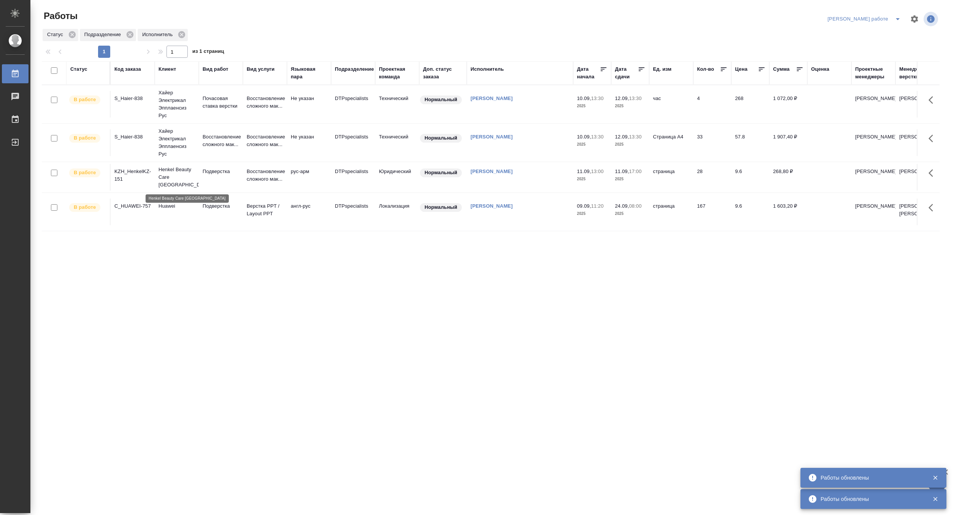
click at [188, 173] on p "Henkel Beauty Care [GEOGRAPHIC_DATA]" at bounding box center [177, 177] width 36 height 23
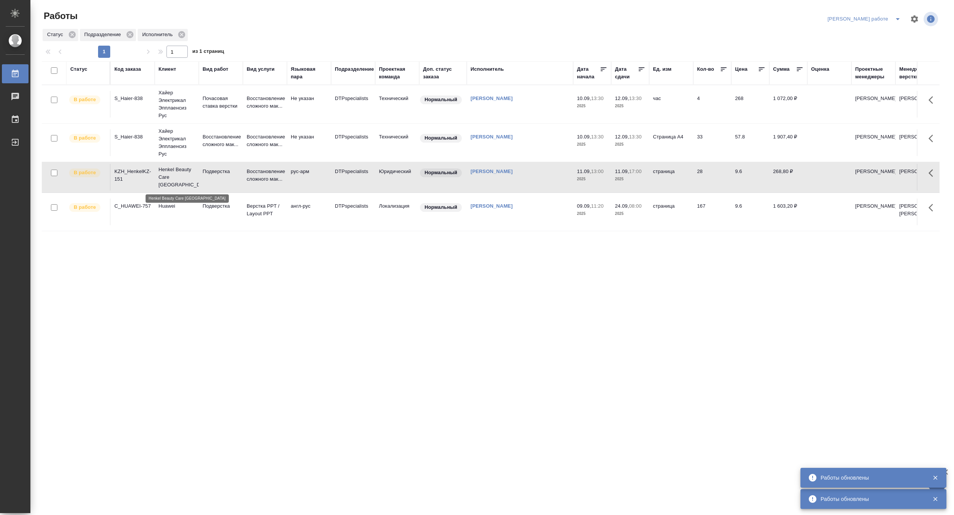
click at [188, 173] on p "Henkel Beauty Care [GEOGRAPHIC_DATA]" at bounding box center [177, 177] width 36 height 23
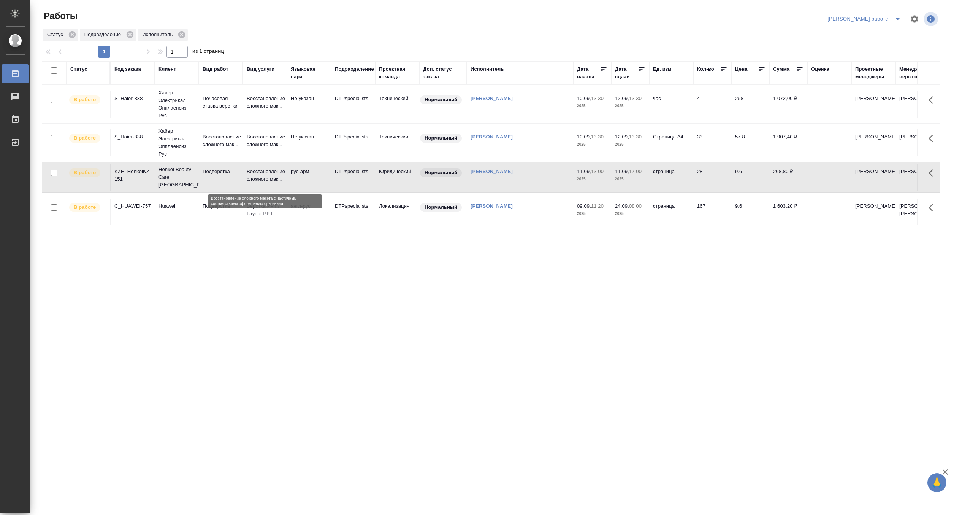
click at [259, 177] on p "Восстановление сложного мак..." at bounding box center [265, 175] width 36 height 15
click at [236, 175] on p "Подверстка" at bounding box center [221, 172] width 36 height 8
click at [896, 14] on icon "split button" at bounding box center [897, 18] width 9 height 9
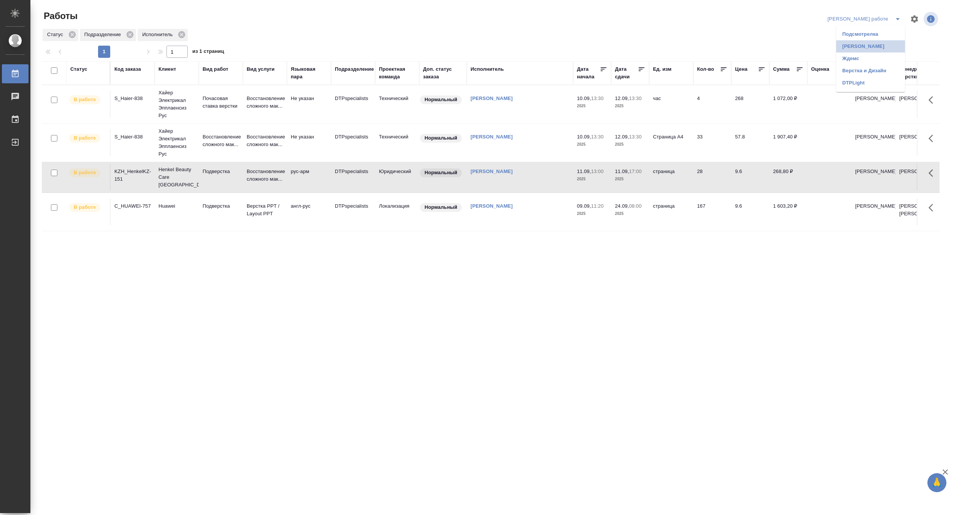
click at [892, 46] on li "Матвеева_назначено" at bounding box center [870, 46] width 69 height 12
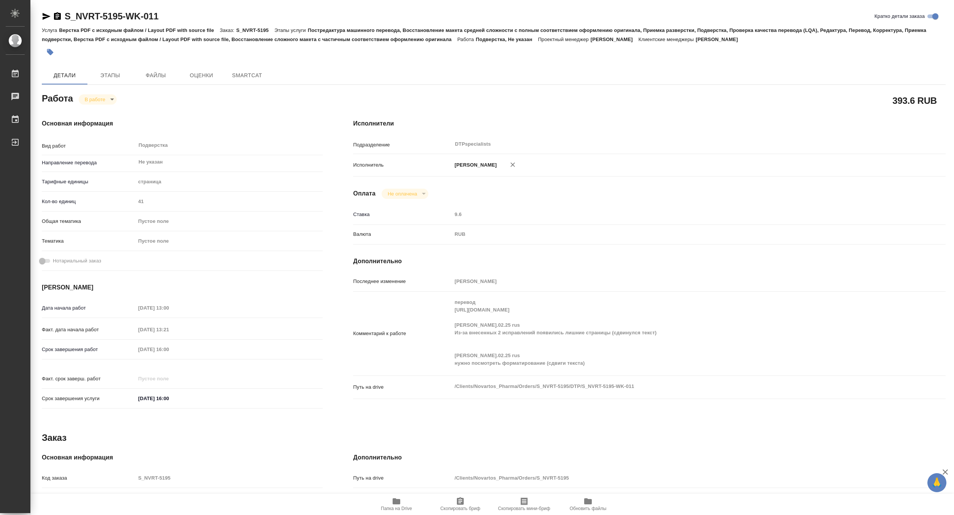
type textarea "x"
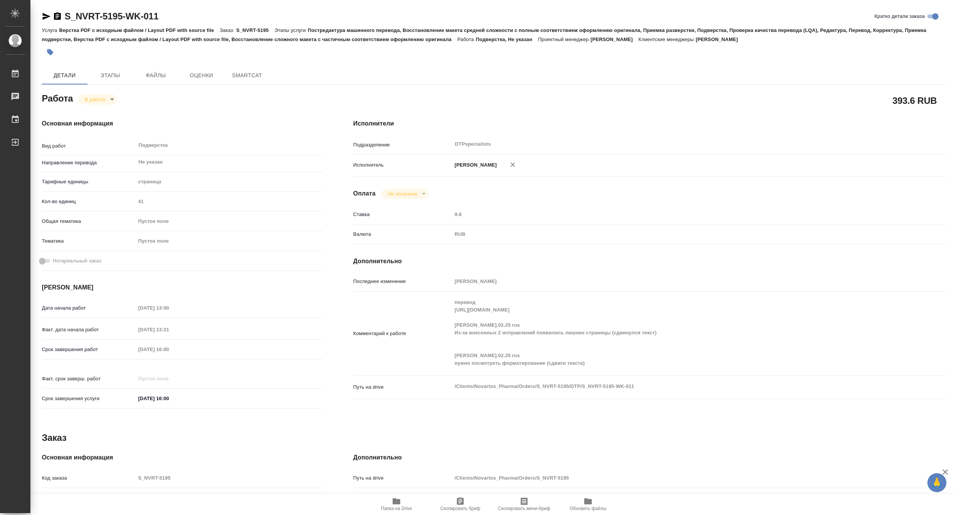
type textarea "x"
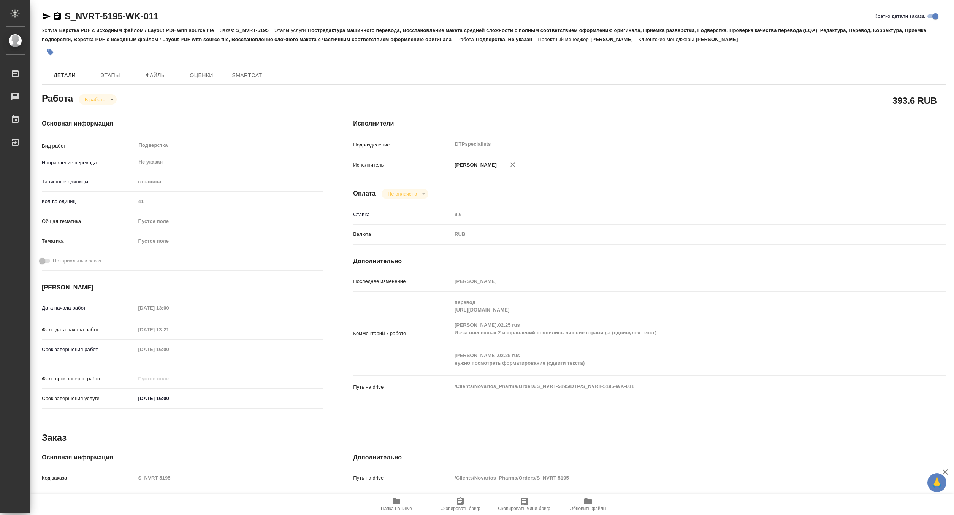
type textarea "x"
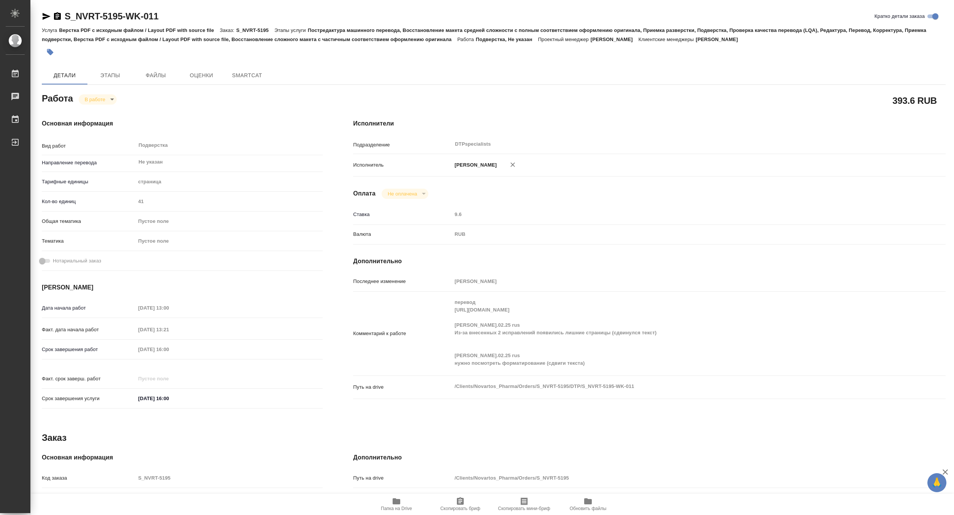
type textarea "x"
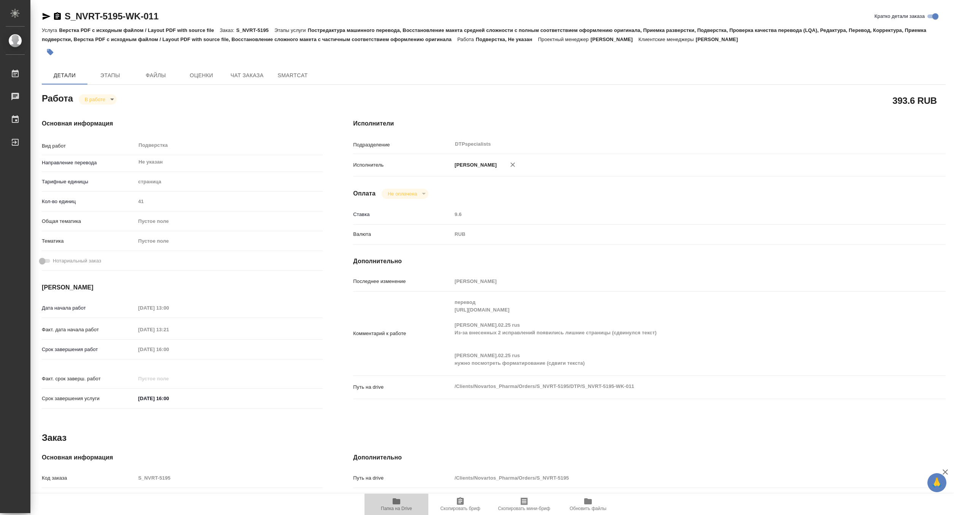
click at [394, 506] on span "Папка на Drive" at bounding box center [396, 508] width 31 height 5
type textarea "x"
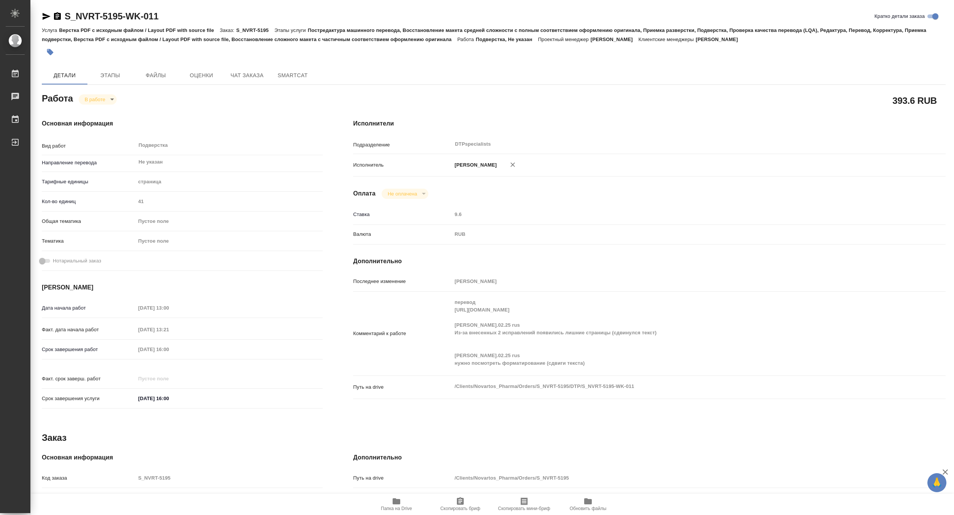
type textarea "x"
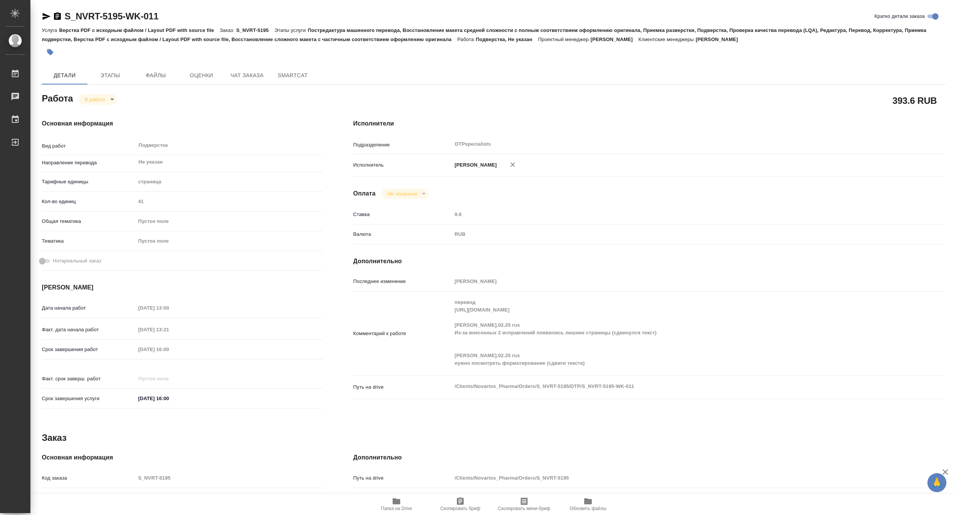
type textarea "x"
click at [93, 100] on body "🙏 .cls-1 fill:#fff; AWATERA Matveeva Maria Работы 0 Чаты График Выйти S_NVRT-51…" at bounding box center [477, 257] width 954 height 515
click at [93, 110] on button "Выполнен" at bounding box center [98, 112] width 28 height 8
type textarea "x"
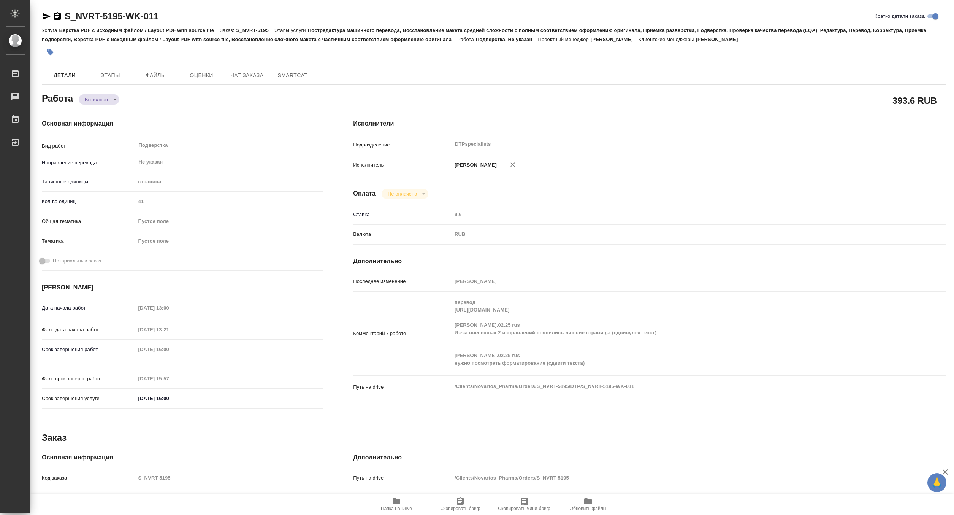
type textarea "x"
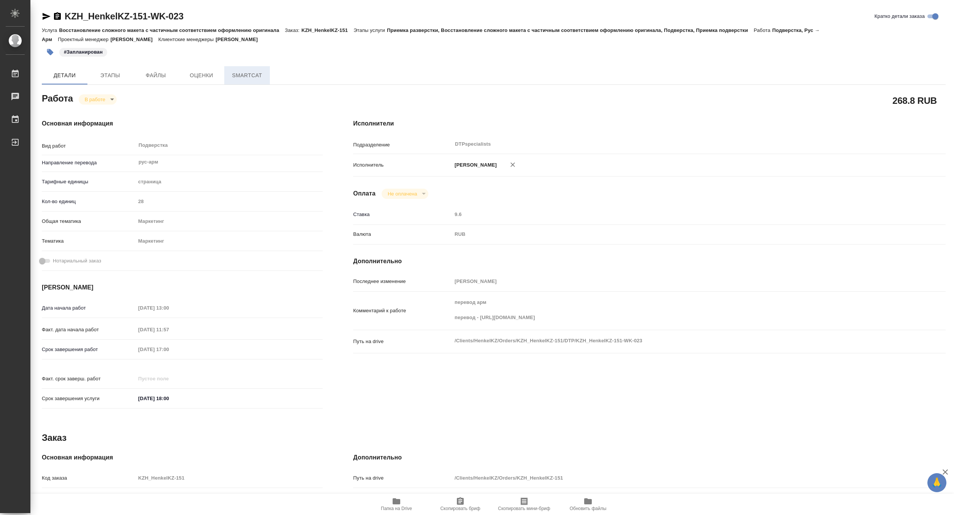
type textarea "x"
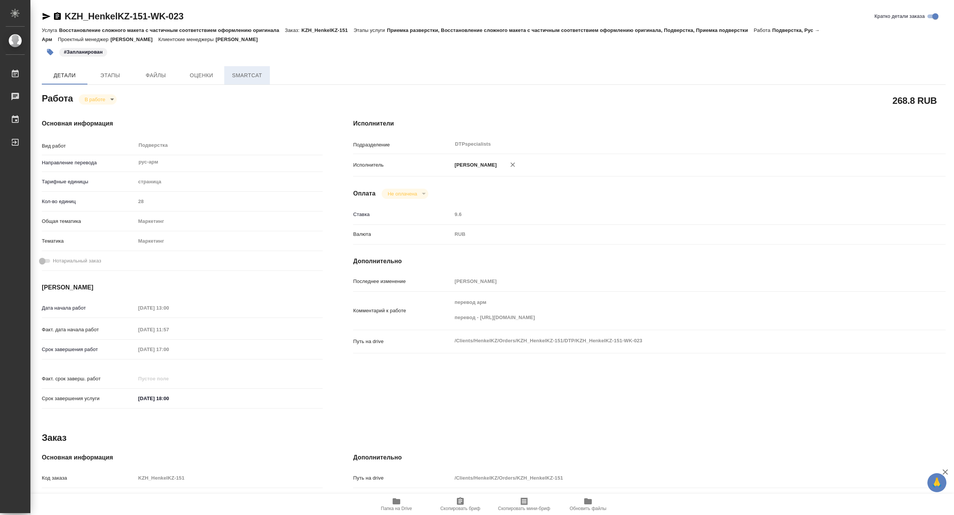
type textarea "x"
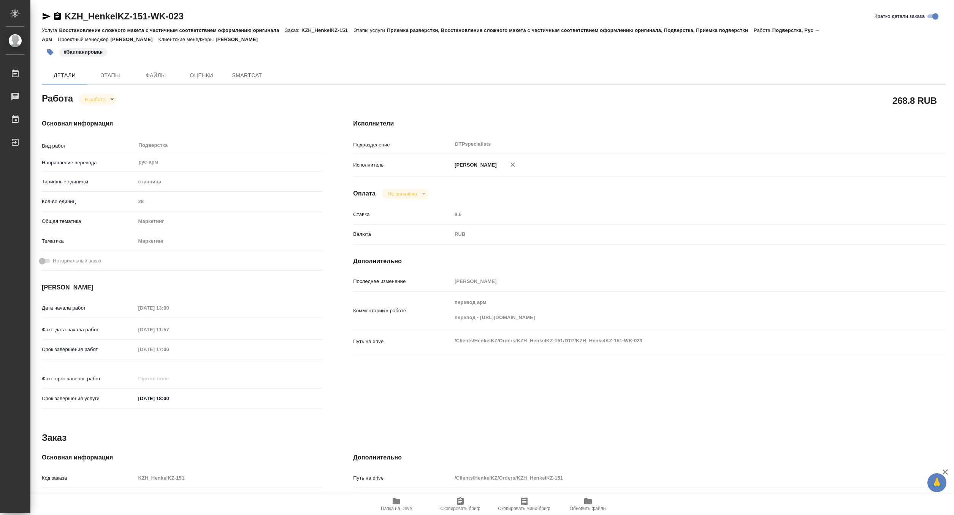
type textarea "x"
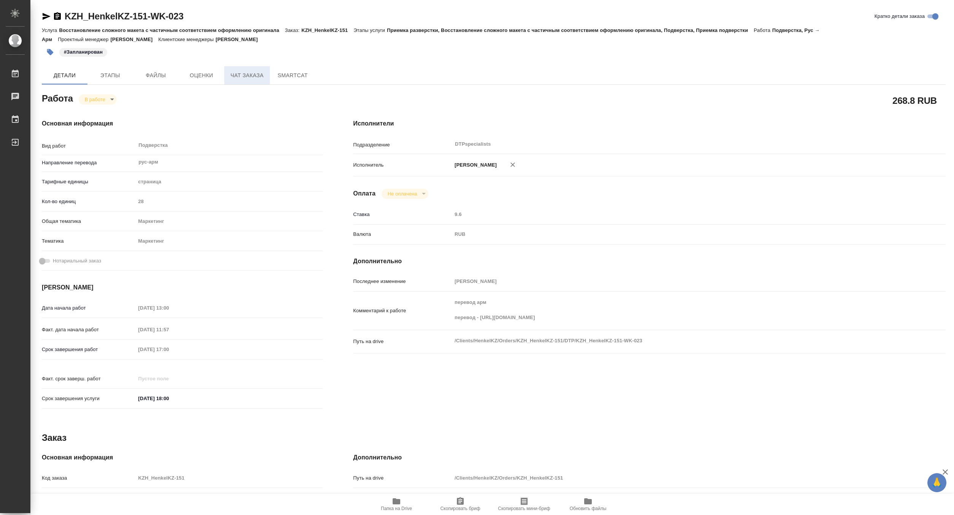
click at [241, 72] on span "Чат заказа" at bounding box center [247, 76] width 36 height 10
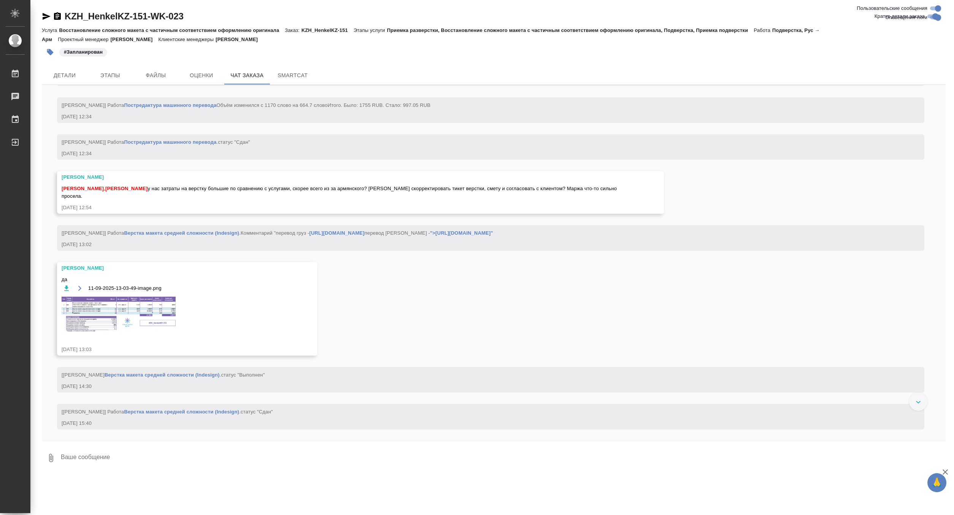
scroll to position [8873, 0]
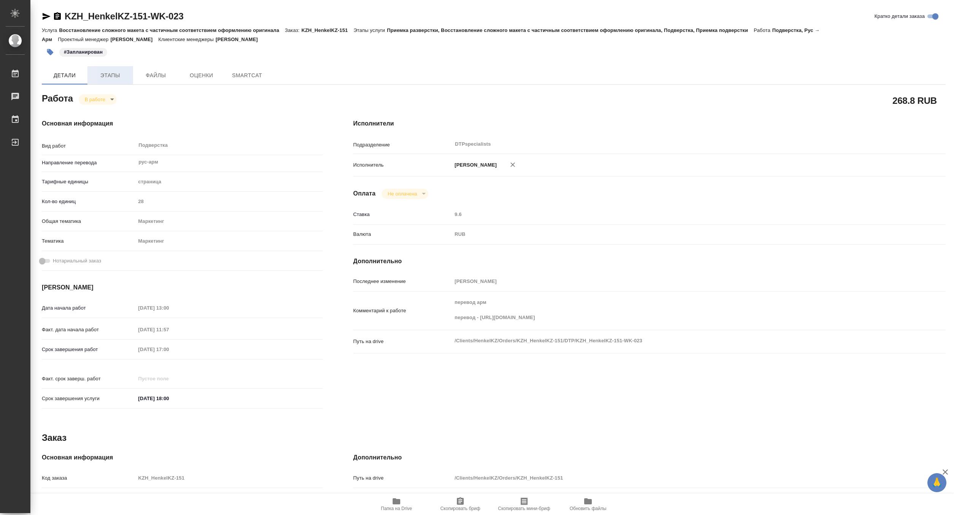
click at [111, 77] on span "Этапы" at bounding box center [110, 76] width 36 height 10
type textarea "x"
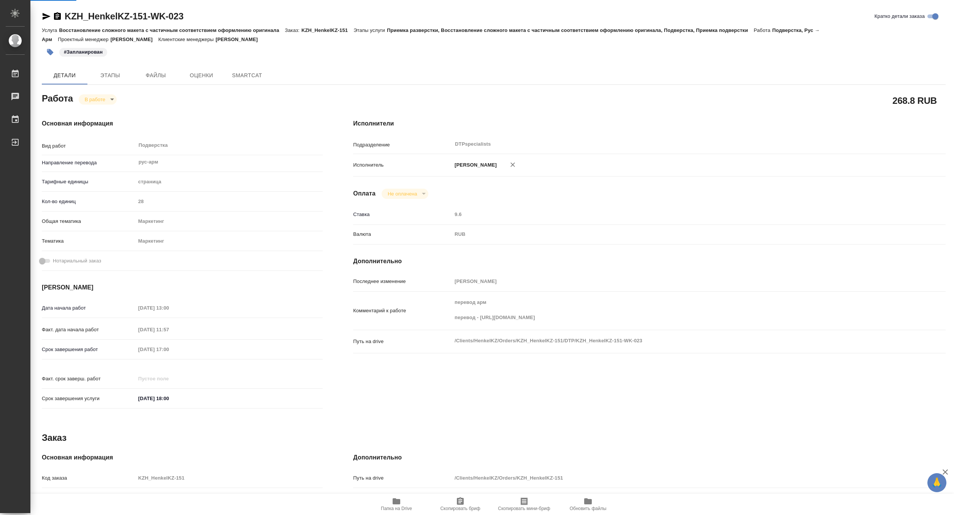
type textarea "x"
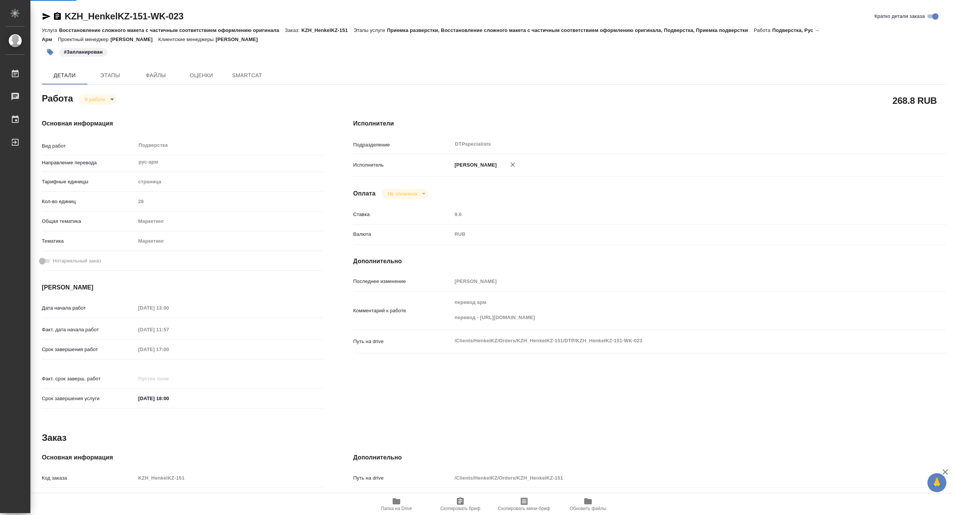
type textarea "x"
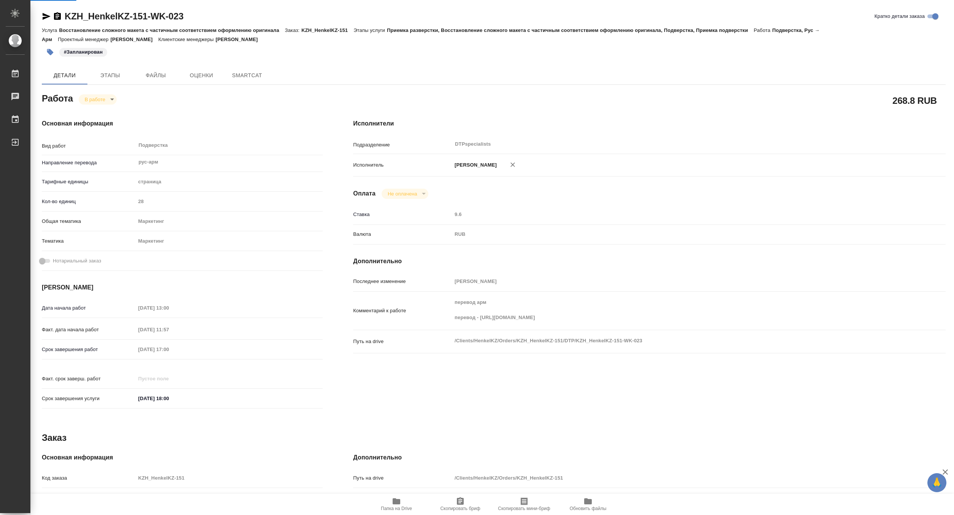
type textarea "x"
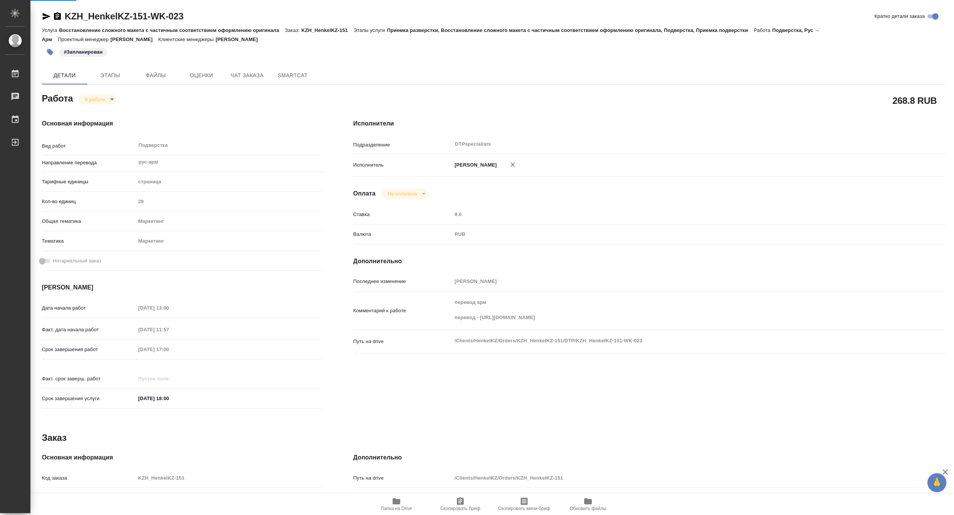
type textarea "x"
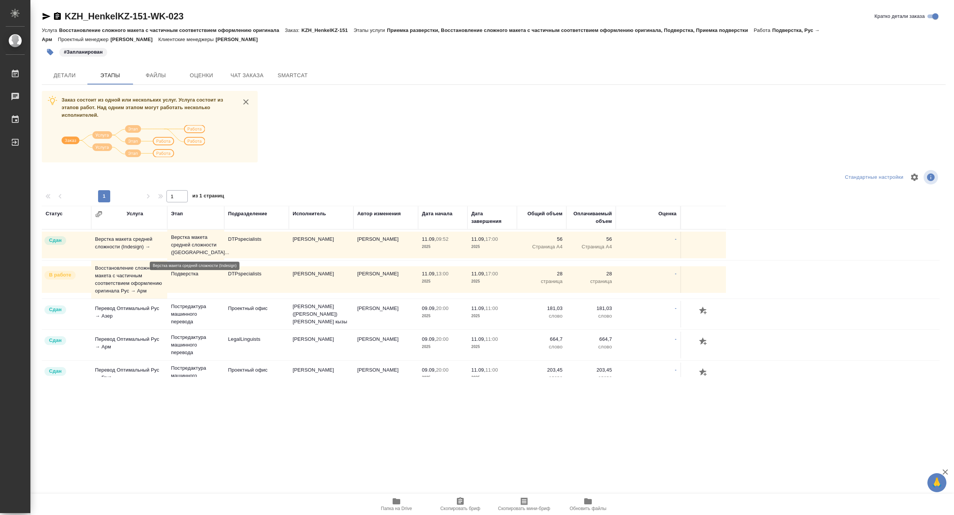
click at [195, 242] on p "Верстка макета средней сложности (Ind..." at bounding box center [195, 244] width 49 height 23
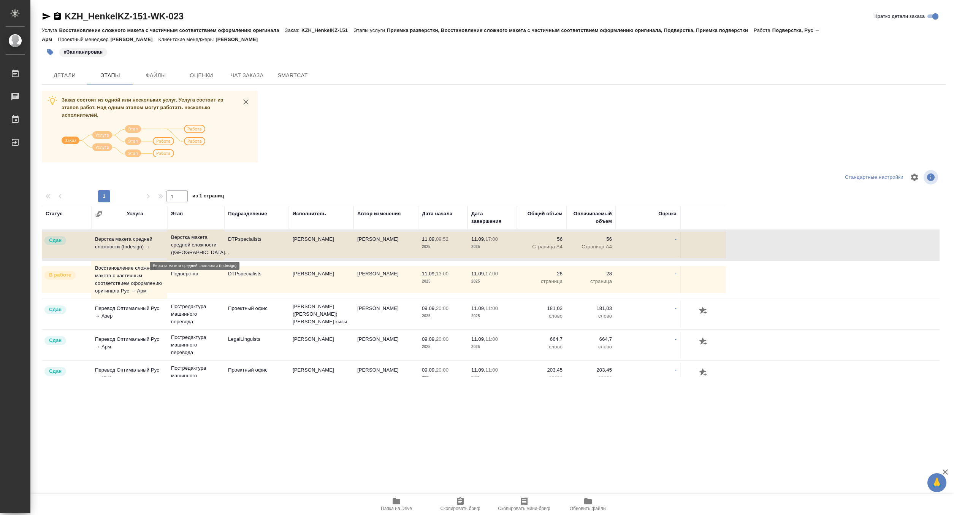
click at [195, 242] on p "Верстка макета средней сложности (Ind..." at bounding box center [195, 244] width 49 height 23
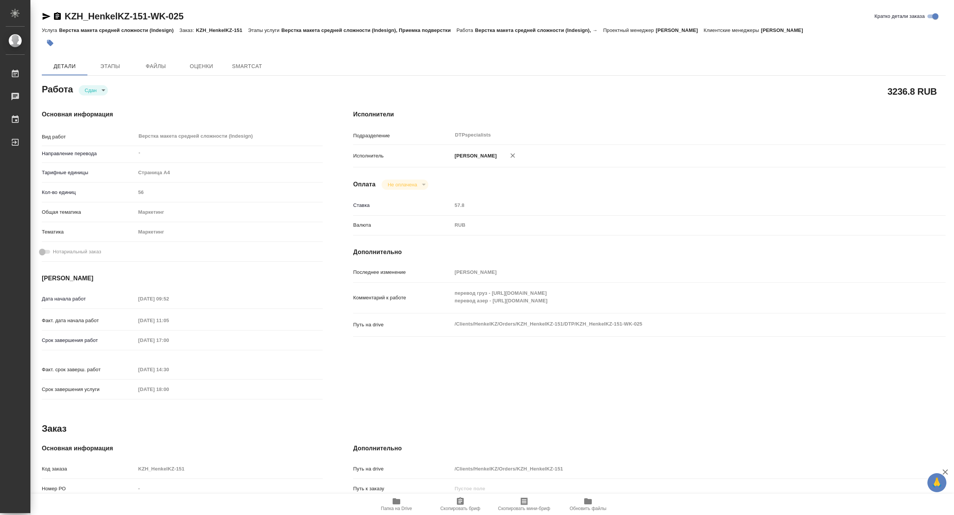
type textarea "x"
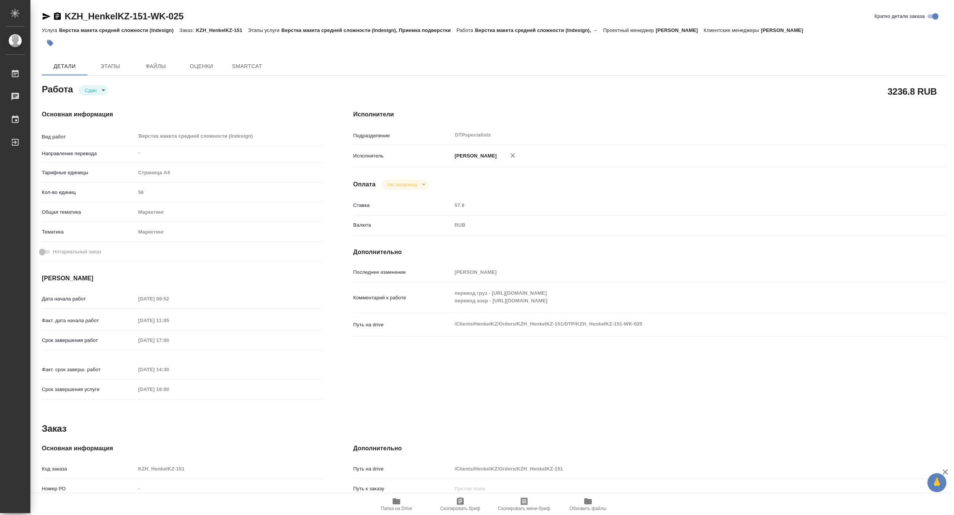
type textarea "x"
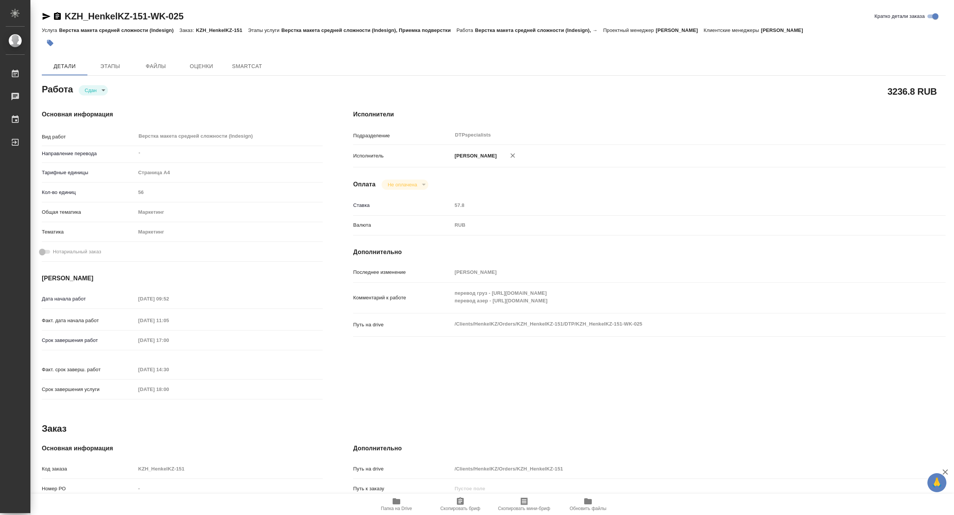
type textarea "x"
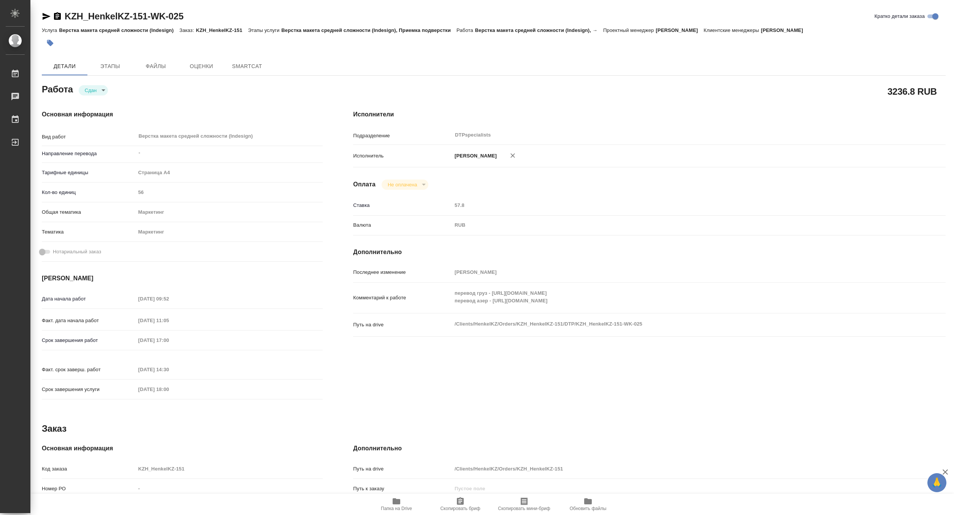
type textarea "x"
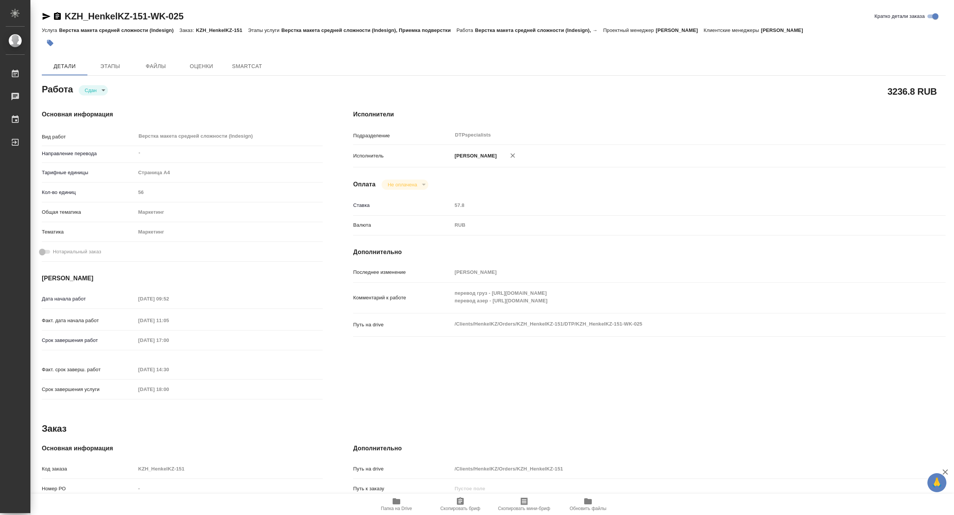
type textarea "x"
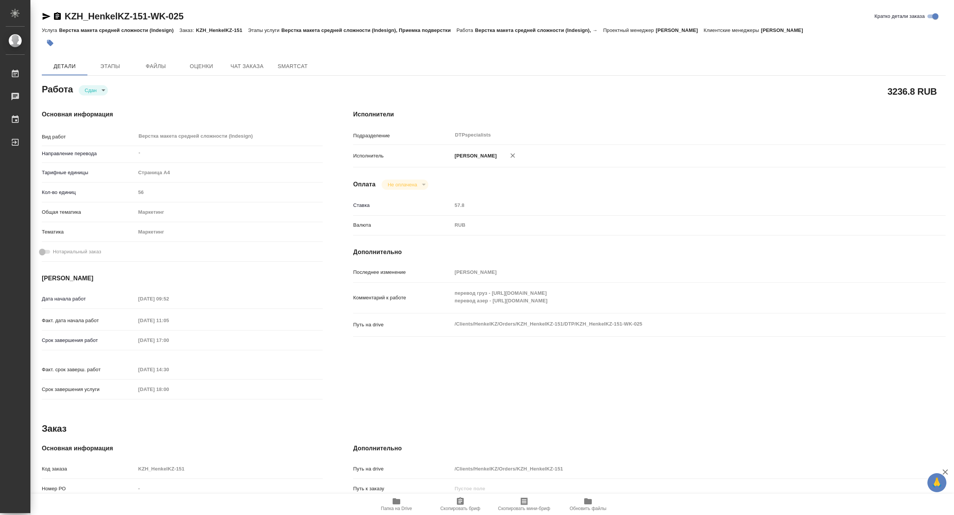
click at [396, 506] on span "Папка на Drive" at bounding box center [396, 508] width 31 height 5
type textarea "x"
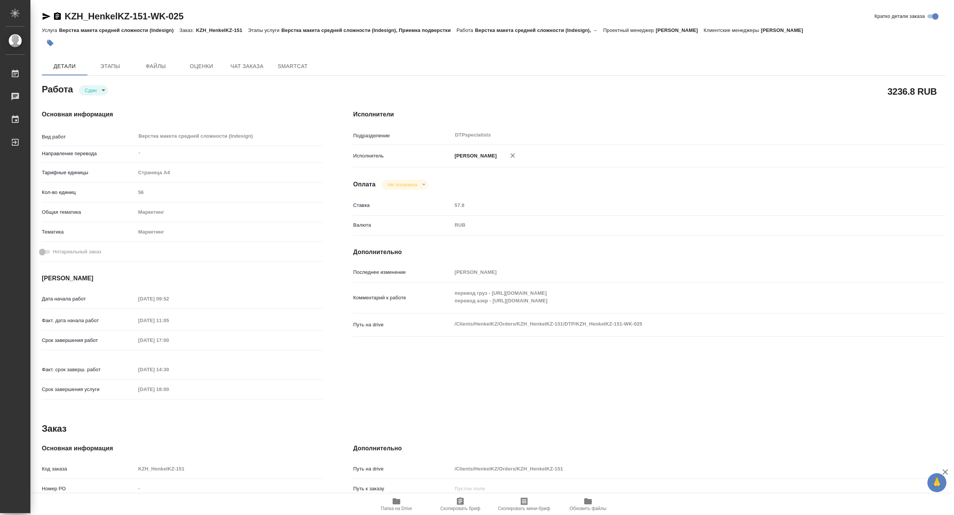
type textarea "x"
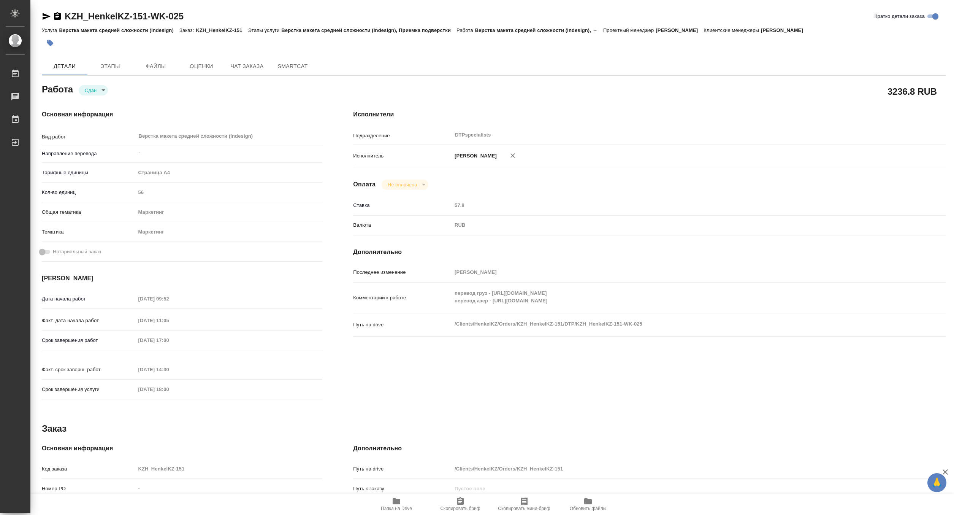
type textarea "x"
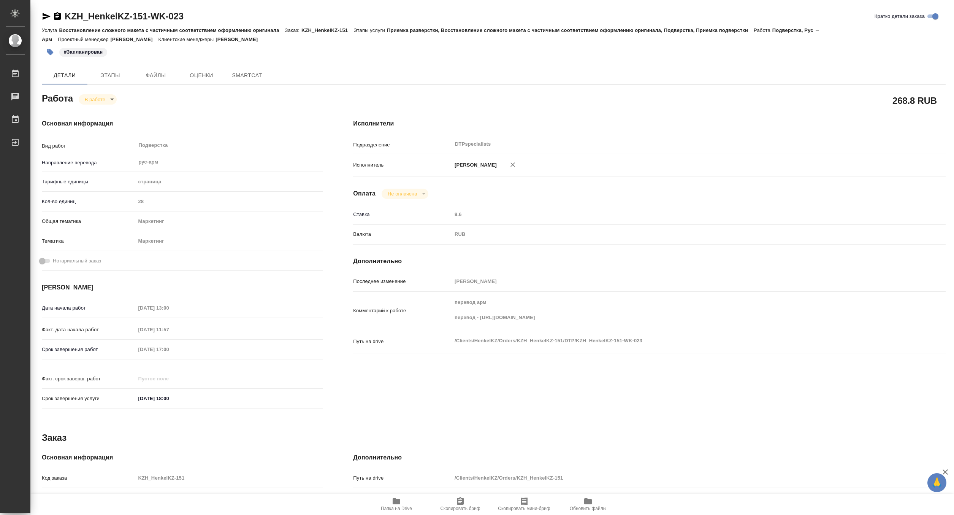
type textarea "x"
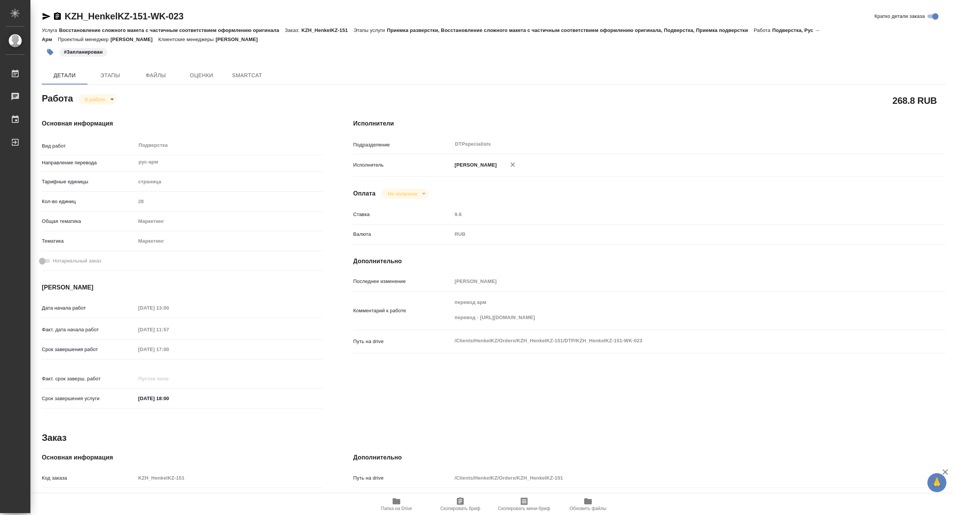
type textarea "x"
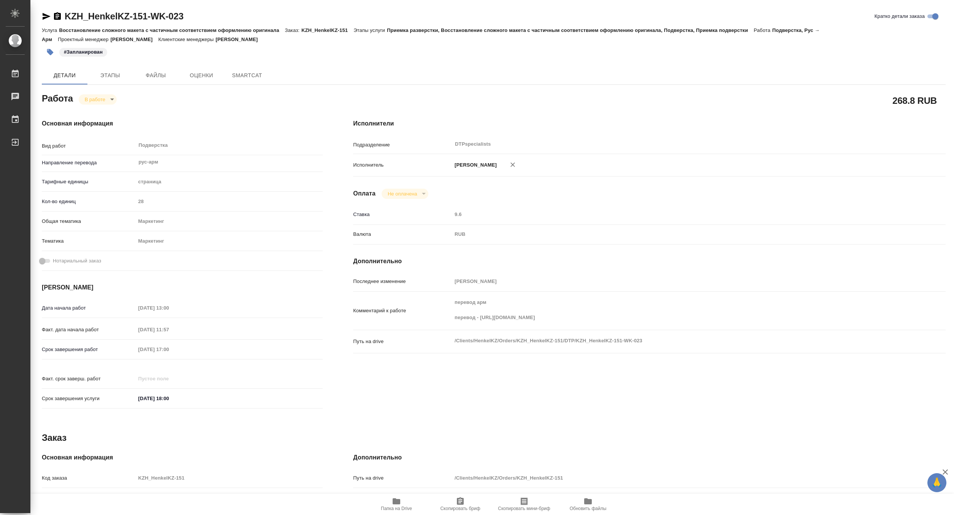
type textarea "x"
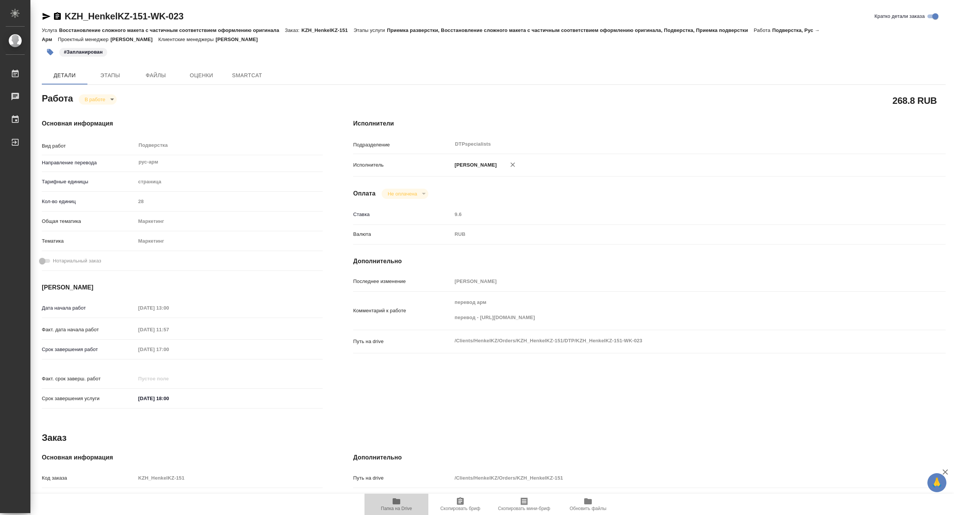
click at [405, 503] on span "Папка на Drive" at bounding box center [396, 503] width 55 height 14
type textarea "x"
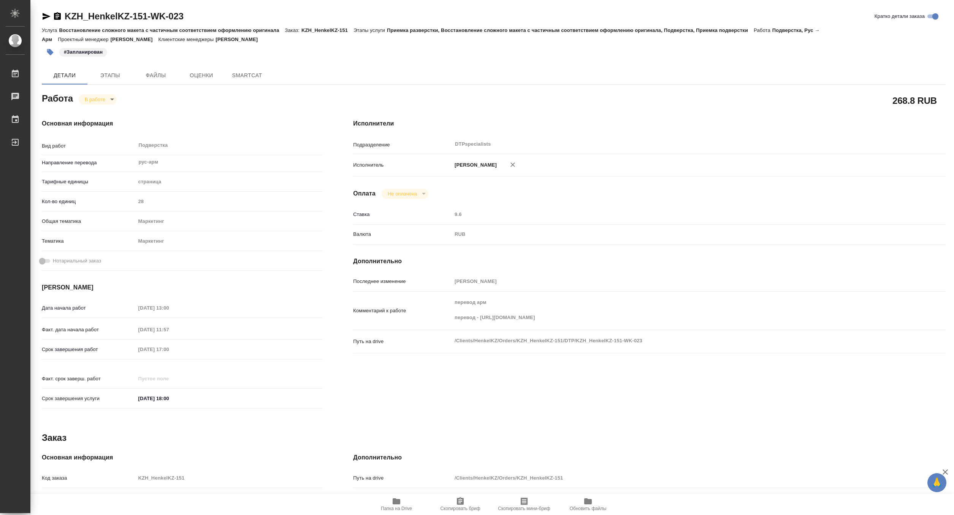
type textarea "x"
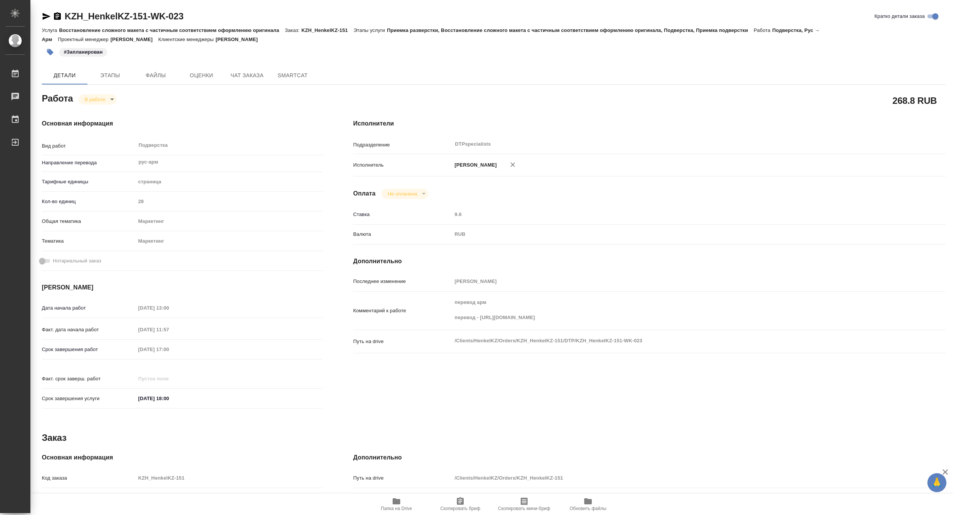
type textarea "x"
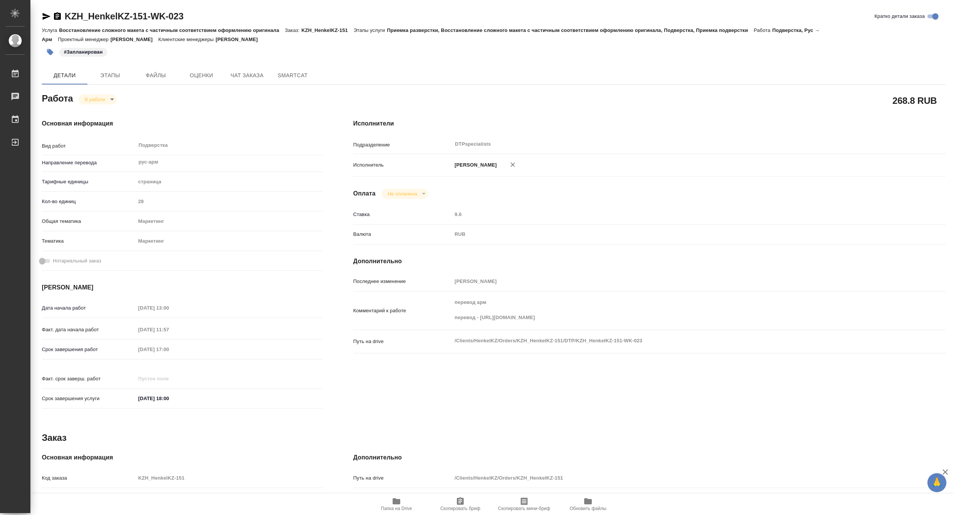
type textarea "x"
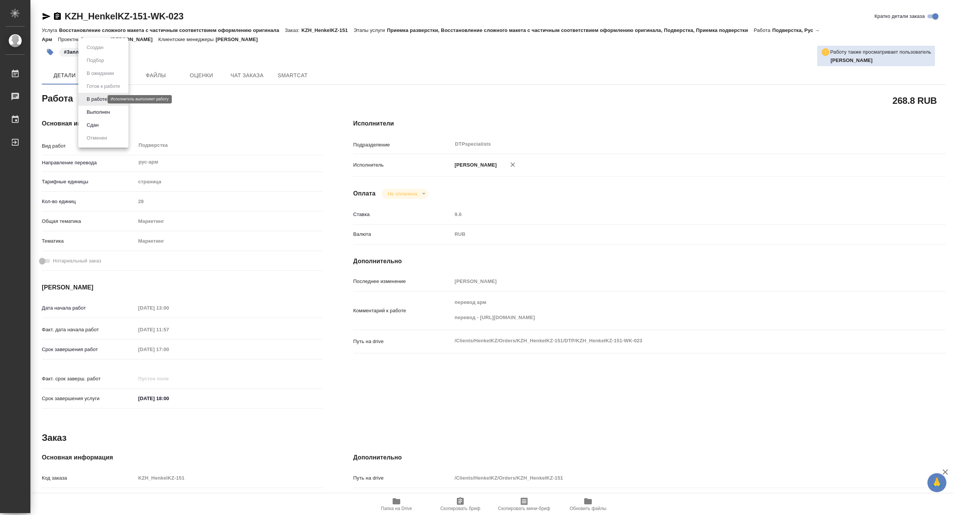
click at [94, 97] on body "🙏 .cls-1 fill:#fff; AWATERA Matveeva Maria Работы 0 Чаты График Выйти KZH_Henke…" at bounding box center [477, 257] width 954 height 515
click at [94, 113] on button "Выполнен" at bounding box center [98, 112] width 28 height 8
type textarea "x"
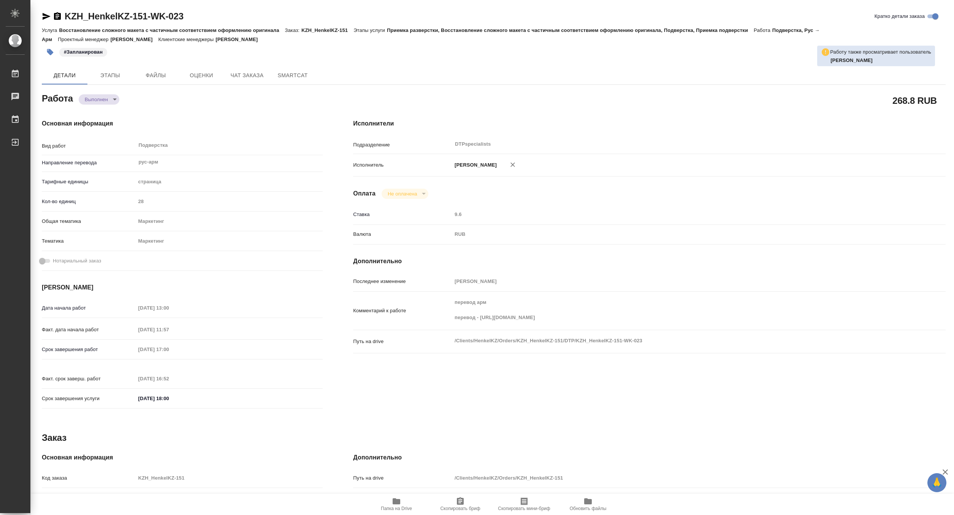
type textarea "x"
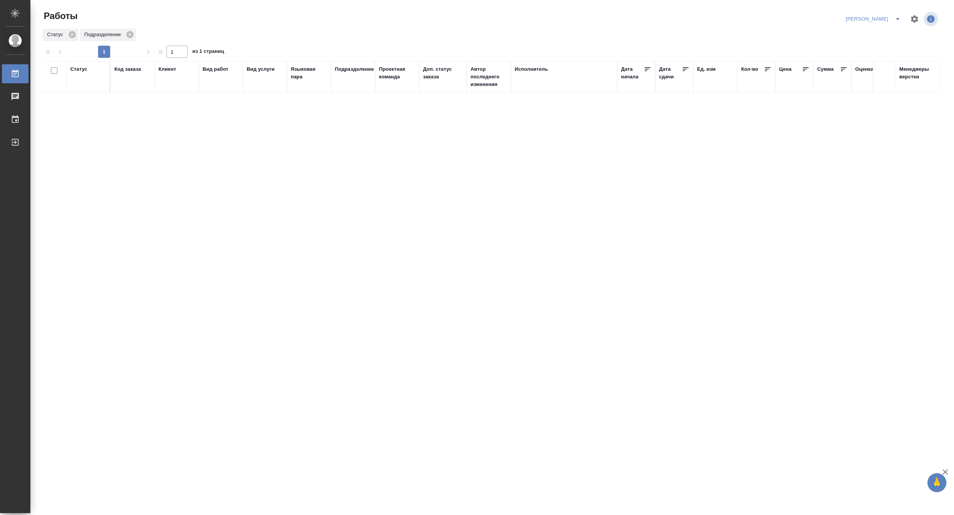
click at [894, 16] on icon "split button" at bounding box center [897, 18] width 9 height 9
click at [858, 72] on li "Верстка и Дизайн" at bounding box center [868, 71] width 73 height 12
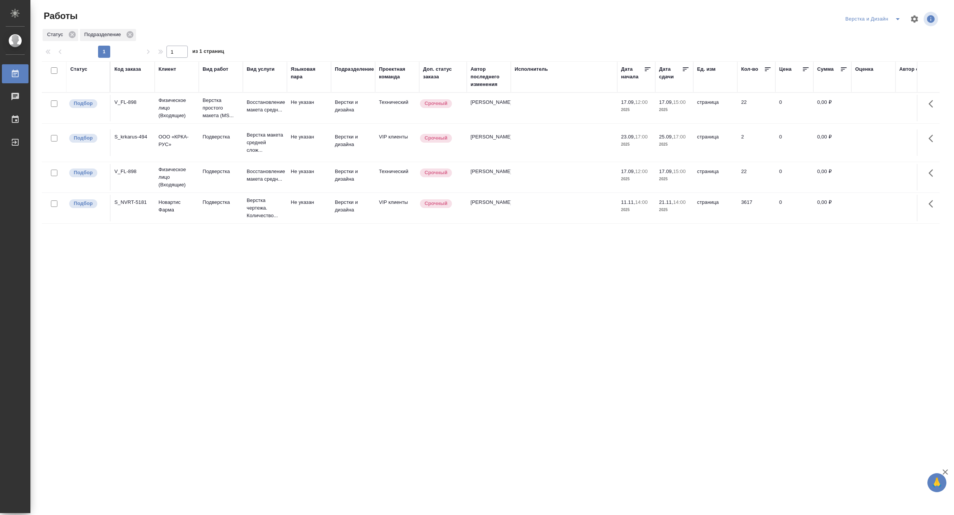
click at [894, 15] on icon "split button" at bounding box center [897, 18] width 9 height 9
click at [882, 60] on li "[PERSON_NAME]" at bounding box center [877, 58] width 73 height 12
